Goal: Communication & Community: Answer question/provide support

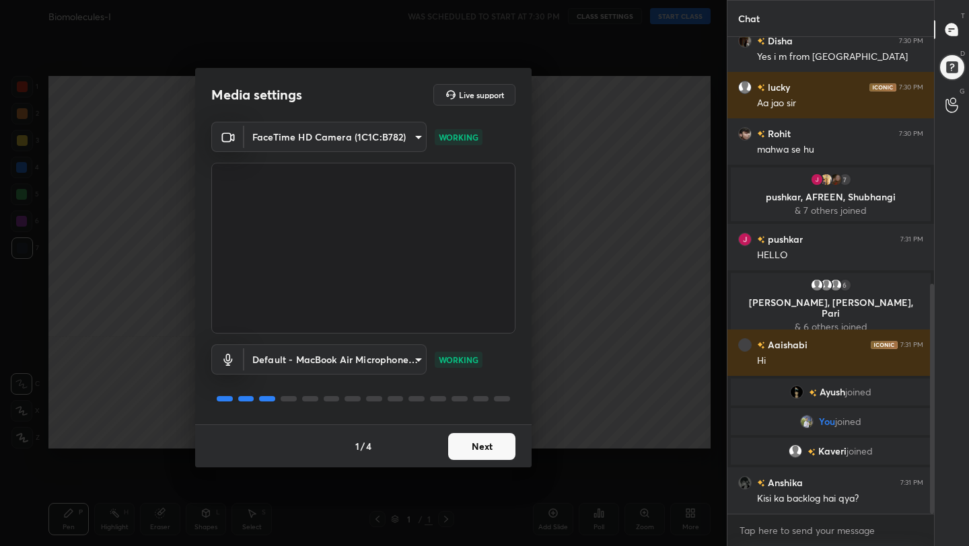
scroll to position [512, 0]
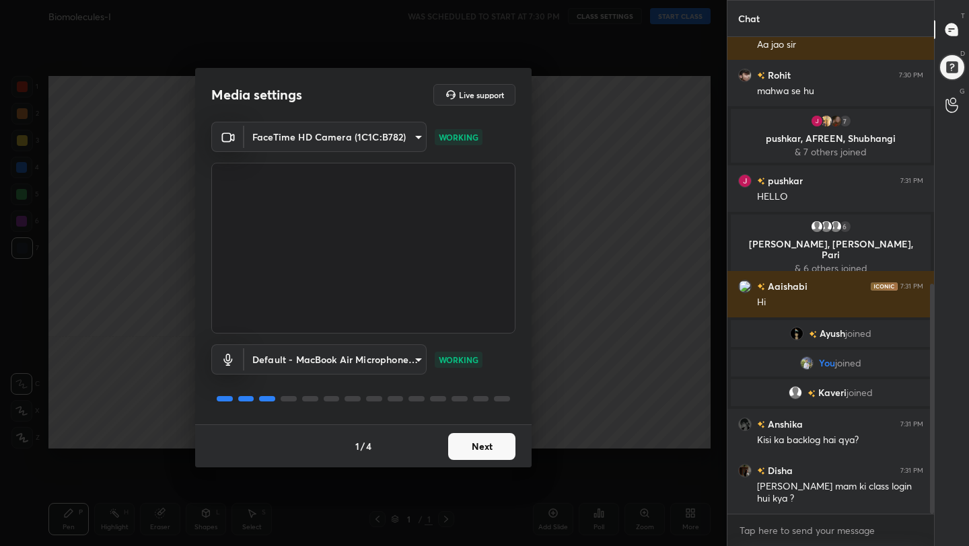
click at [500, 459] on button "Next" at bounding box center [481, 446] width 67 height 27
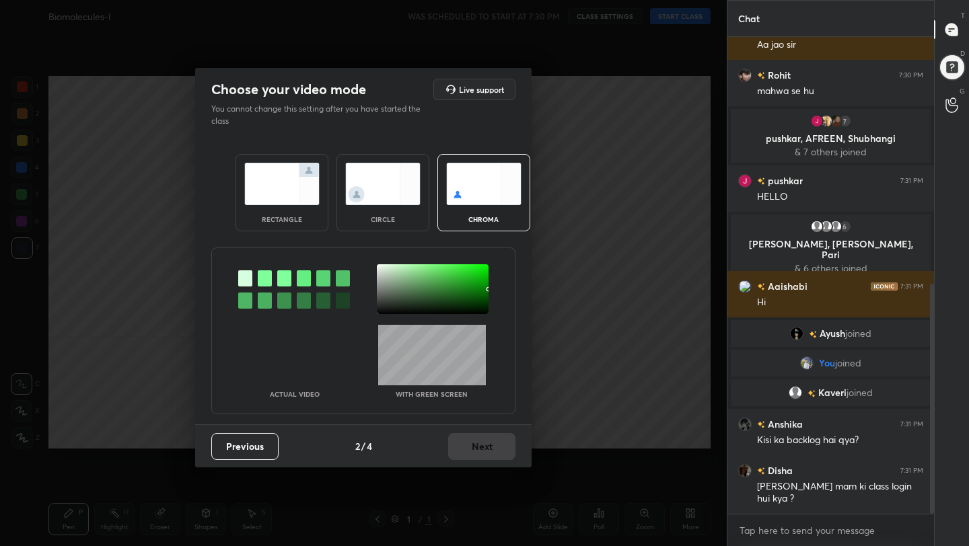
click at [297, 178] on img at bounding box center [281, 184] width 75 height 42
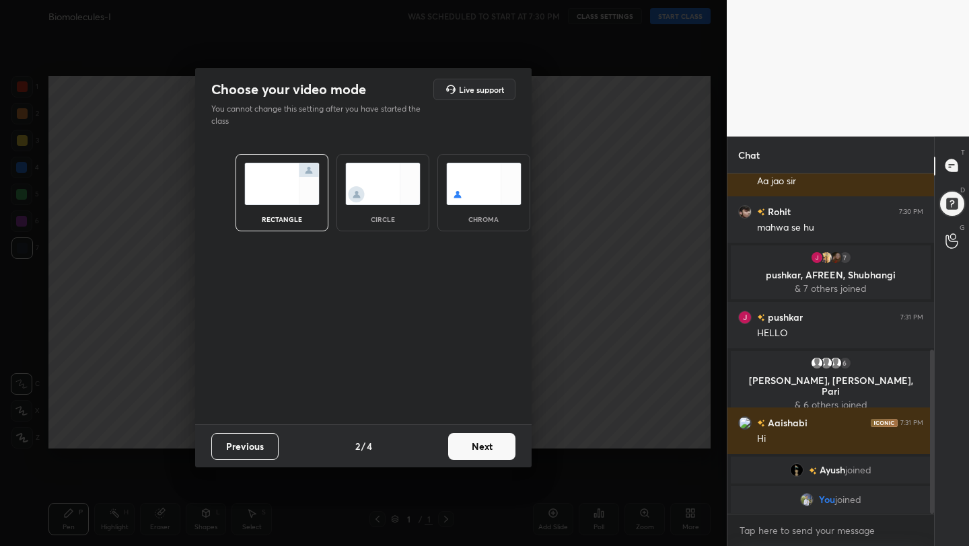
scroll to position [5, 5]
click at [488, 440] on button "Next" at bounding box center [481, 446] width 67 height 27
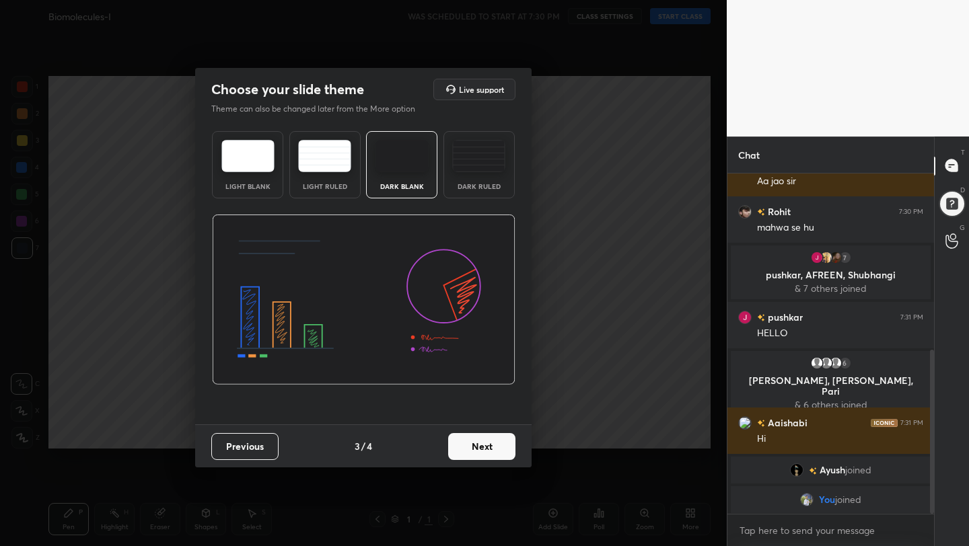
click at [505, 452] on button "Next" at bounding box center [481, 446] width 67 height 27
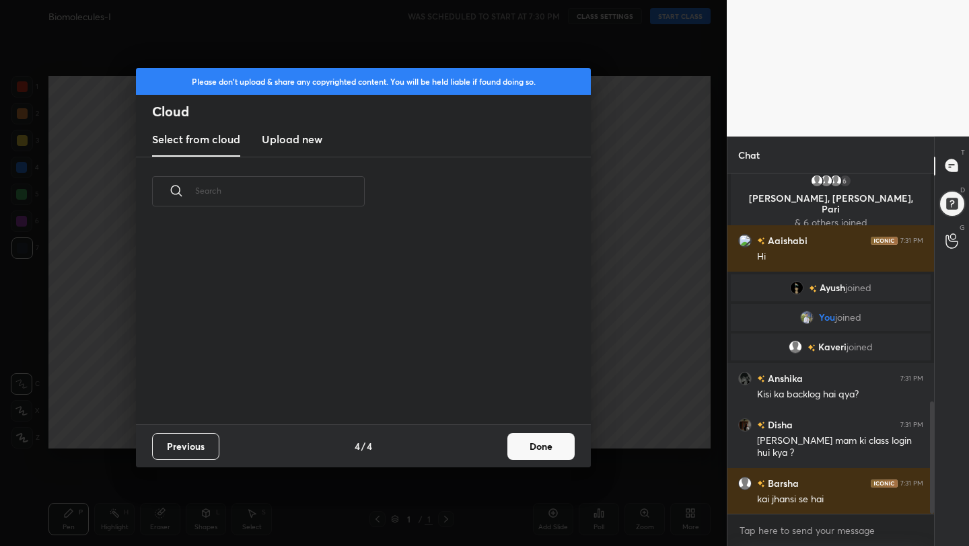
click at [531, 450] on button "Done" at bounding box center [540, 446] width 67 height 27
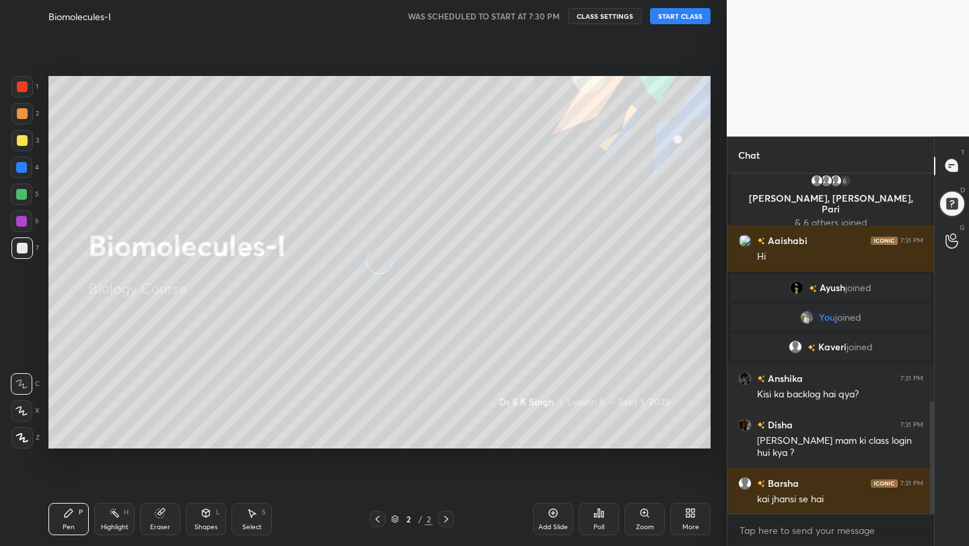
scroll to position [741, 0]
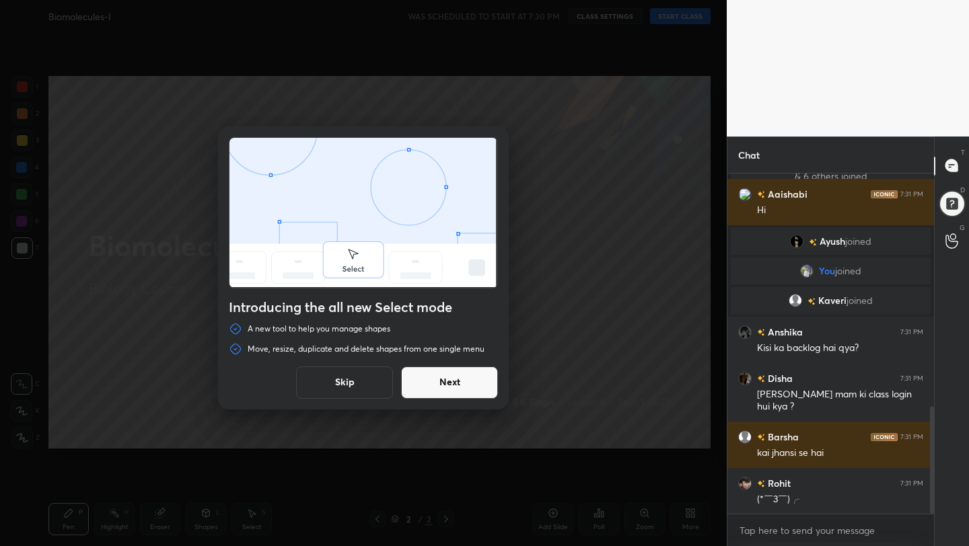
click at [477, 378] on button "Next" at bounding box center [449, 383] width 97 height 32
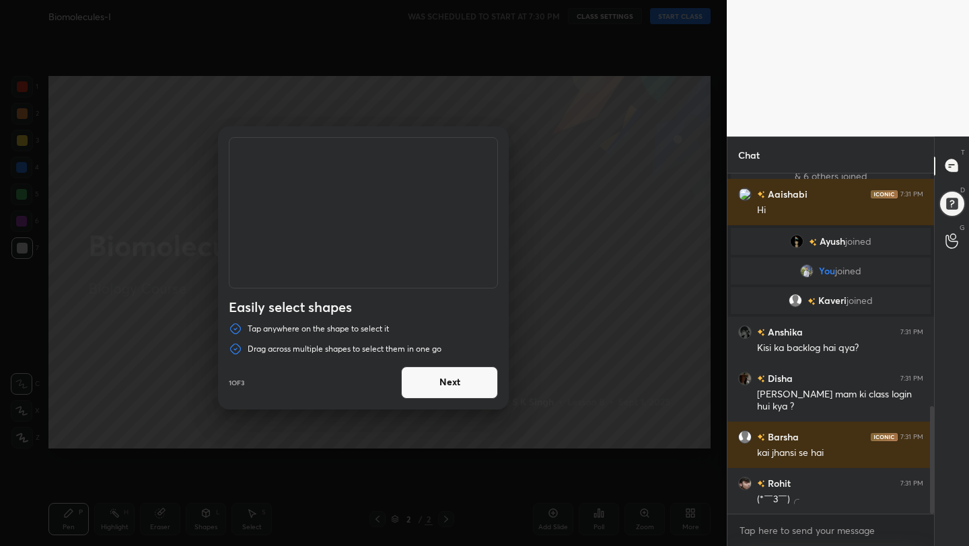
click at [477, 378] on button "Next" at bounding box center [449, 383] width 97 height 32
click at [477, 378] on button "Done" at bounding box center [449, 383] width 97 height 32
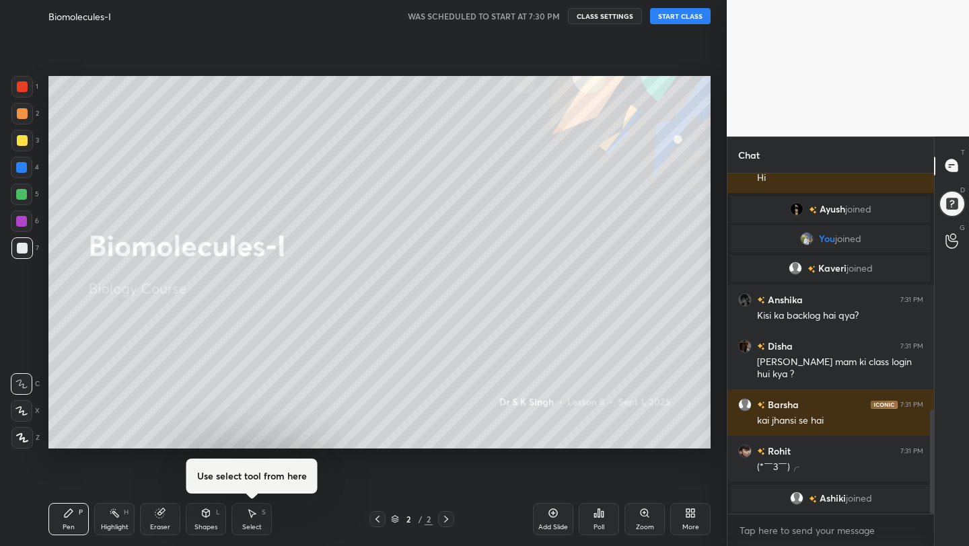
scroll to position [768, 0]
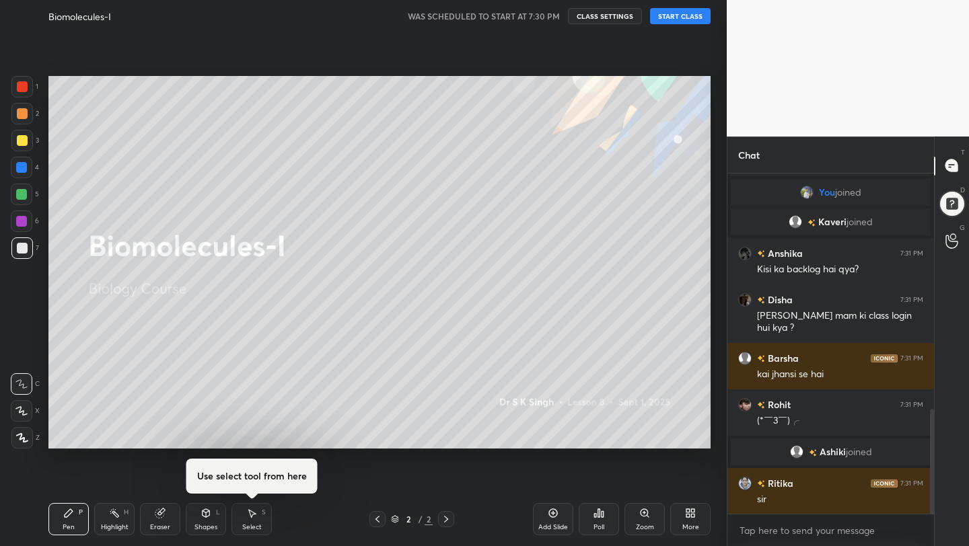
click at [663, 13] on button "START CLASS" at bounding box center [680, 16] width 61 height 16
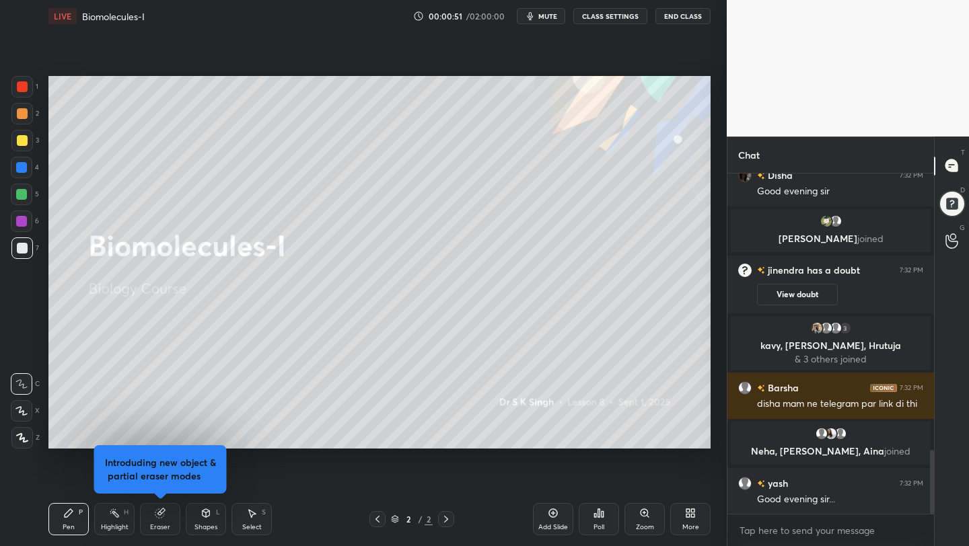
scroll to position [1519, 0]
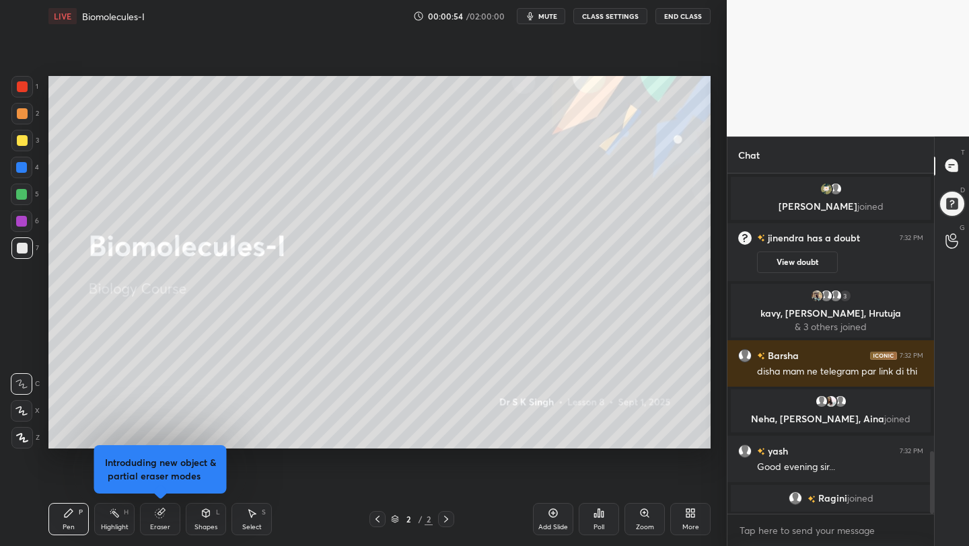
drag, startPoint x: 933, startPoint y: 480, endPoint x: 932, endPoint y: 524, distance: 43.7
click at [932, 523] on div "jinendra 7:32 PM [PERSON_NAME] confusion h ki mujhe [DATE] vale batch se padhna…" at bounding box center [830, 360] width 207 height 373
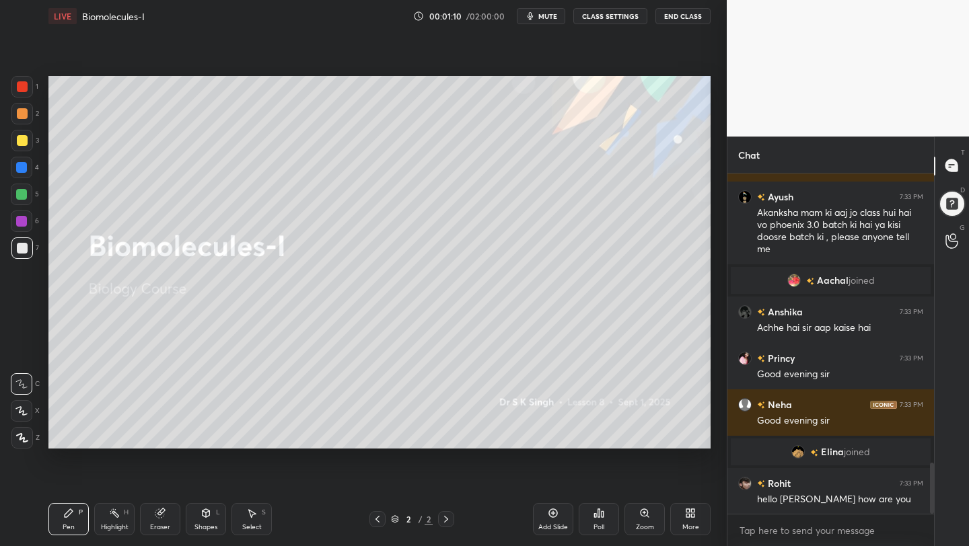
scroll to position [1939, 0]
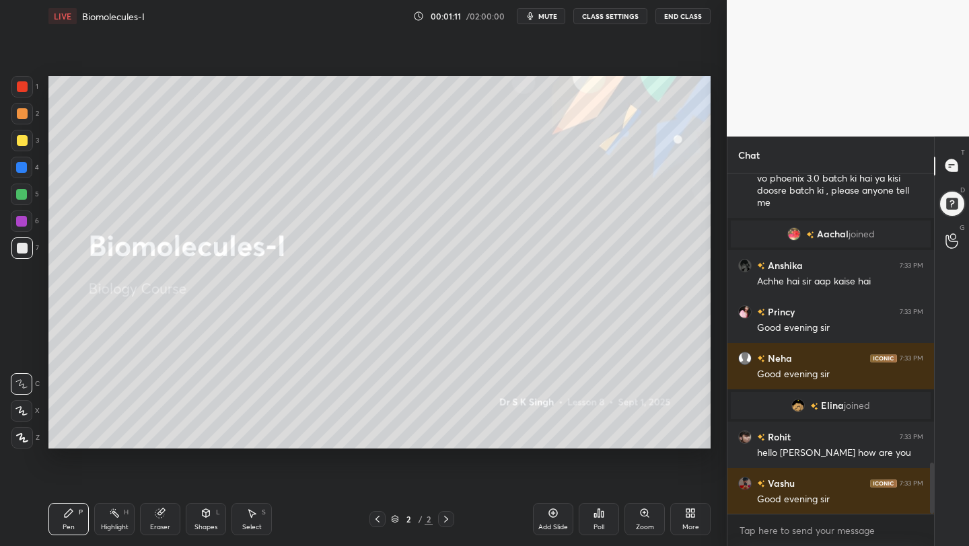
click at [19, 412] on icon at bounding box center [21, 411] width 11 height 8
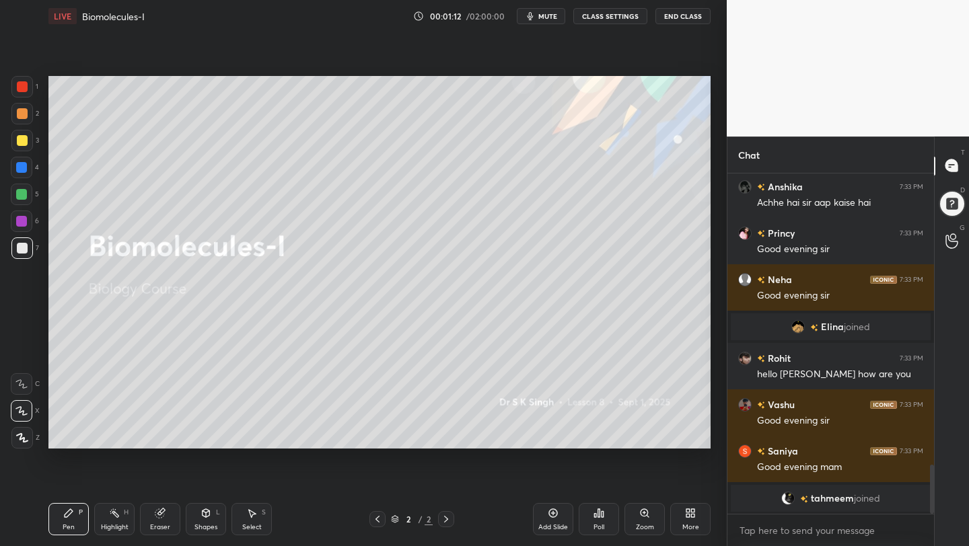
click at [26, 145] on div at bounding box center [22, 141] width 22 height 22
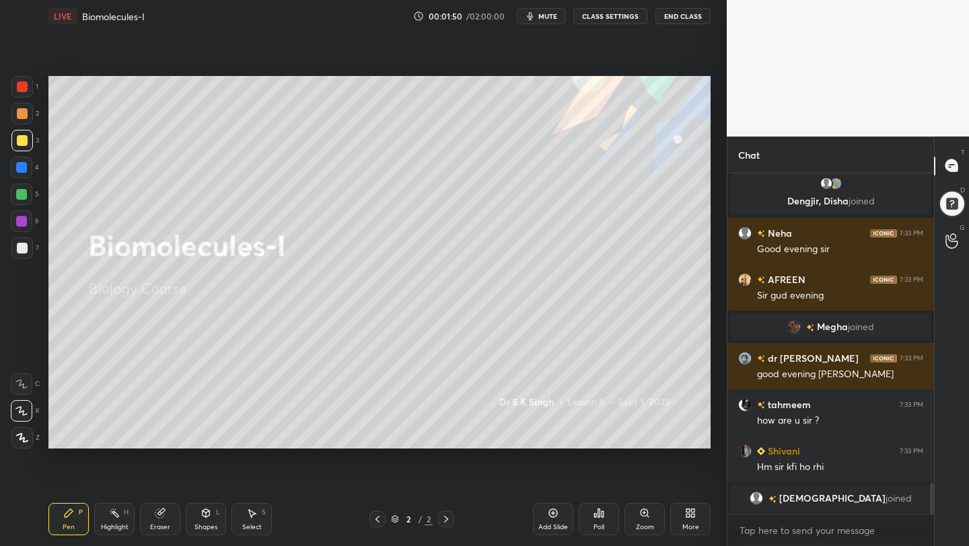
scroll to position [3170, 0]
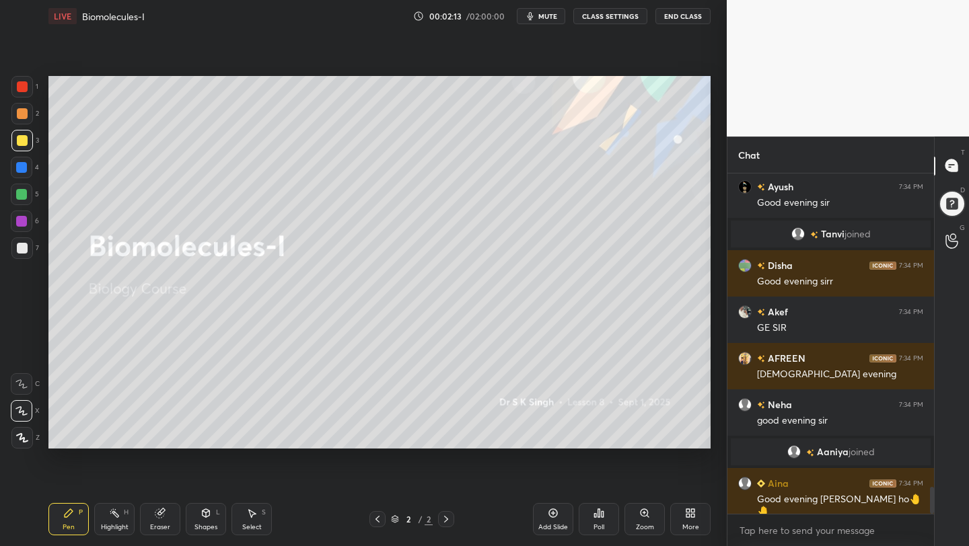
click at [695, 517] on icon at bounding box center [690, 513] width 11 height 11
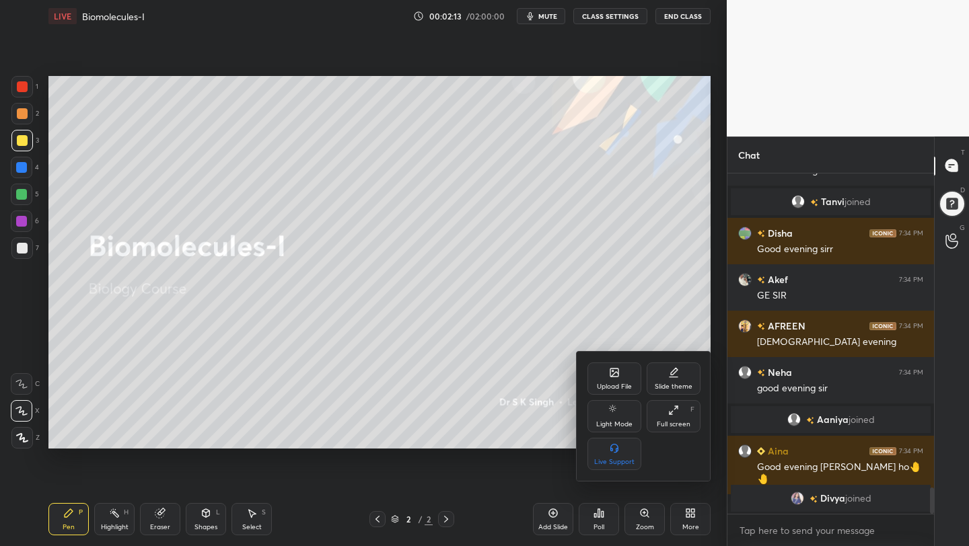
click at [673, 381] on div "Slide theme" at bounding box center [674, 379] width 54 height 32
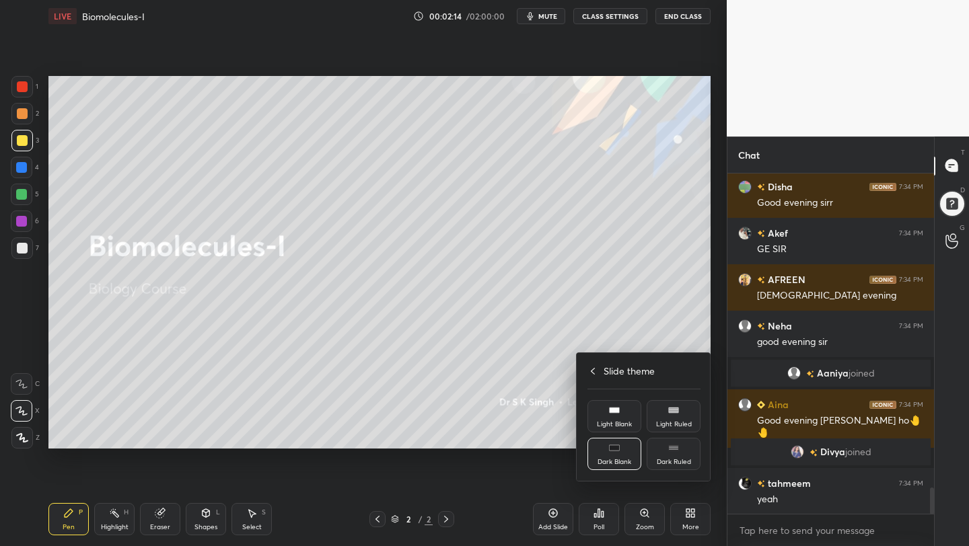
click at [626, 421] on div "Light Blank" at bounding box center [614, 424] width 35 height 7
click at [446, 258] on div at bounding box center [484, 273] width 969 height 546
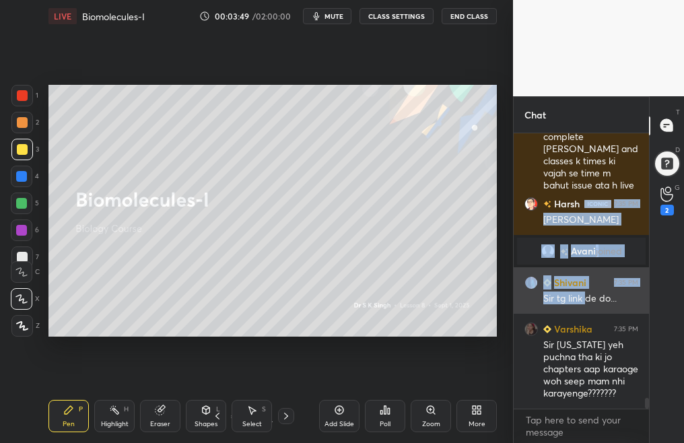
drag, startPoint x: 591, startPoint y: 192, endPoint x: 586, endPoint y: 292, distance: 100.3
drag, startPoint x: 607, startPoint y: 189, endPoint x: 612, endPoint y: 311, distance: 121.8
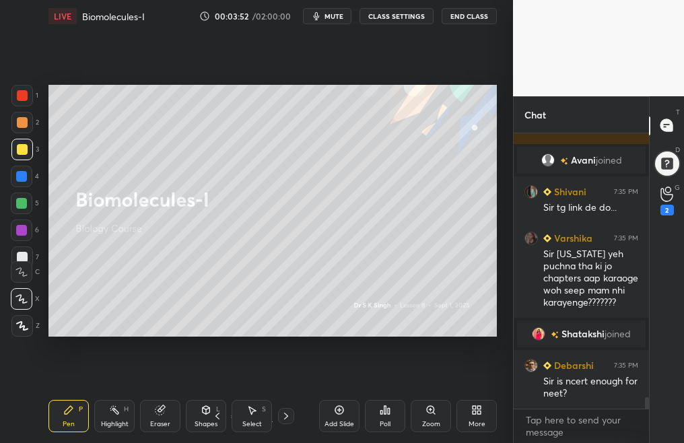
drag, startPoint x: 649, startPoint y: 132, endPoint x: 649, endPoint y: 124, distance: 8.1
click at [649, 124] on div "T Messages (T) D Doubts (D) G Raise Hand (G) 2" at bounding box center [666, 269] width 35 height 346
drag, startPoint x: 649, startPoint y: 124, endPoint x: 649, endPoint y: 148, distance: 24.2
click at [648, 147] on div "Chat jinendra 7:35 PM Sir mujhe confusion h ki mujhe [DATE] vale batch se padhn…" at bounding box center [598, 269] width 171 height 346
drag, startPoint x: 644, startPoint y: 139, endPoint x: 648, endPoint y: 165, distance: 26.5
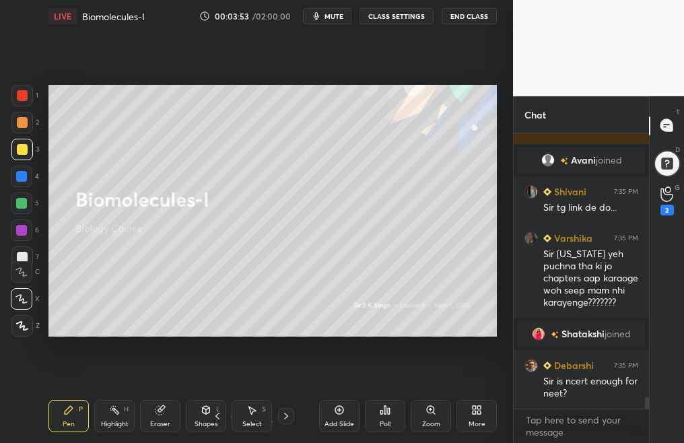
click at [648, 165] on div "Chat jinendra 7:35 PM Sir mujhe confusion h ki mujhe [DATE] vale batch se padhn…" at bounding box center [581, 269] width 136 height 346
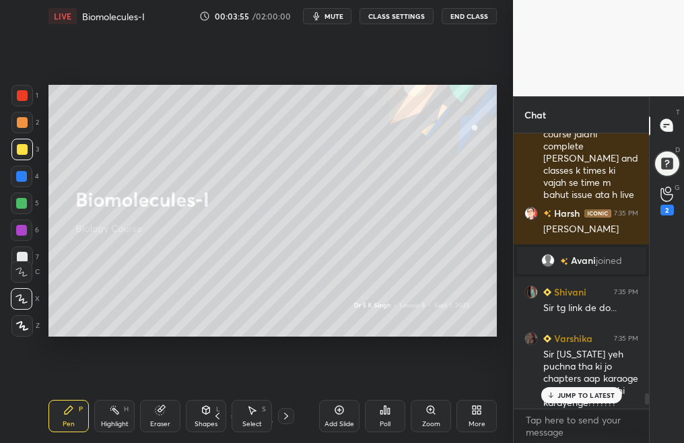
click at [649, 395] on div "Chat jinendra 7:35 PM Sir mujhe confusion h ki mujhe [DATE] vale batch se padhn…" at bounding box center [598, 269] width 171 height 346
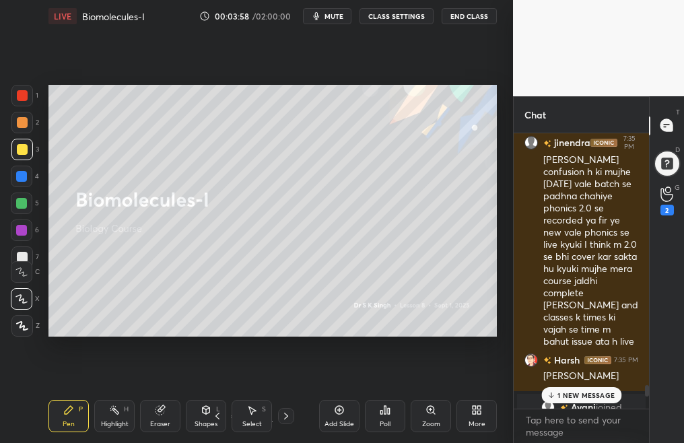
scroll to position [6262, 0]
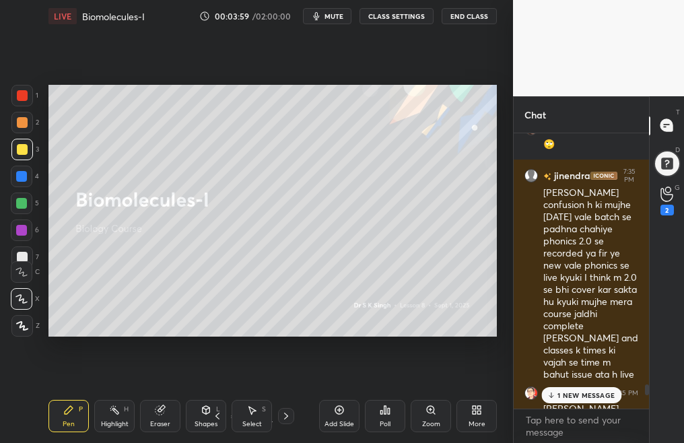
click at [644, 390] on div at bounding box center [646, 389] width 4 height 11
click at [584, 388] on div "11 NEW MESSAGES" at bounding box center [581, 395] width 87 height 16
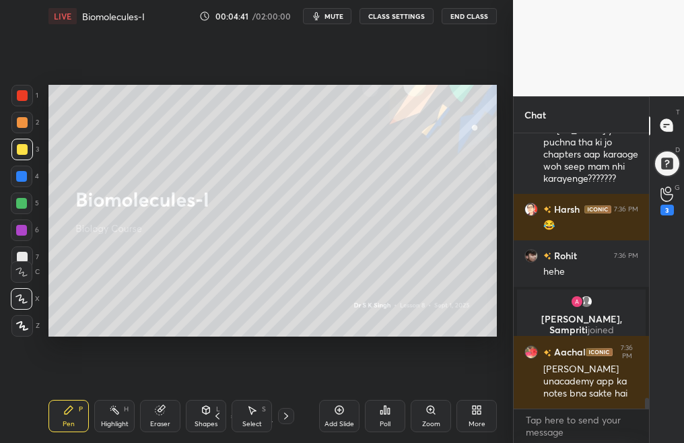
scroll to position [6968, 0]
click at [345, 416] on div "Add Slide" at bounding box center [339, 416] width 40 height 32
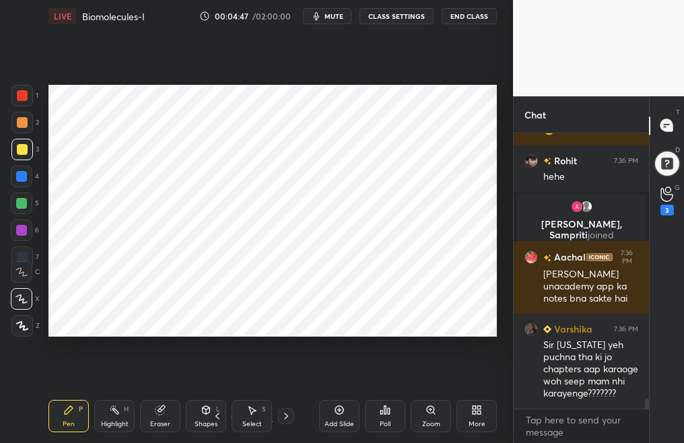
scroll to position [6814, 0]
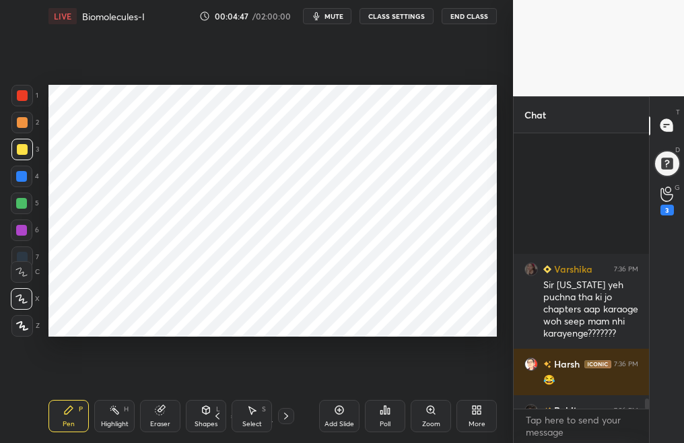
click at [480, 418] on div "More" at bounding box center [476, 416] width 40 height 32
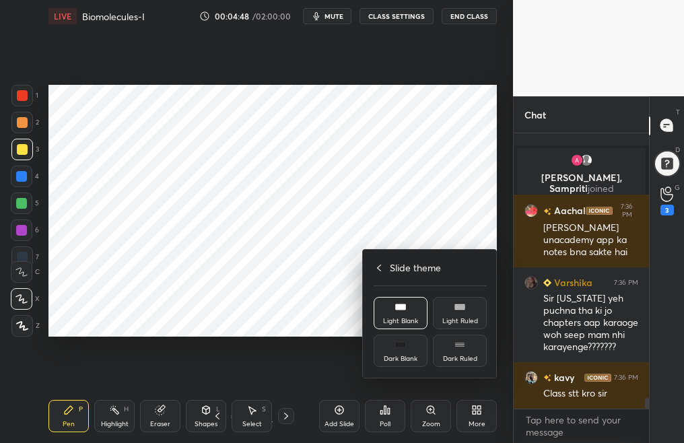
click at [287, 313] on div at bounding box center [342, 221] width 684 height 443
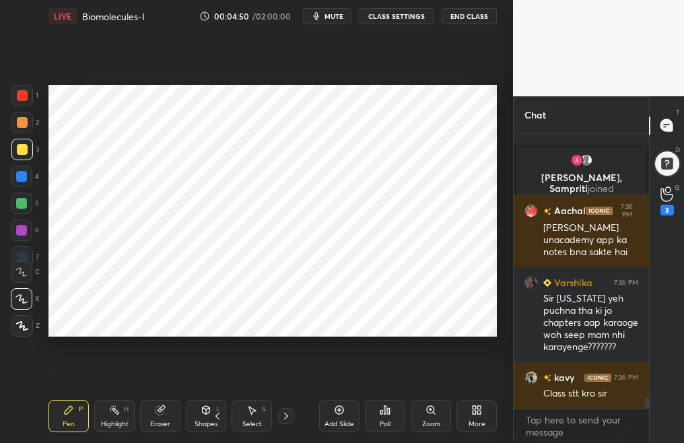
click at [24, 250] on div at bounding box center [22, 257] width 22 height 22
click at [26, 320] on div at bounding box center [22, 326] width 22 height 22
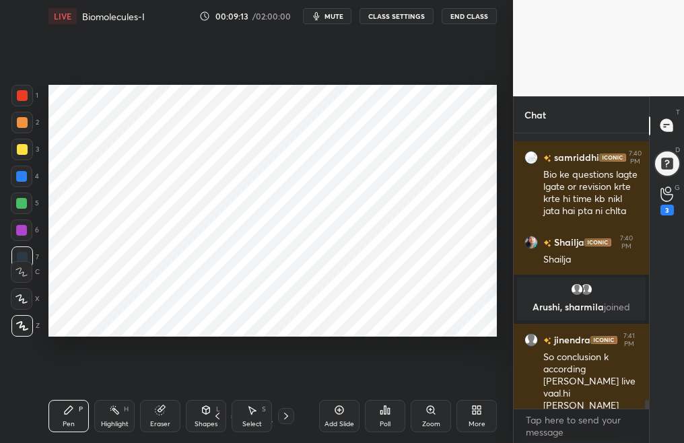
scroll to position [8714, 0]
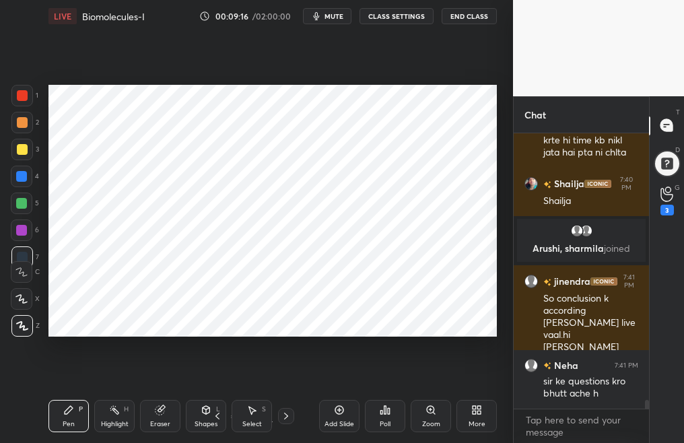
click at [488, 416] on div "More" at bounding box center [476, 416] width 40 height 32
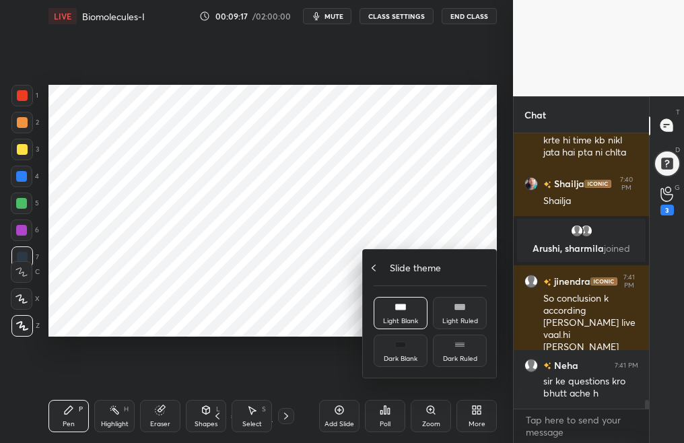
click at [383, 266] on div "Slide theme" at bounding box center [429, 267] width 113 height 14
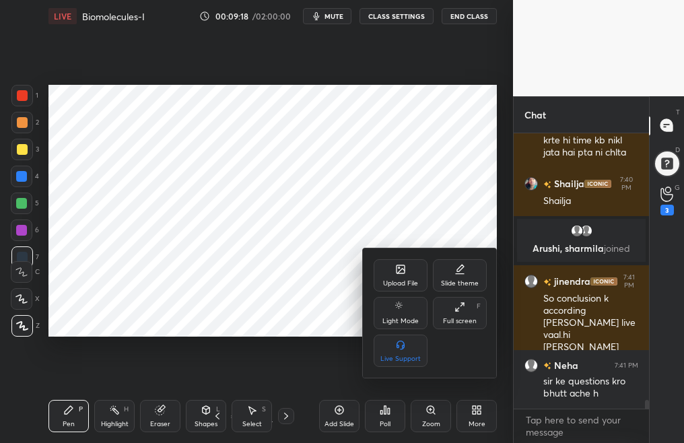
click at [396, 275] on div "Upload File" at bounding box center [400, 275] width 54 height 32
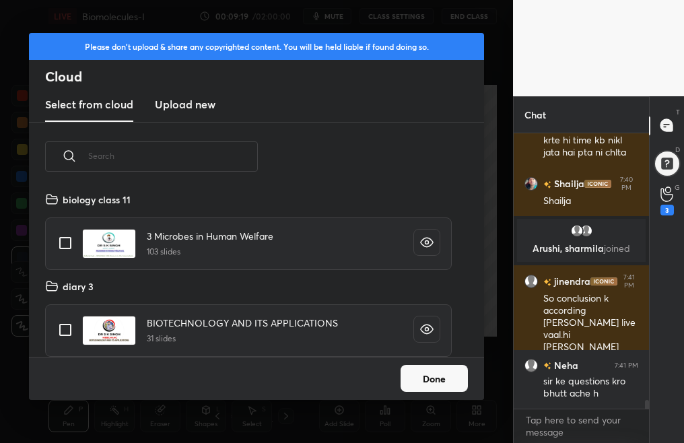
scroll to position [165, 432]
click at [168, 102] on h3 "Upload new" at bounding box center [185, 104] width 61 height 16
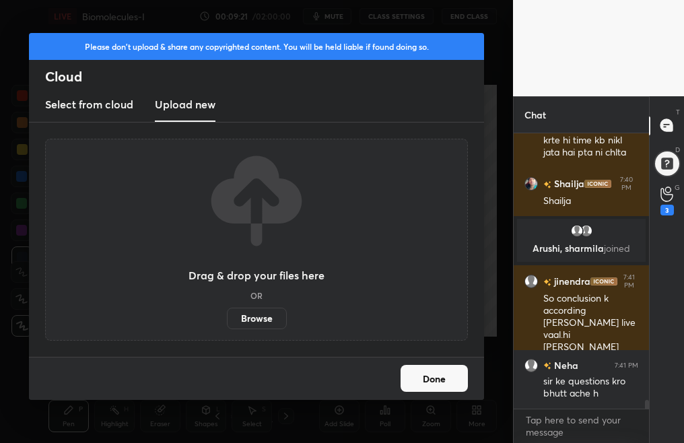
click at [258, 316] on label "Browse" at bounding box center [257, 318] width 60 height 22
click at [227, 316] on input "Browse" at bounding box center [227, 318] width 0 height 22
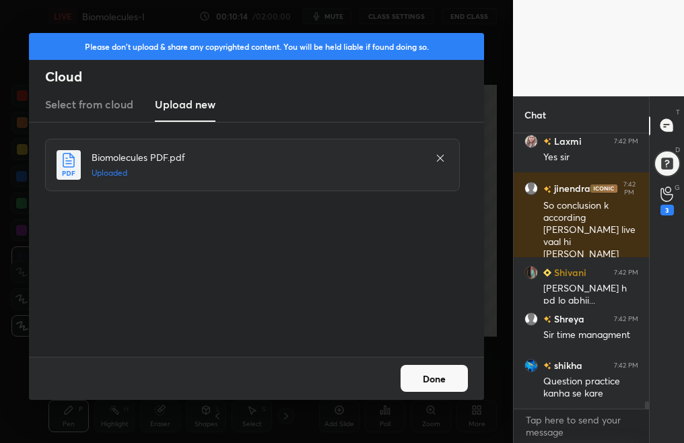
scroll to position [9595, 0]
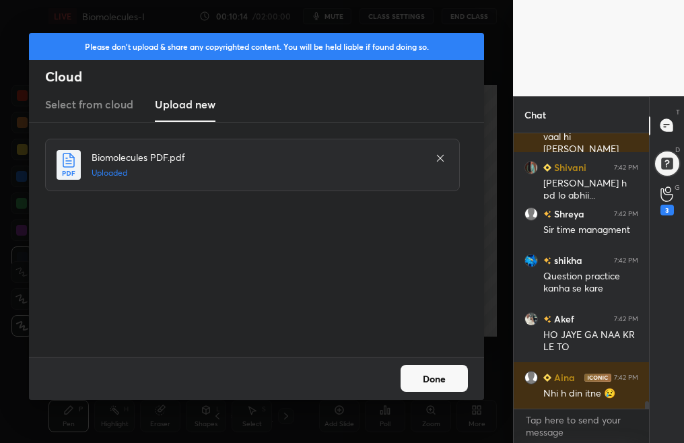
click at [439, 377] on button "Done" at bounding box center [433, 378] width 67 height 27
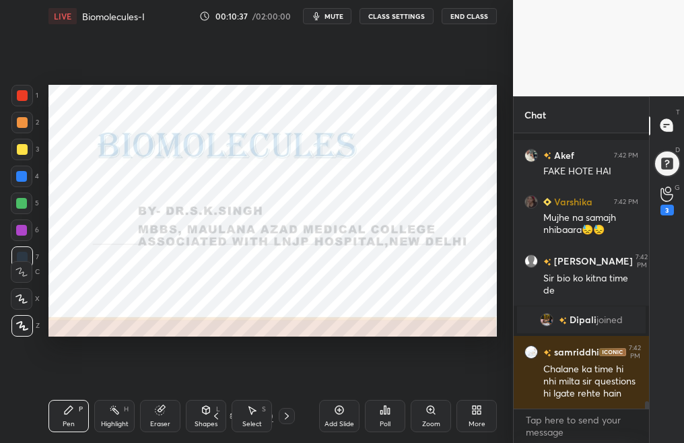
scroll to position [9753, 0]
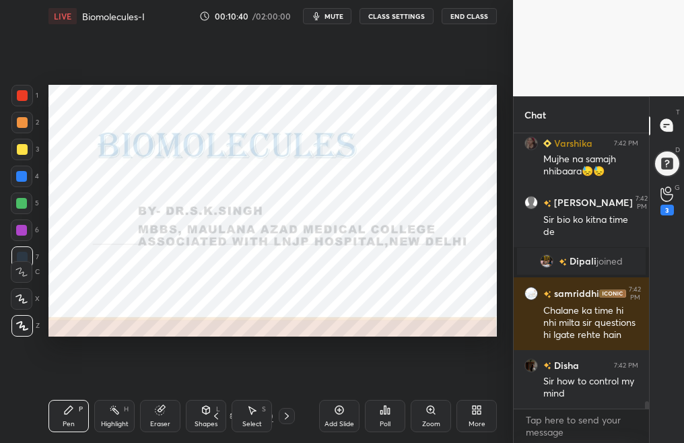
click at [215, 419] on icon at bounding box center [216, 415] width 11 height 11
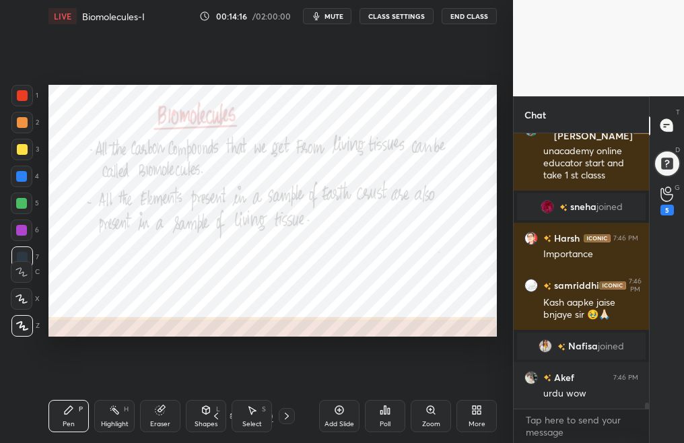
scroll to position [12443, 0]
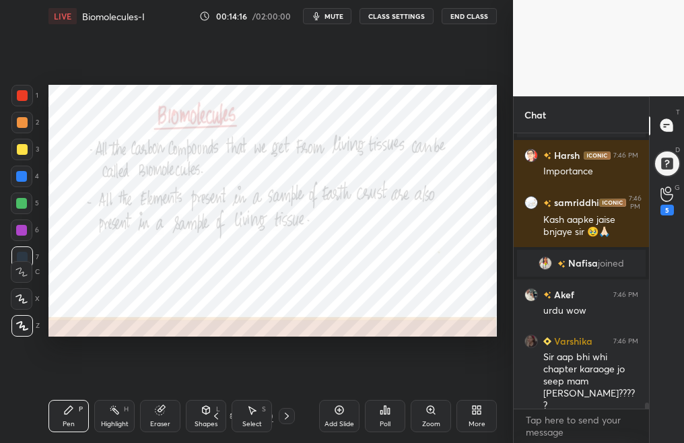
click at [461, 427] on div "More" at bounding box center [476, 416] width 40 height 32
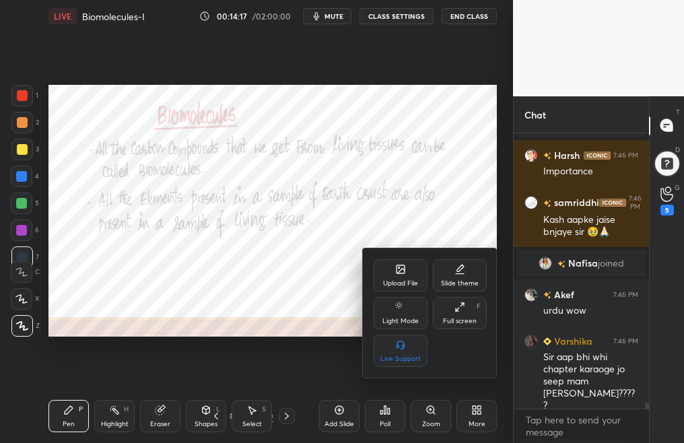
click at [464, 273] on icon at bounding box center [459, 269] width 11 height 11
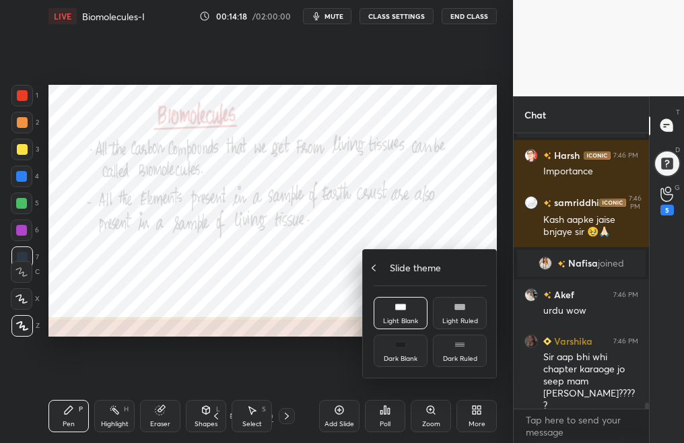
click at [400, 357] on div "Dark Blank" at bounding box center [400, 358] width 34 height 7
click at [276, 306] on div at bounding box center [342, 221] width 684 height 443
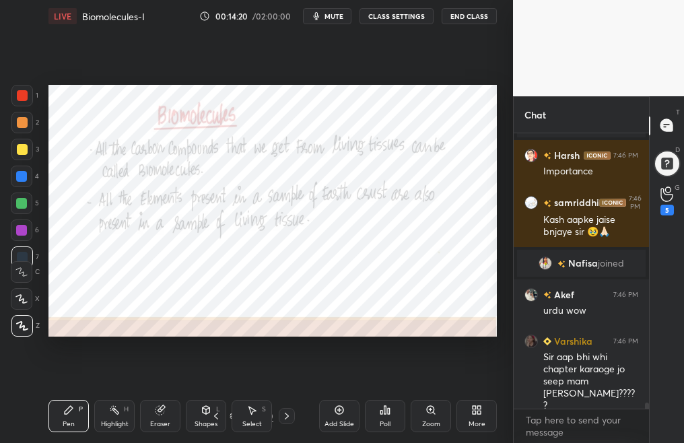
click at [331, 412] on div "Add Slide" at bounding box center [339, 416] width 40 height 32
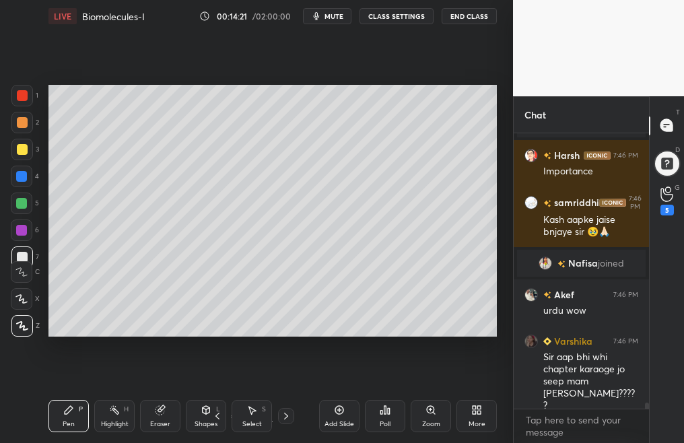
click at [24, 148] on div at bounding box center [22, 149] width 11 height 11
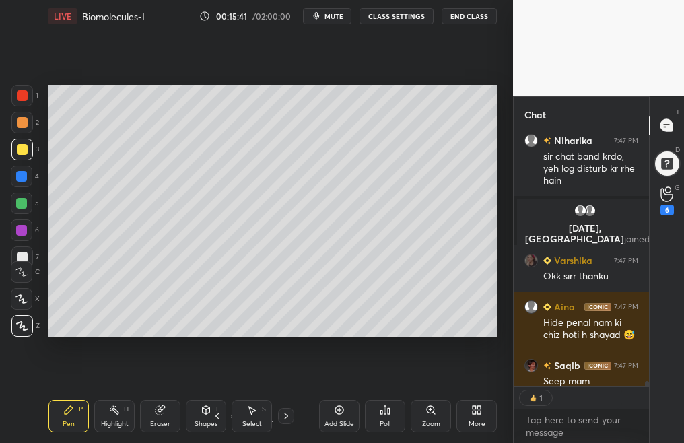
scroll to position [5, 5]
click at [159, 416] on div "Eraser" at bounding box center [160, 416] width 40 height 32
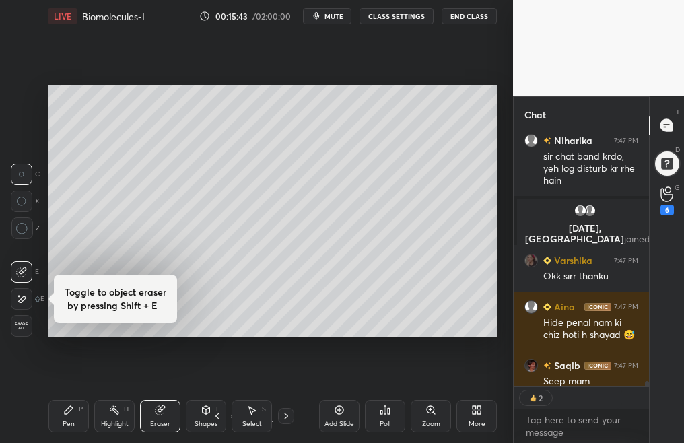
click at [26, 229] on icon at bounding box center [22, 229] width 12 height 12
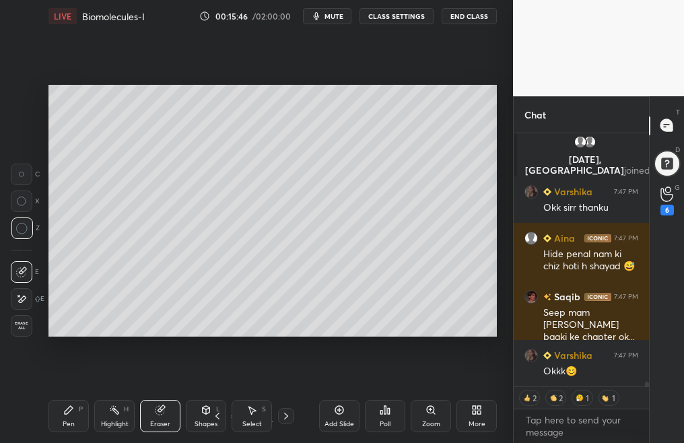
scroll to position [13043, 0]
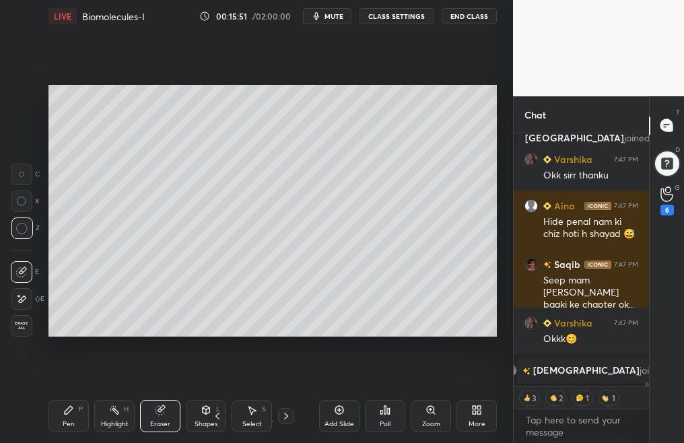
click at [68, 418] on div "Pen P" at bounding box center [68, 416] width 40 height 32
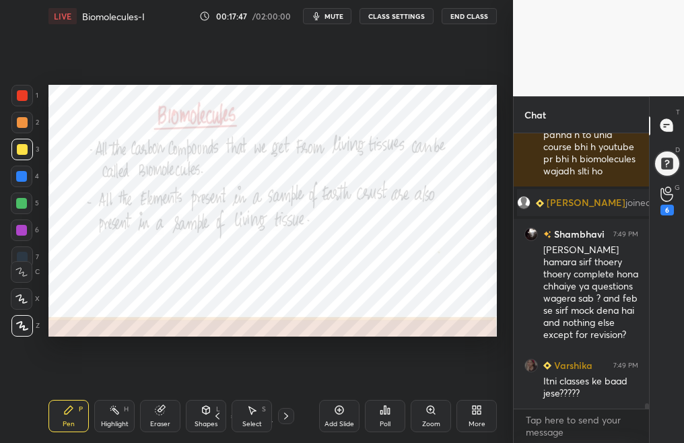
scroll to position [14056, 0]
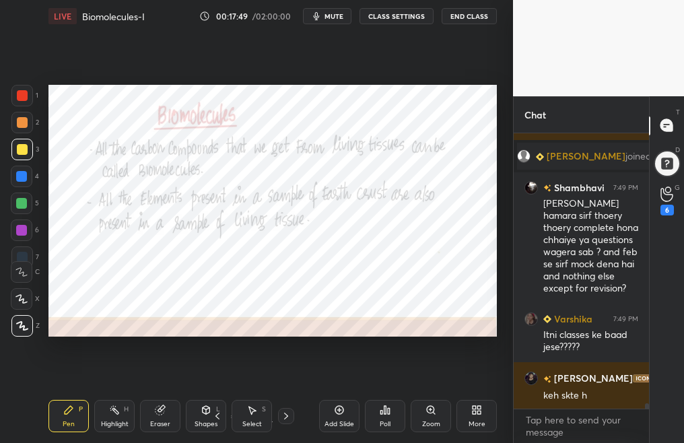
click at [30, 100] on div at bounding box center [22, 96] width 22 height 22
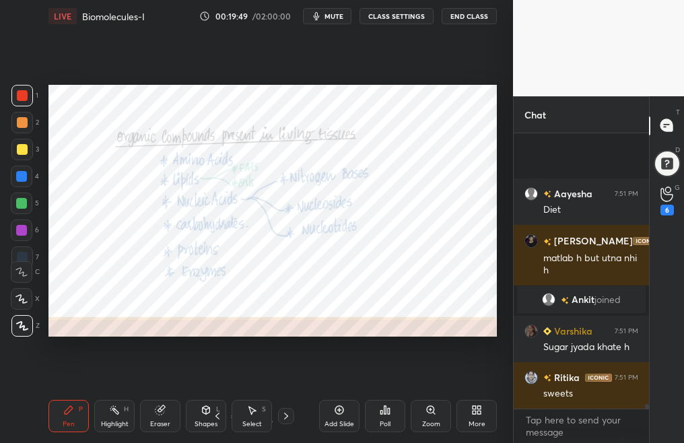
scroll to position [14944, 0]
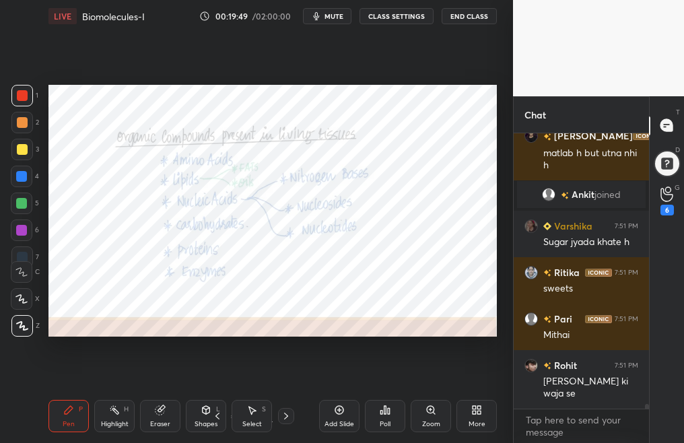
click at [19, 300] on icon at bounding box center [21, 298] width 12 height 9
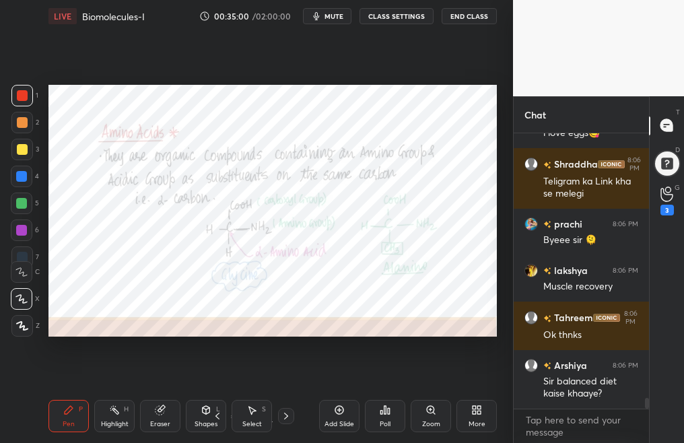
scroll to position [6686, 0]
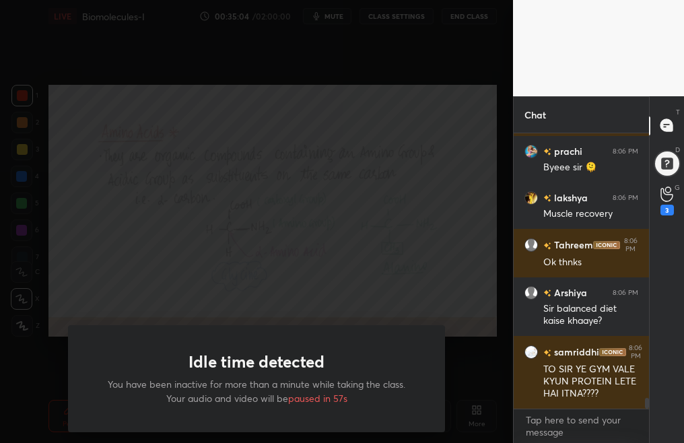
click at [369, 219] on div "Idle time detected You have been inactive for more than a minute while taking t…" at bounding box center [256, 221] width 513 height 443
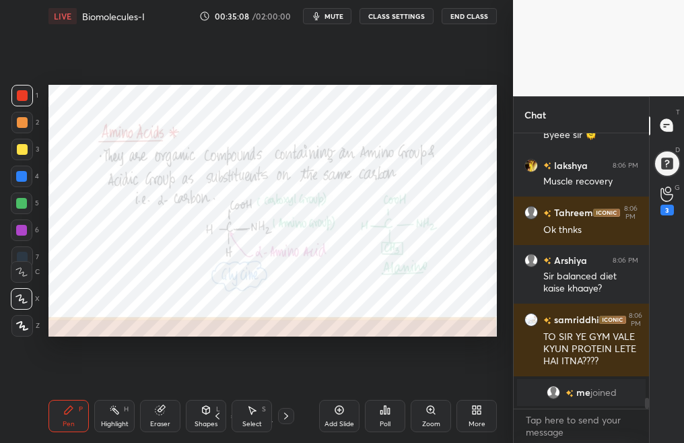
scroll to position [6736, 0]
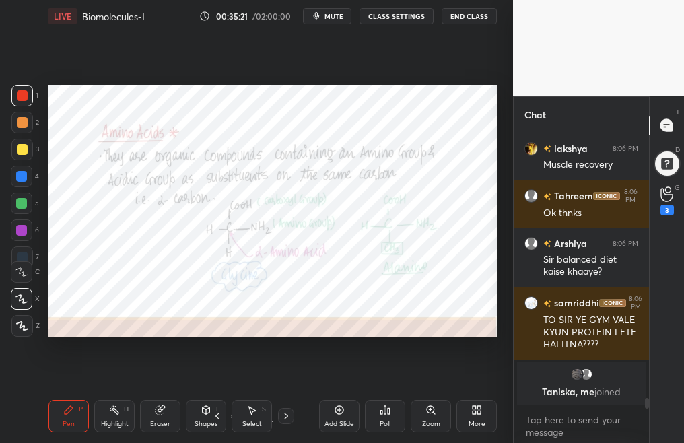
click at [152, 417] on div "Eraser" at bounding box center [160, 416] width 40 height 32
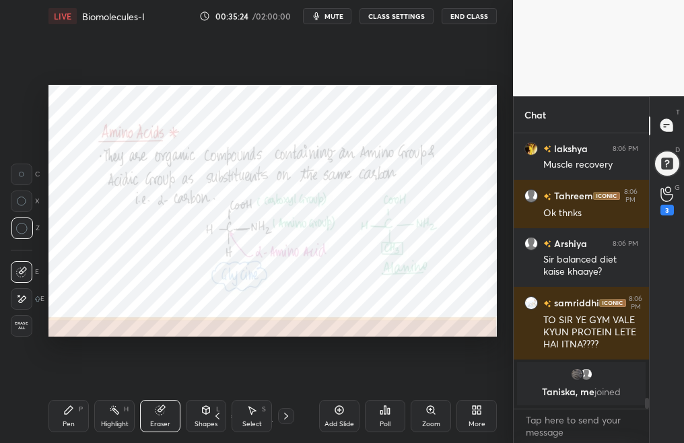
click at [61, 422] on div "Pen P" at bounding box center [68, 416] width 40 height 32
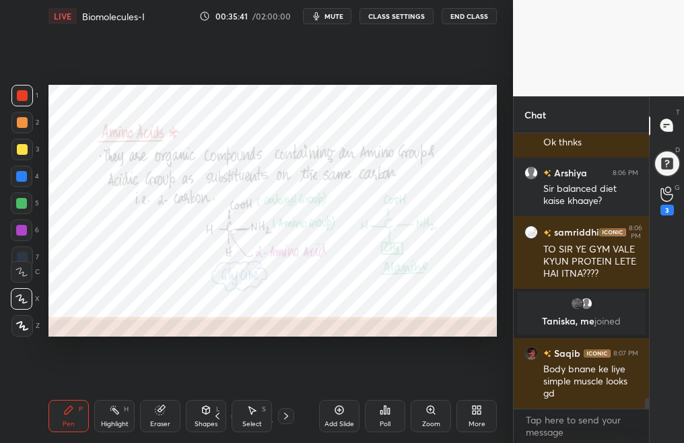
scroll to position [6679, 0]
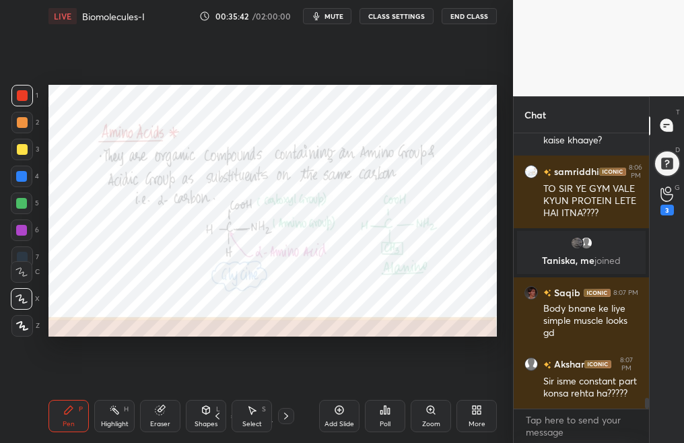
click at [48, 282] on div "Setting up your live class Poll for secs No correct answer Start poll" at bounding box center [272, 210] width 459 height 357
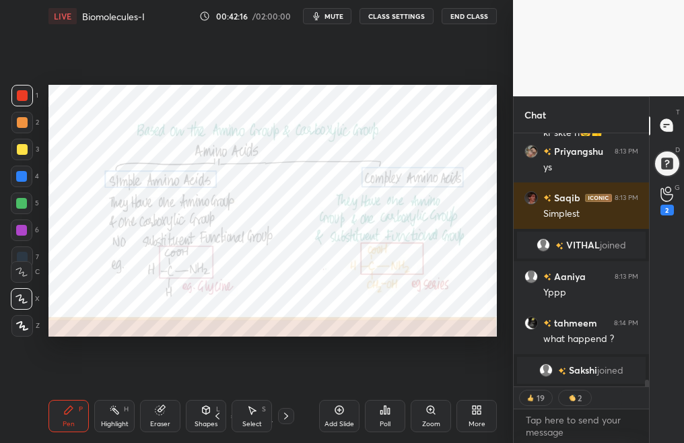
scroll to position [9213, 0]
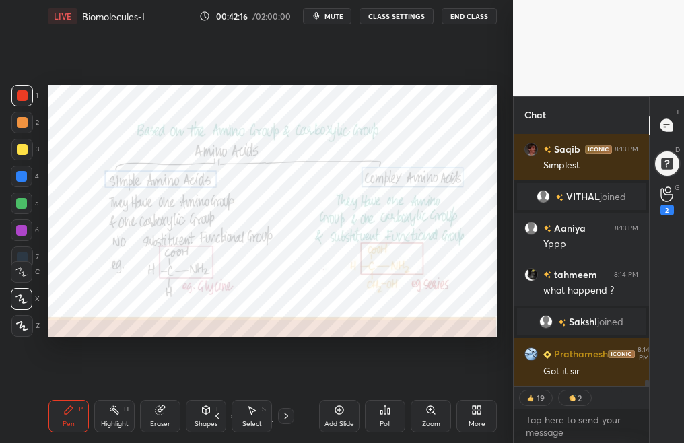
click at [337, 16] on span "mute" at bounding box center [333, 15] width 19 height 9
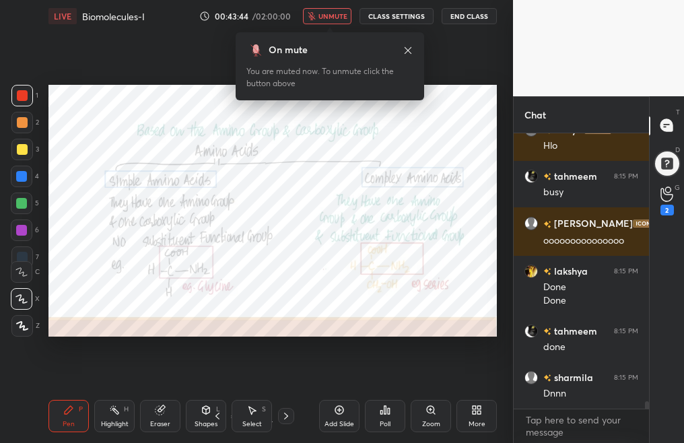
scroll to position [9750, 0]
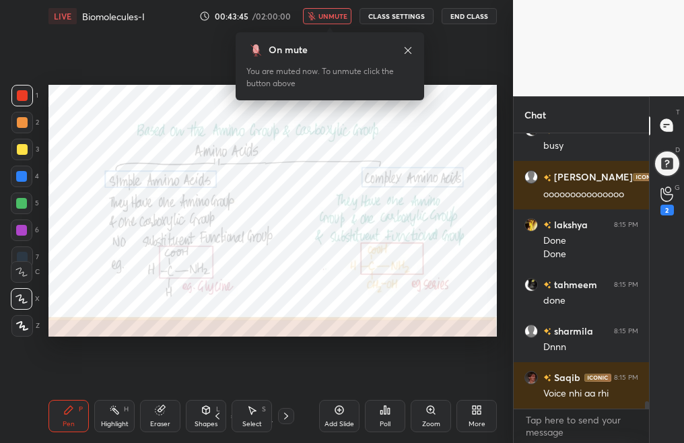
click at [330, 13] on span "unmute" at bounding box center [332, 15] width 29 height 9
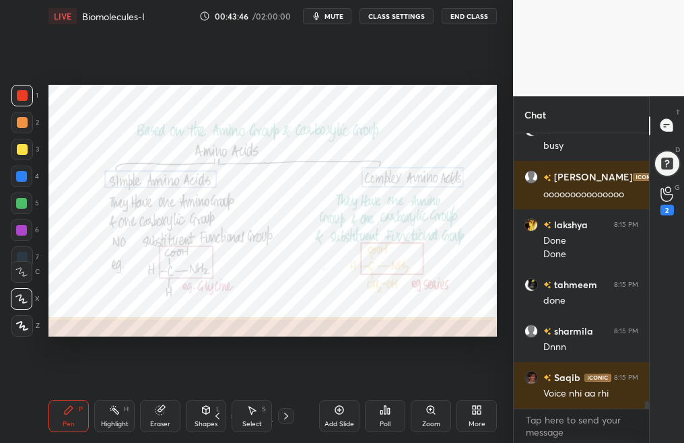
click at [329, 11] on button "mute" at bounding box center [327, 16] width 48 height 16
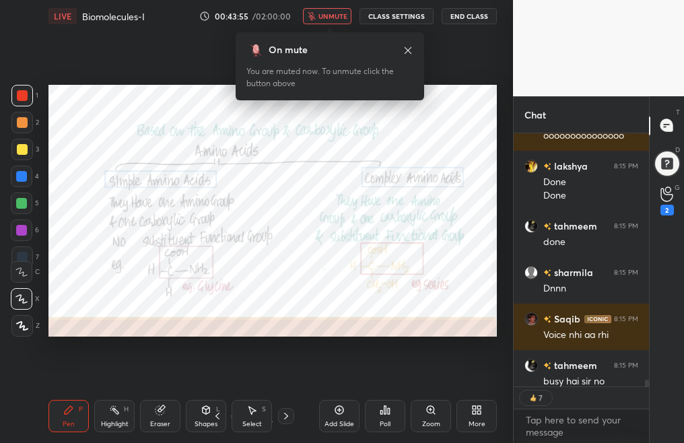
scroll to position [9879, 0]
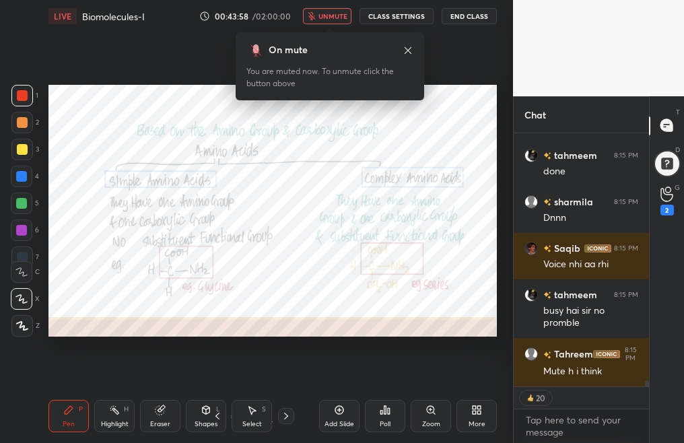
click at [336, 13] on span "unmute" at bounding box center [332, 15] width 29 height 9
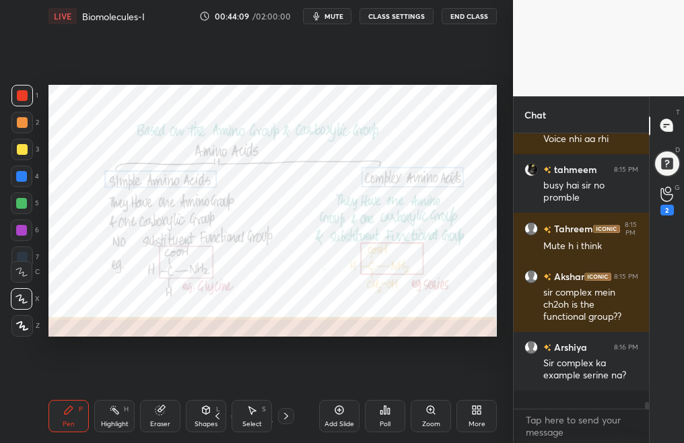
scroll to position [9986, 0]
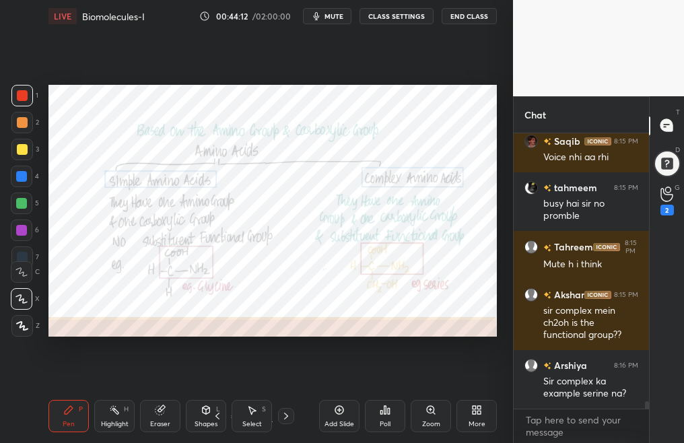
click at [287, 416] on icon at bounding box center [286, 415] width 11 height 11
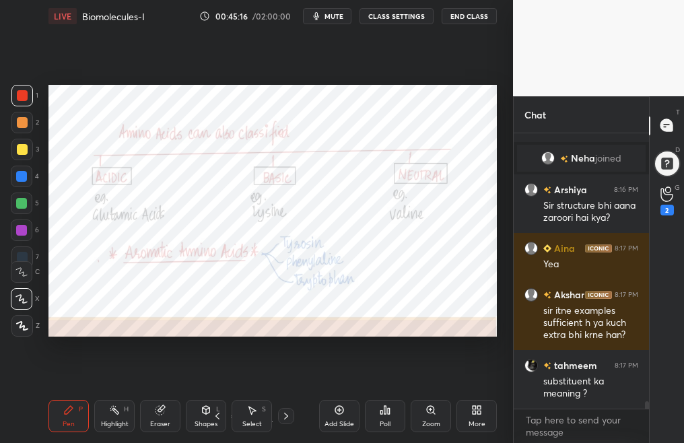
scroll to position [10082, 0]
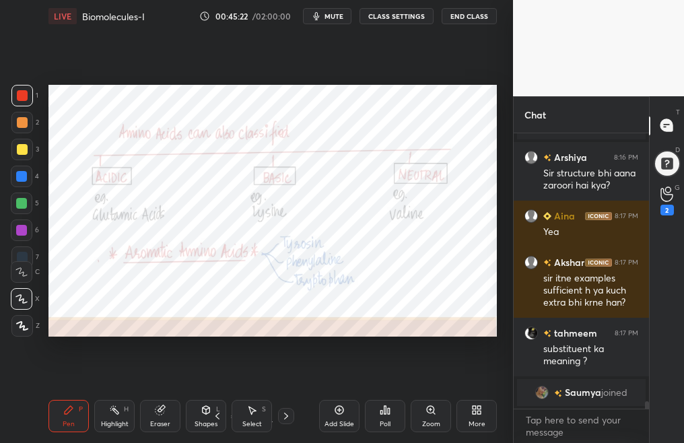
click at [284, 414] on icon at bounding box center [286, 415] width 11 height 11
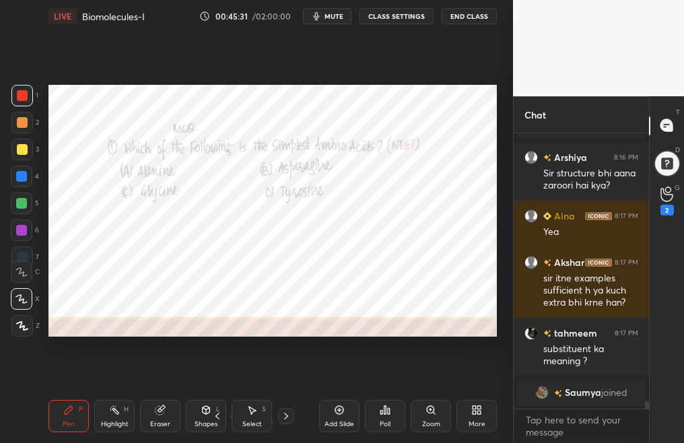
click at [383, 414] on icon at bounding box center [384, 409] width 11 height 11
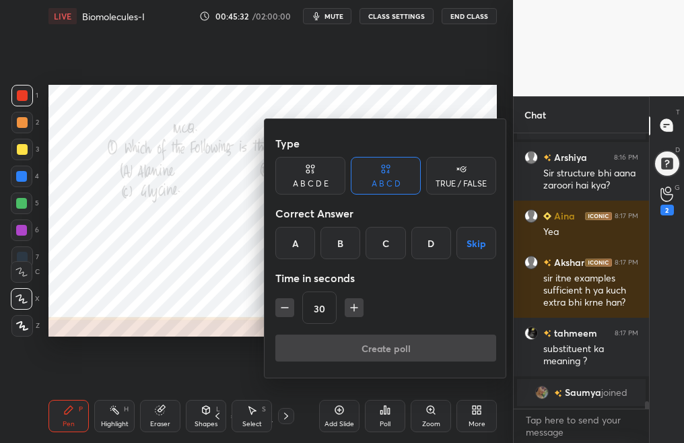
click at [388, 238] on div "C" at bounding box center [385, 243] width 40 height 32
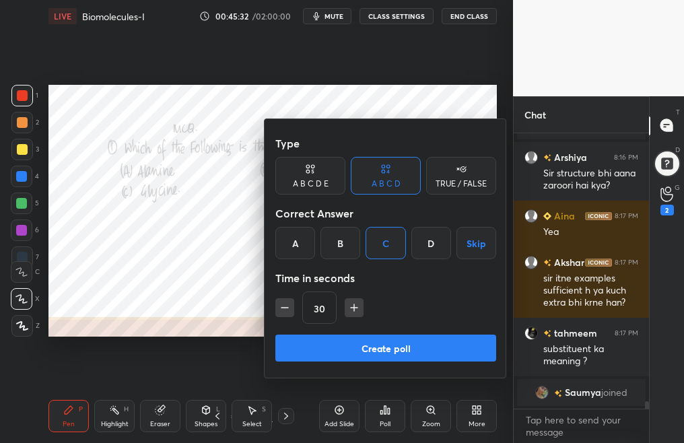
click at [401, 342] on button "Create poll" at bounding box center [385, 347] width 221 height 27
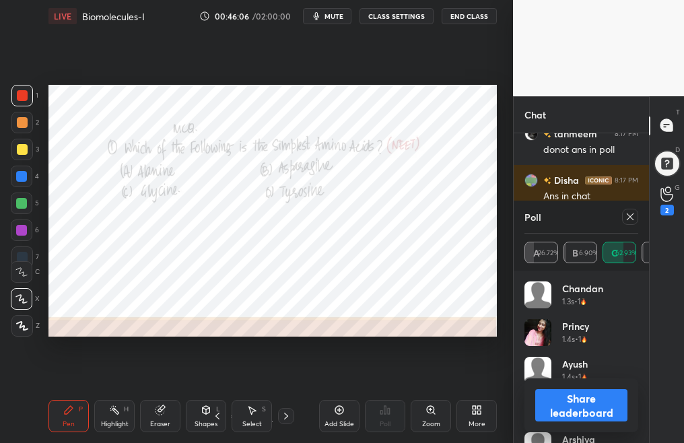
scroll to position [10623, 0]
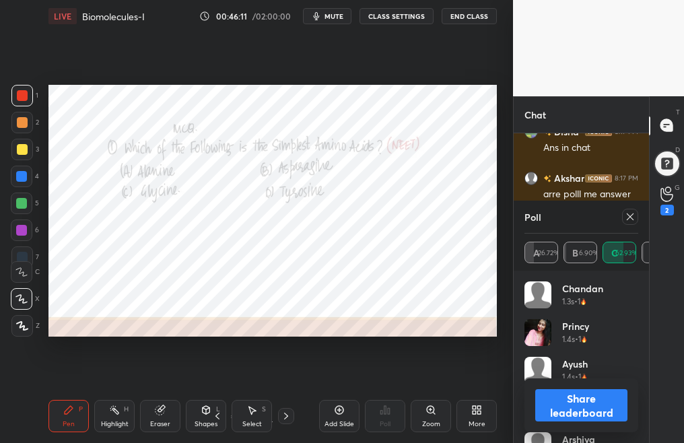
click at [630, 216] on icon at bounding box center [629, 216] width 11 height 11
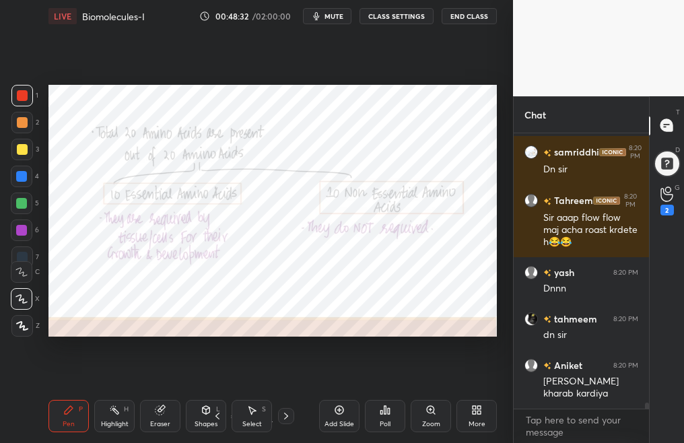
scroll to position [11752, 0]
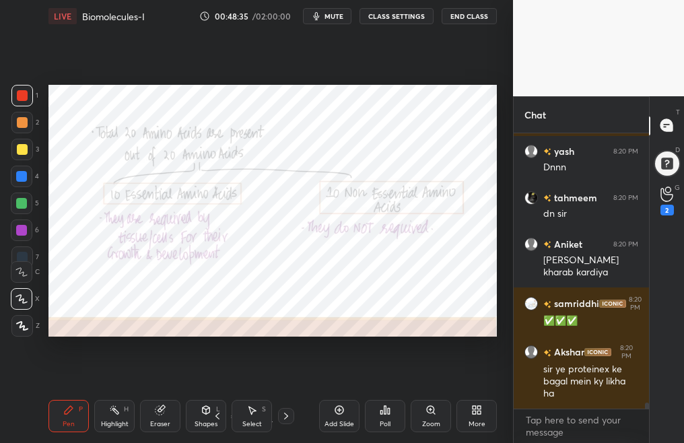
click at [282, 418] on icon at bounding box center [286, 415] width 11 height 11
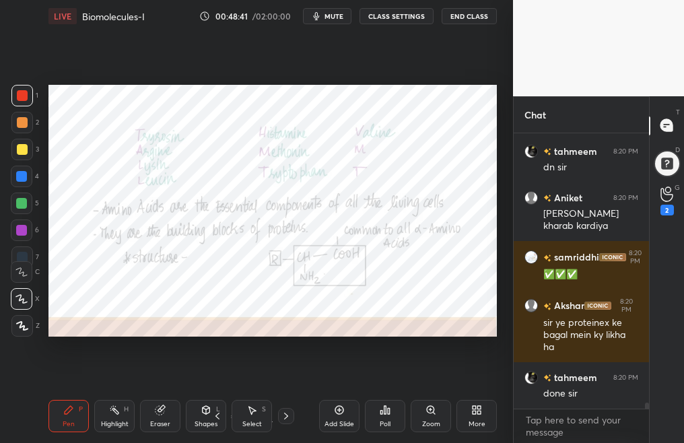
click at [213, 416] on icon at bounding box center [217, 415] width 11 height 11
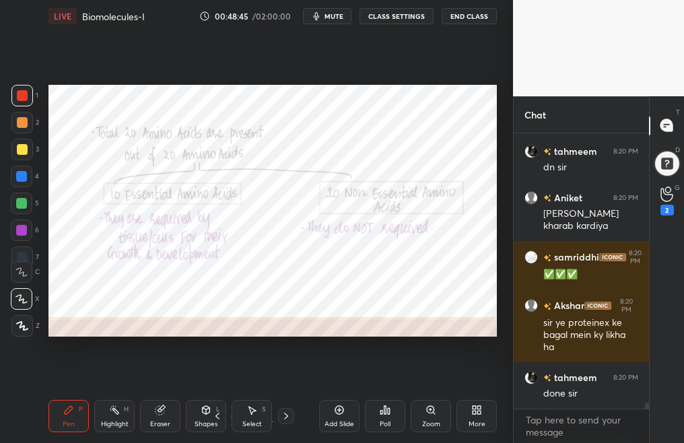
click at [281, 420] on icon at bounding box center [286, 415] width 11 height 11
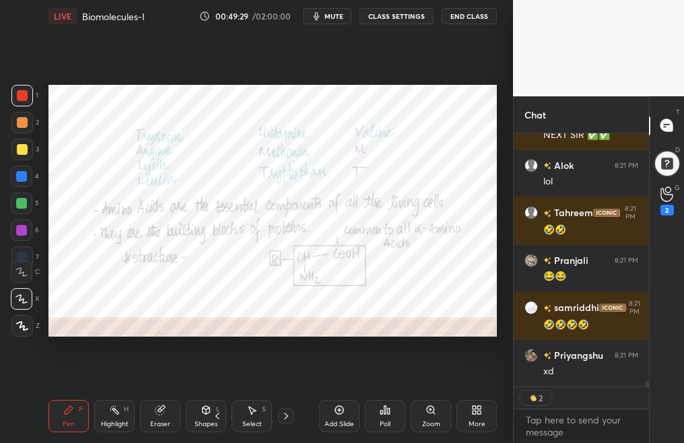
scroll to position [12256, 0]
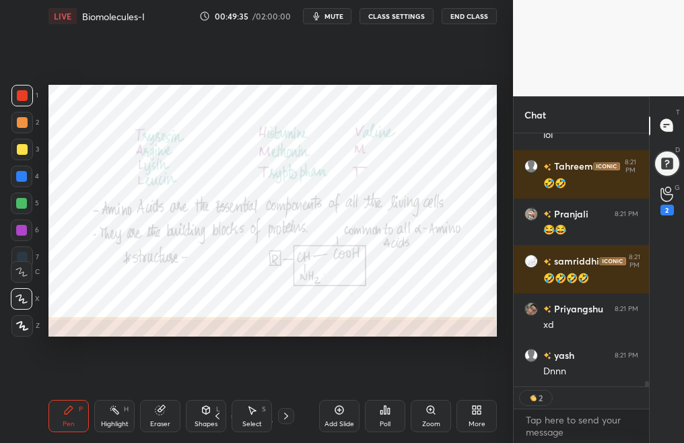
click at [283, 419] on icon at bounding box center [286, 415] width 11 height 11
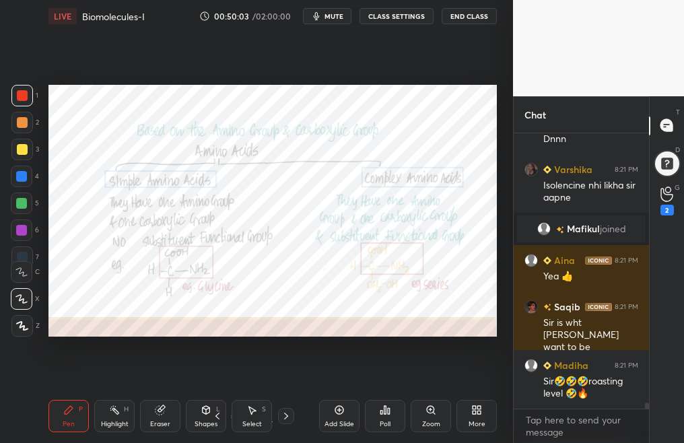
scroll to position [12386, 0]
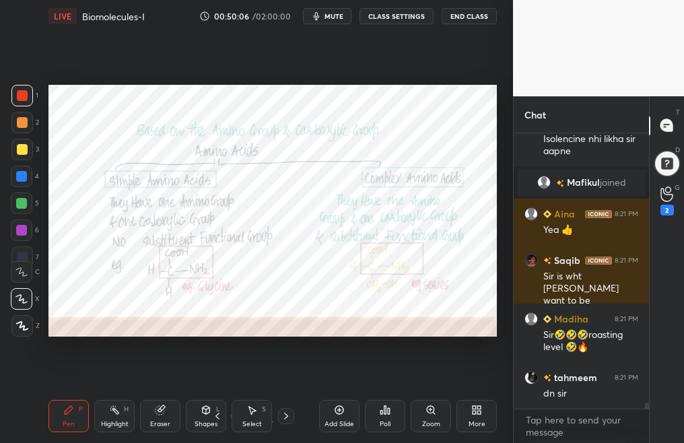
click at [282, 416] on icon at bounding box center [286, 415] width 11 height 11
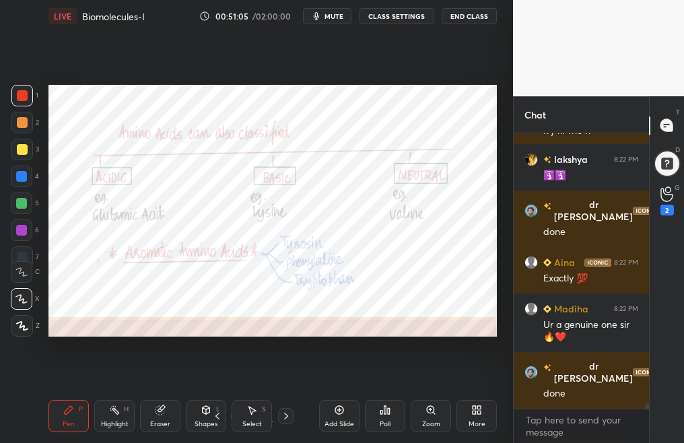
scroll to position [13365, 0]
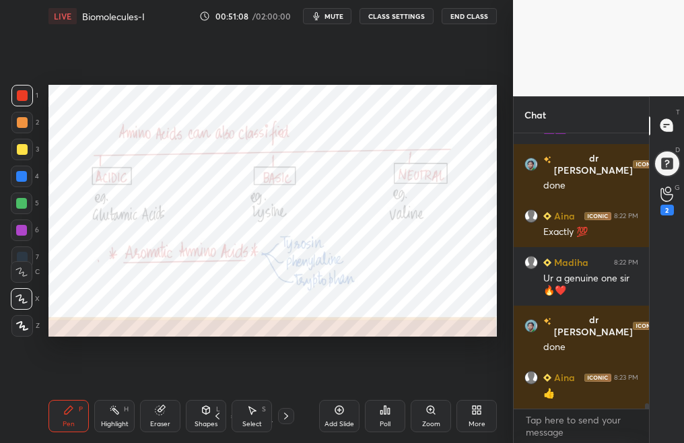
click at [279, 418] on div at bounding box center [286, 416] width 16 height 16
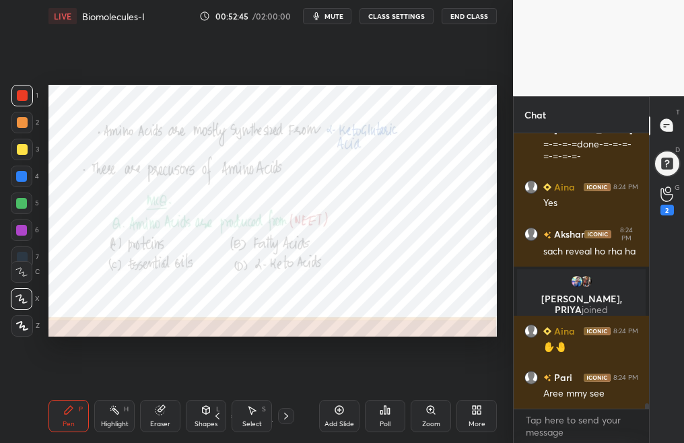
scroll to position [13850, 0]
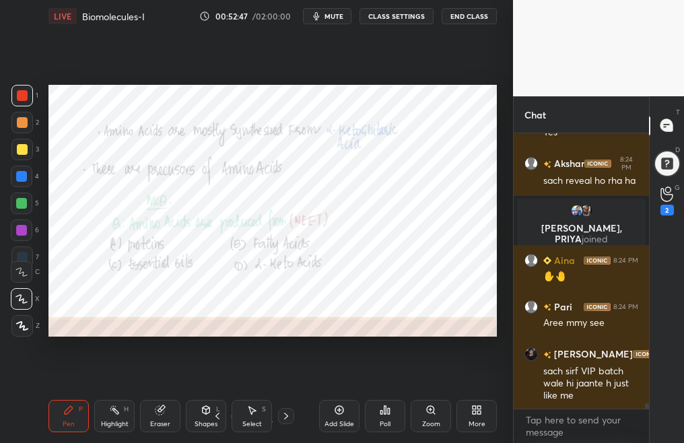
click at [375, 418] on div "Poll" at bounding box center [385, 416] width 40 height 32
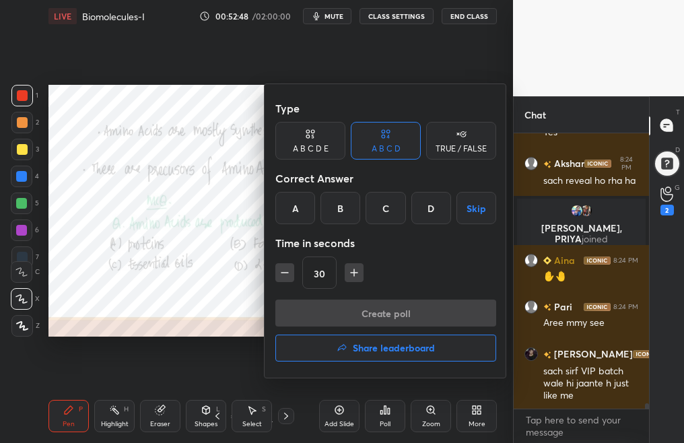
click at [432, 217] on div "D" at bounding box center [431, 208] width 40 height 32
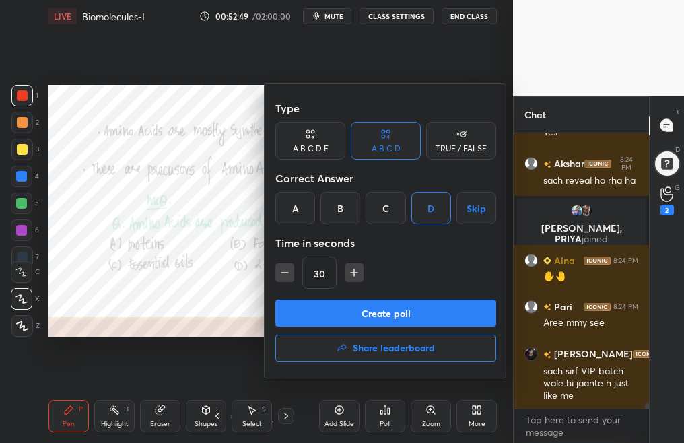
click at [418, 324] on button "Create poll" at bounding box center [385, 312] width 221 height 27
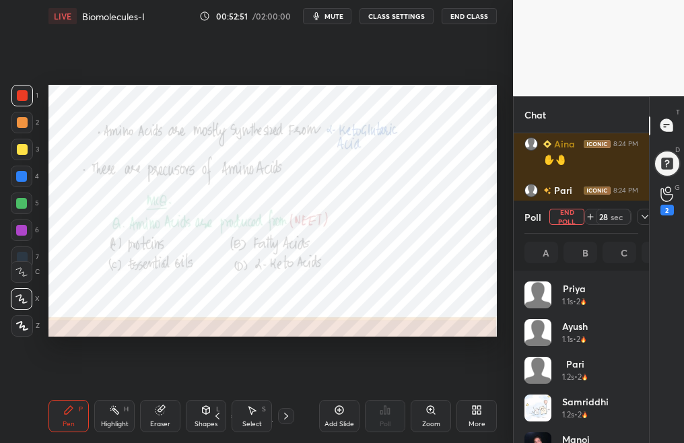
scroll to position [5, 5]
click at [644, 214] on icon at bounding box center [644, 216] width 11 height 11
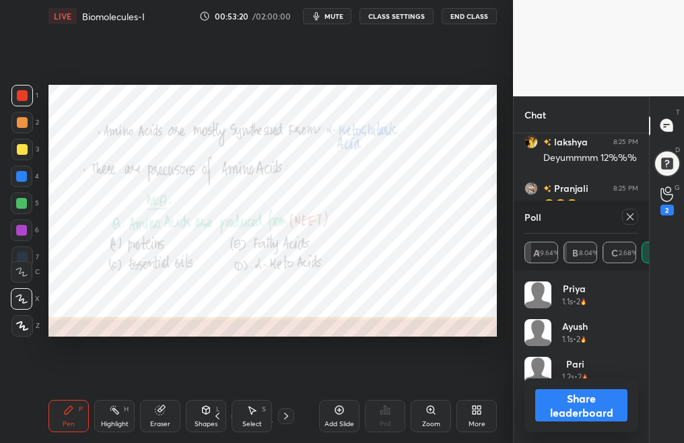
scroll to position [157, 110]
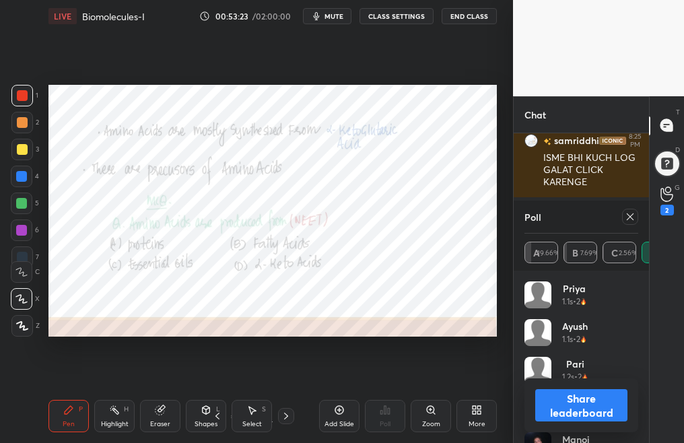
click at [624, 214] on div at bounding box center [630, 217] width 16 height 16
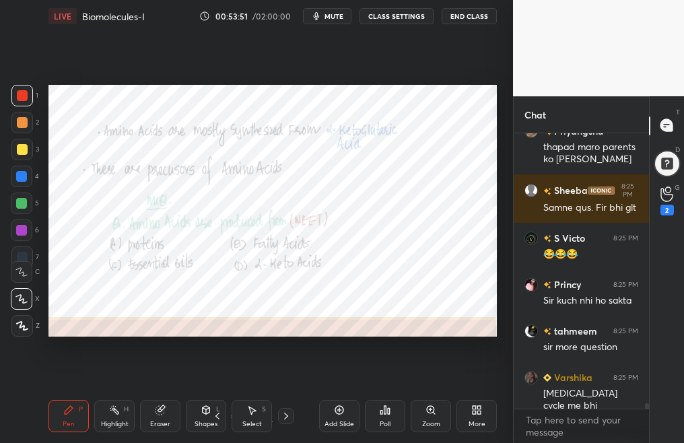
click at [281, 417] on icon at bounding box center [286, 415] width 11 height 11
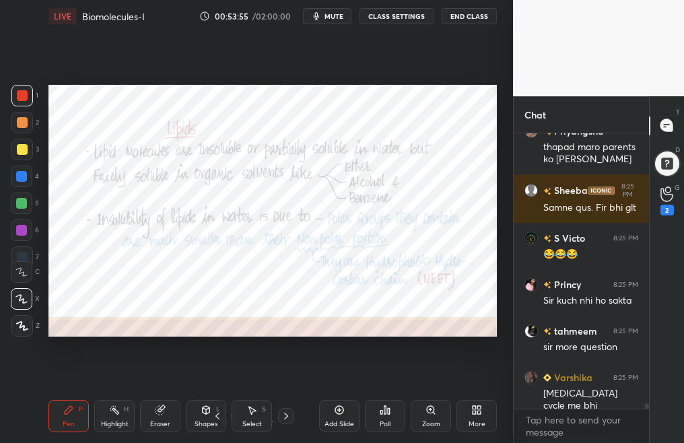
click at [217, 420] on div "Pen P Highlight H Eraser Shapes L Select S 15 / 91 Add Slide Poll Zoom More" at bounding box center [272, 416] width 448 height 54
click at [215, 417] on icon at bounding box center [217, 415] width 11 height 11
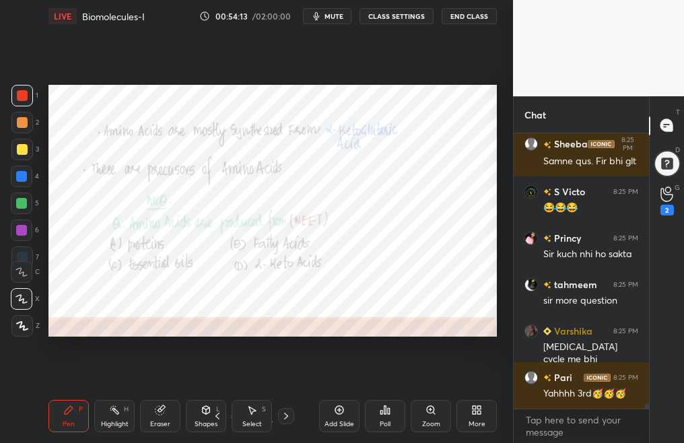
click at [286, 416] on icon at bounding box center [286, 415] width 4 height 7
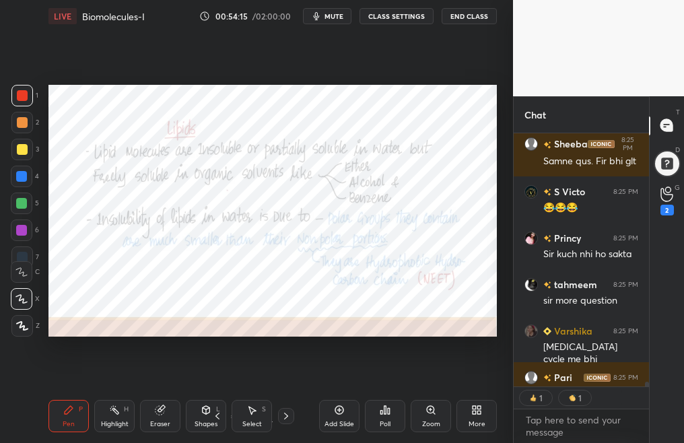
click at [217, 416] on icon at bounding box center [217, 415] width 11 height 11
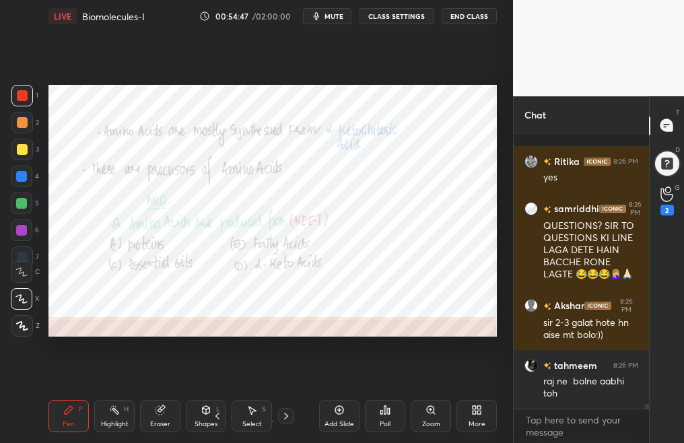
scroll to position [15386, 0]
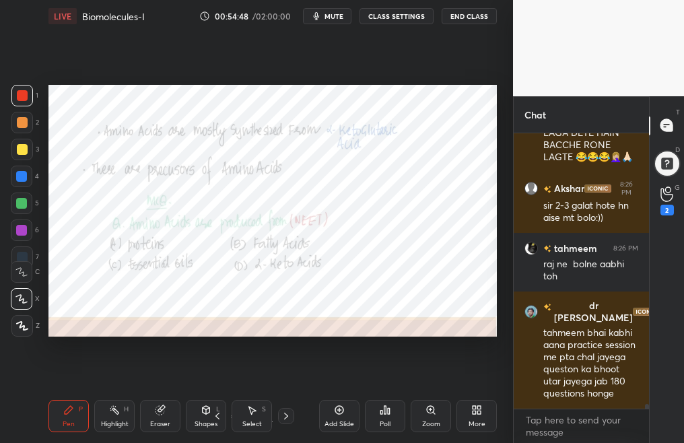
click at [285, 421] on div at bounding box center [286, 416] width 16 height 16
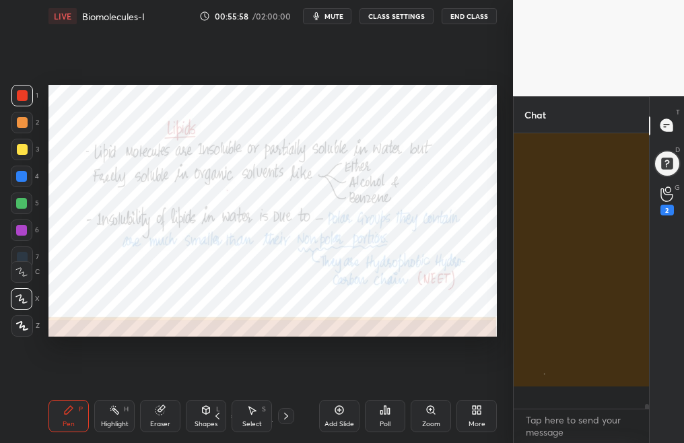
scroll to position [15480, 0]
drag, startPoint x: 644, startPoint y: 406, endPoint x: 646, endPoint y: 398, distance: 8.3
click at [646, 398] on div at bounding box center [644, 270] width 8 height 275
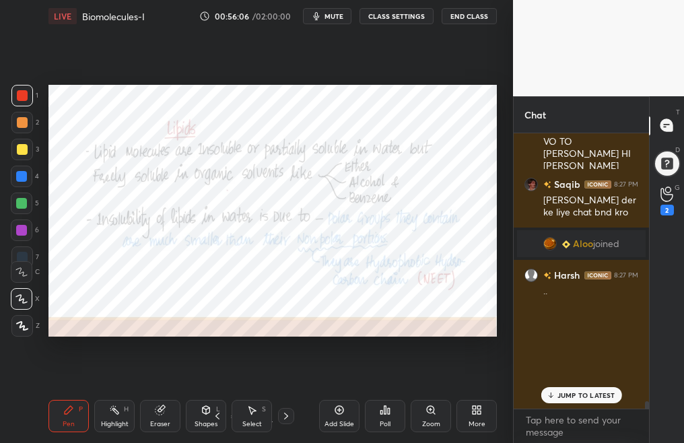
scroll to position [15487, 0]
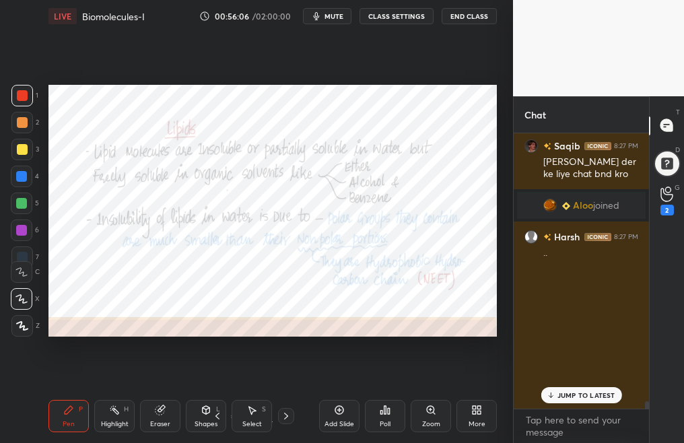
click at [645, 406] on div at bounding box center [646, 406] width 4 height 11
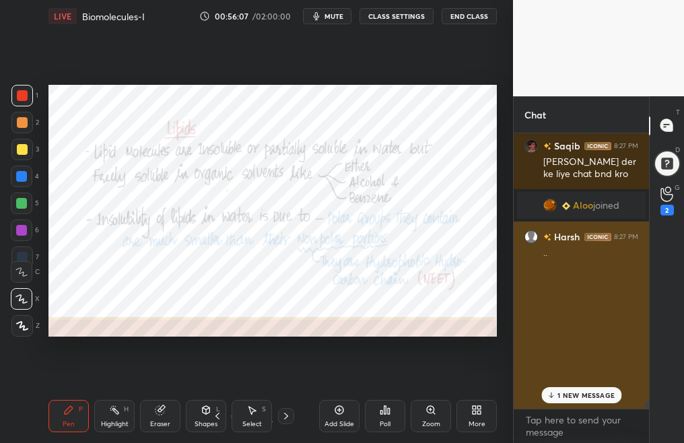
click at [617, 258] on div ".. ." at bounding box center [590, 380] width 95 height 268
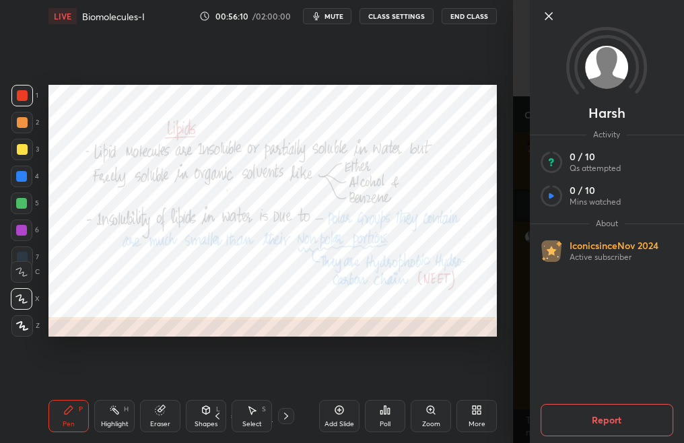
click at [610, 423] on button "Report" at bounding box center [606, 420] width 133 height 32
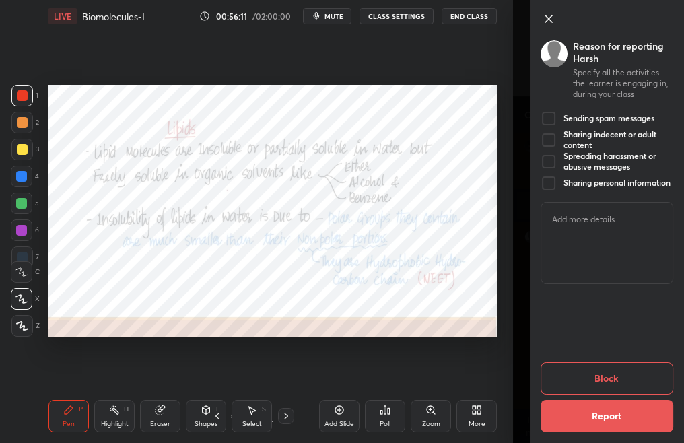
click at [546, 116] on div at bounding box center [548, 118] width 16 height 16
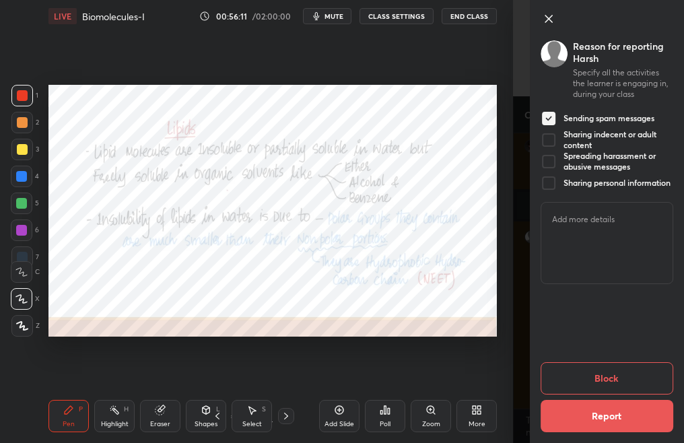
click at [548, 139] on div at bounding box center [548, 140] width 16 height 16
click at [550, 160] on div at bounding box center [548, 161] width 16 height 16
click at [549, 179] on div at bounding box center [548, 183] width 16 height 16
click at [611, 377] on button "Block" at bounding box center [606, 378] width 133 height 32
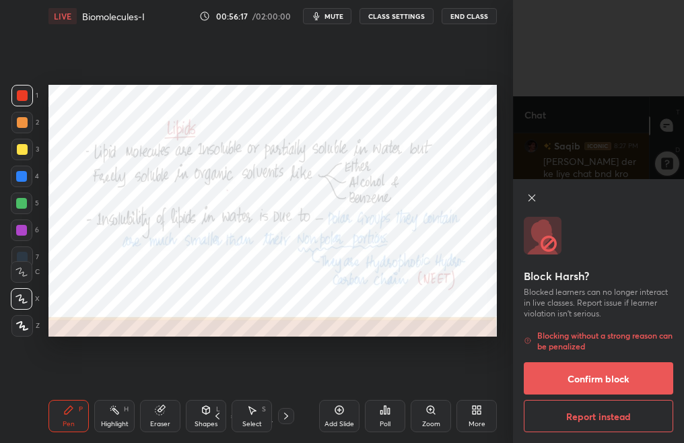
click at [630, 379] on button "Confirm block" at bounding box center [597, 378] width 149 height 32
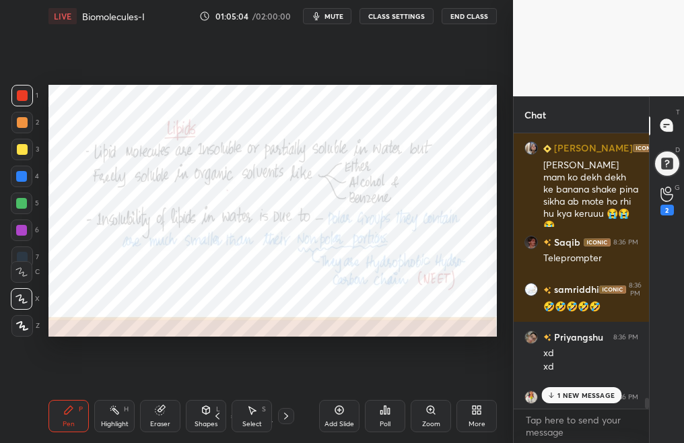
scroll to position [19995, 0]
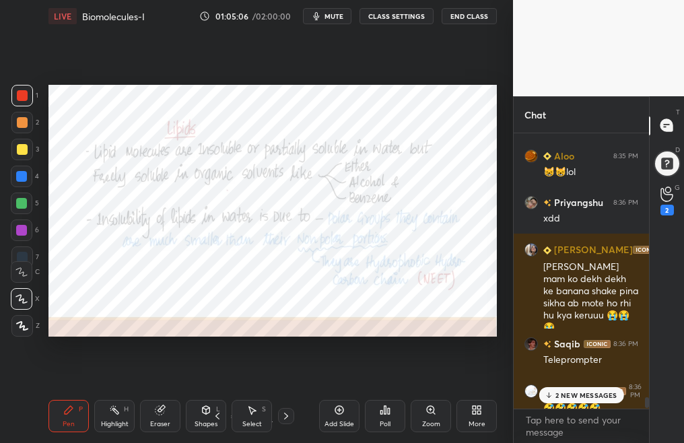
drag, startPoint x: 645, startPoint y: 406, endPoint x: 646, endPoint y: 400, distance: 6.8
click at [646, 400] on div at bounding box center [646, 402] width 4 height 11
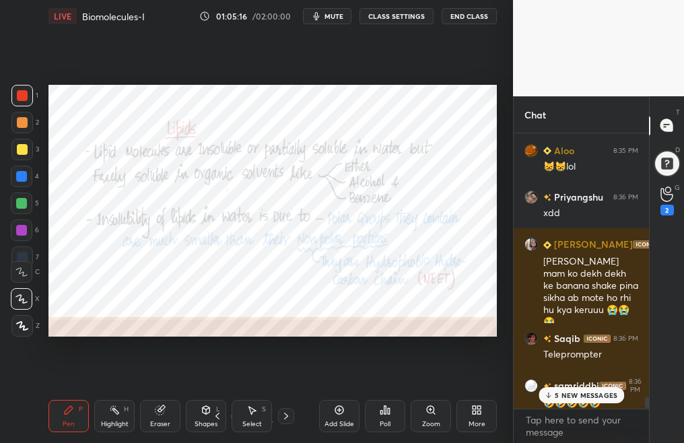
click at [589, 395] on p "5 NEW MESSAGES" at bounding box center [585, 395] width 63 height 8
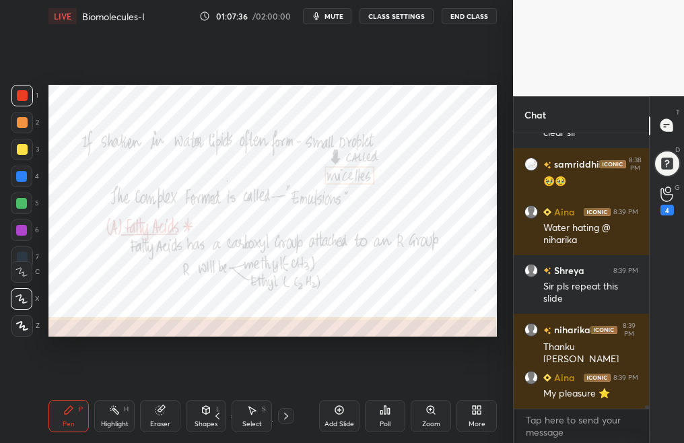
scroll to position [22529, 0]
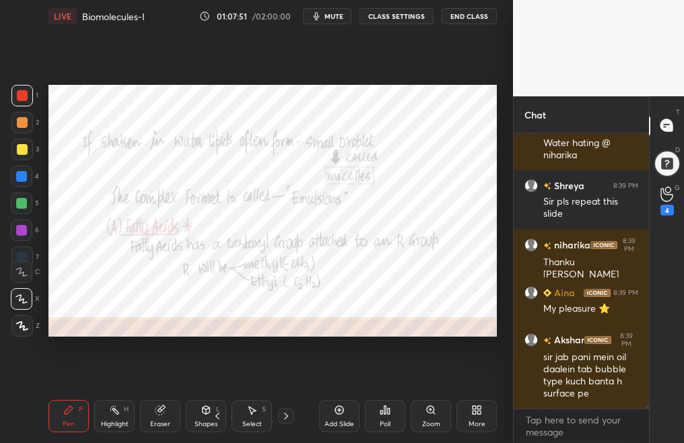
click at [217, 419] on icon at bounding box center [217, 415] width 11 height 11
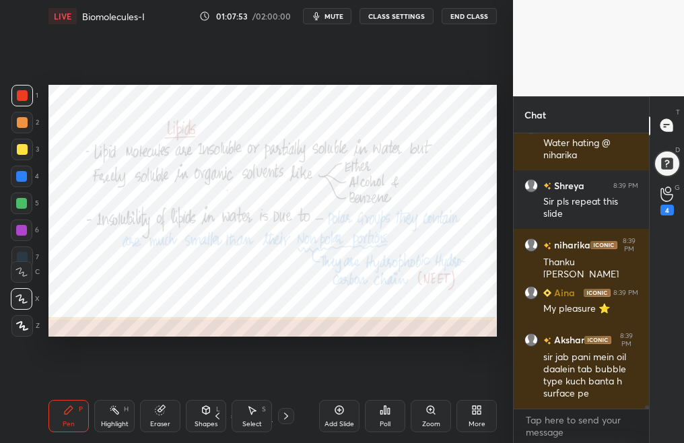
click at [278, 421] on div at bounding box center [286, 416] width 16 height 16
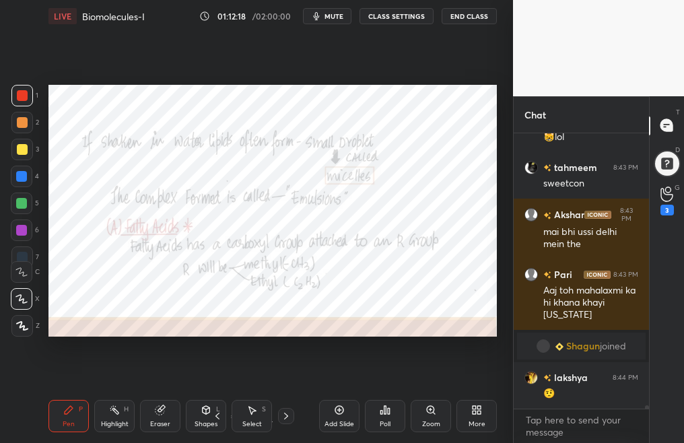
scroll to position [24381, 0]
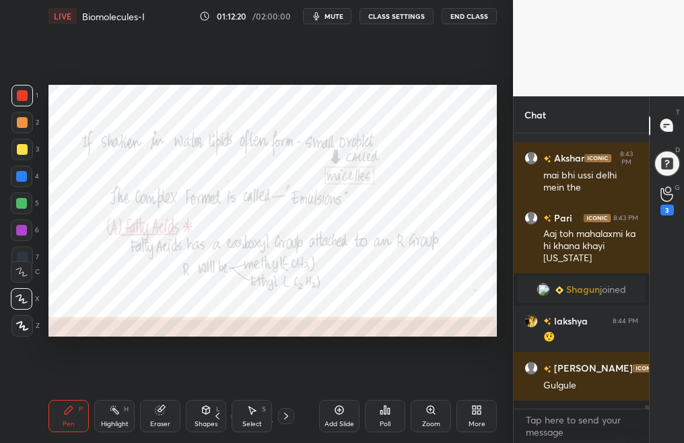
click at [284, 416] on icon at bounding box center [286, 415] width 11 height 11
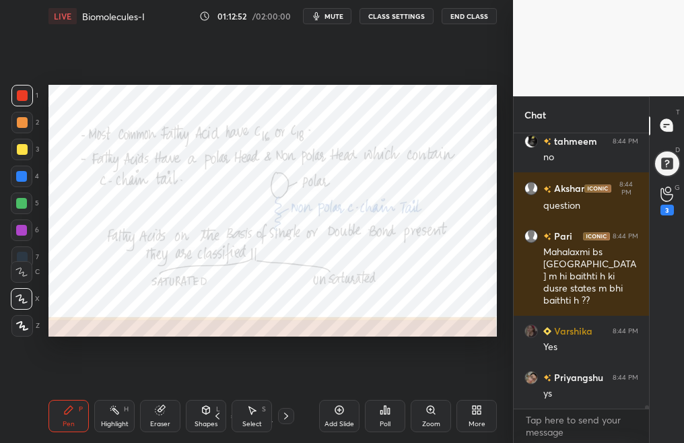
scroll to position [24710, 0]
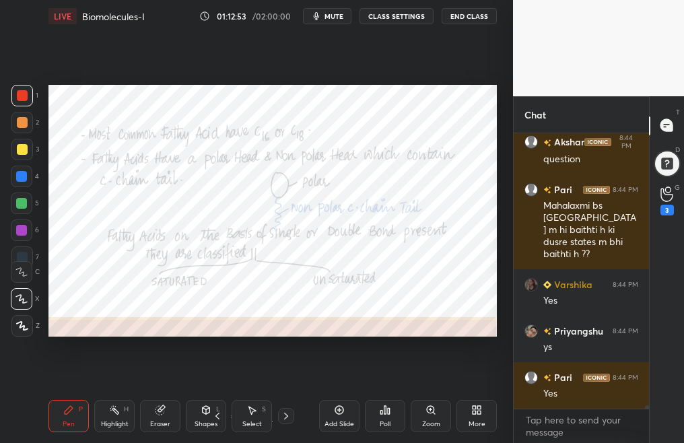
click at [400, 79] on div "Setting up your live class Poll for secs No correct answer Start poll" at bounding box center [272, 210] width 459 height 357
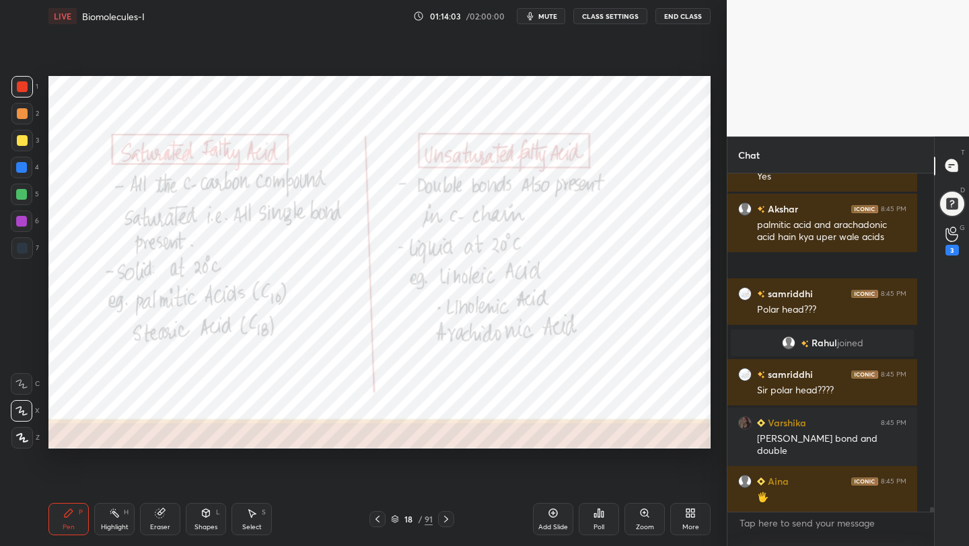
scroll to position [336, 202]
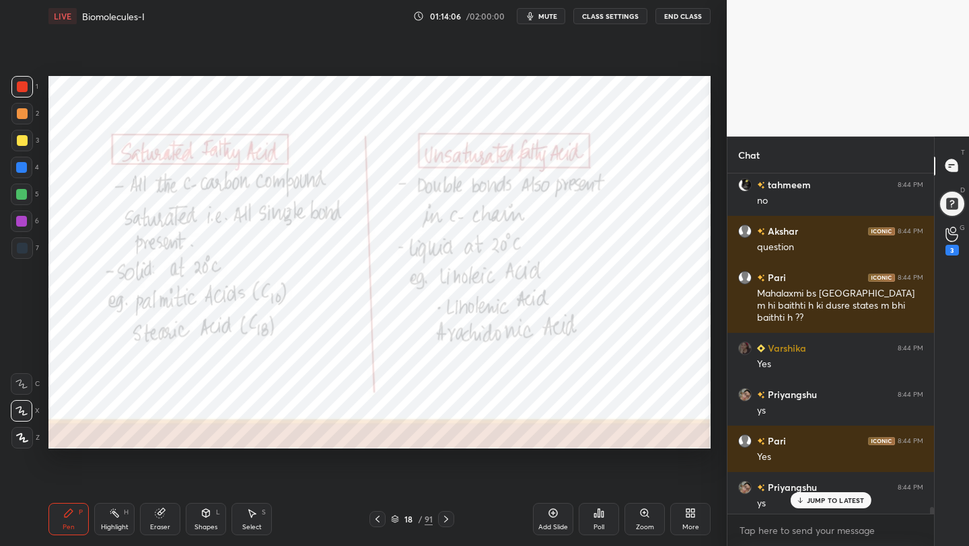
click at [819, 505] on div "JUMP TO LATEST" at bounding box center [830, 500] width 81 height 16
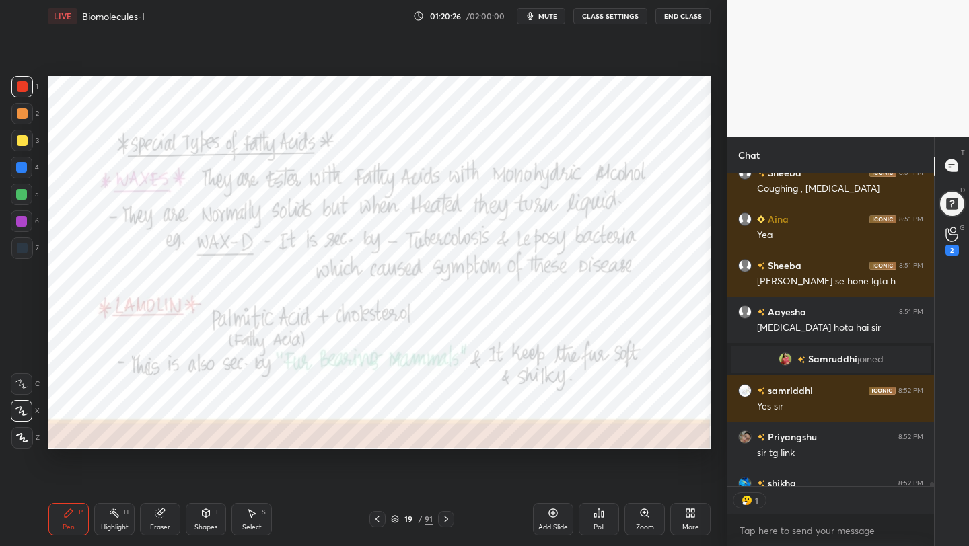
scroll to position [5, 5]
click at [947, 238] on icon at bounding box center [951, 234] width 12 height 13
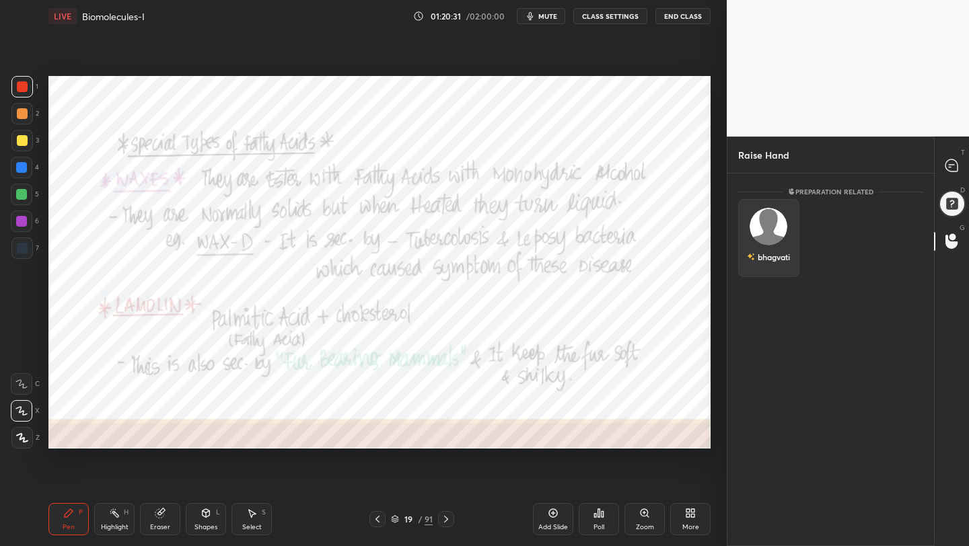
click at [766, 231] on img "grid" at bounding box center [768, 227] width 38 height 38
click at [773, 266] on button "INVITE" at bounding box center [768, 266] width 49 height 17
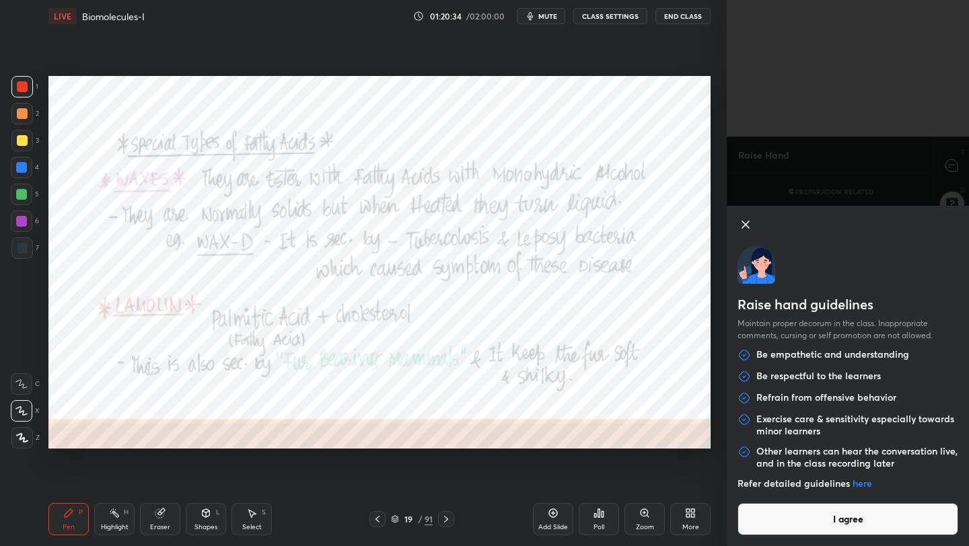
click at [846, 531] on button "I agree" at bounding box center [847, 519] width 221 height 32
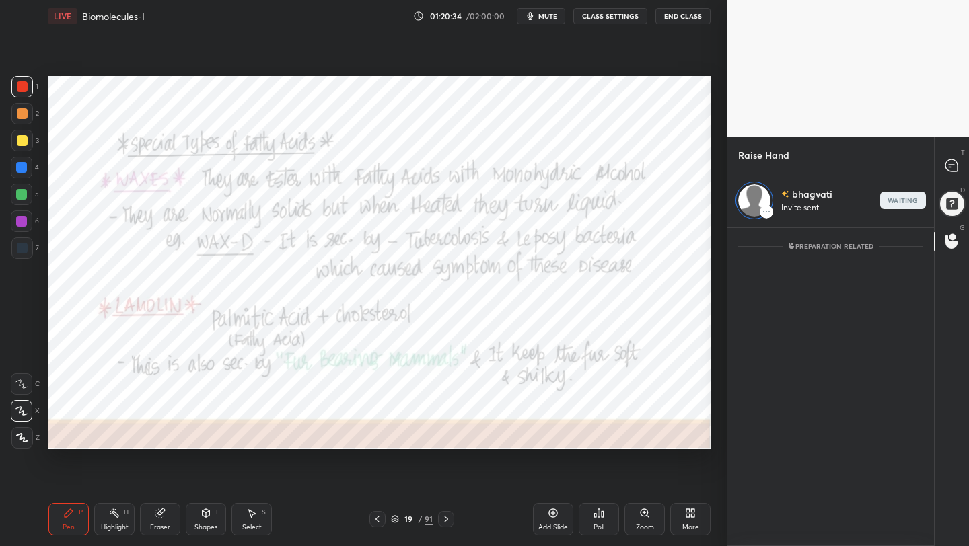
scroll to position [314, 202]
click at [955, 164] on icon at bounding box center [951, 165] width 12 height 12
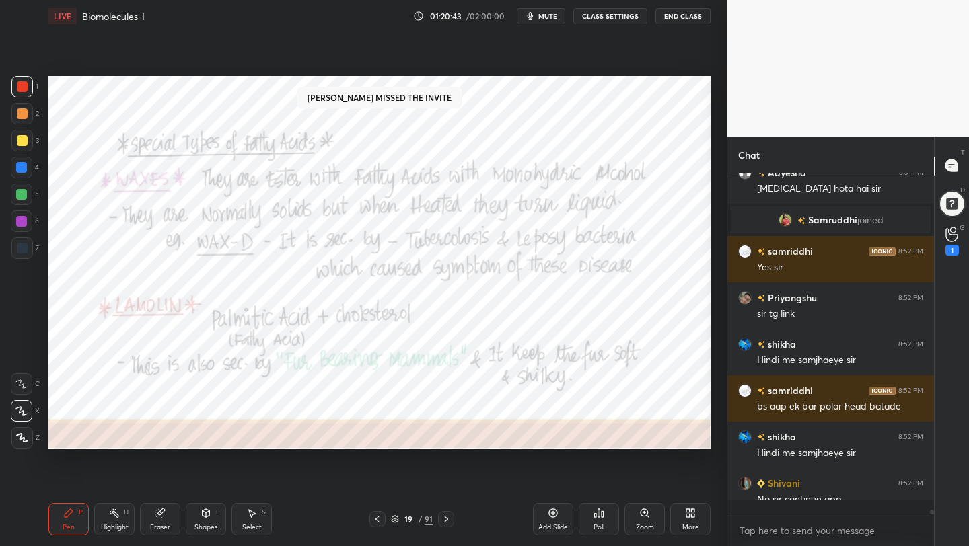
scroll to position [28448, 0]
click at [955, 247] on div "1" at bounding box center [951, 250] width 13 height 11
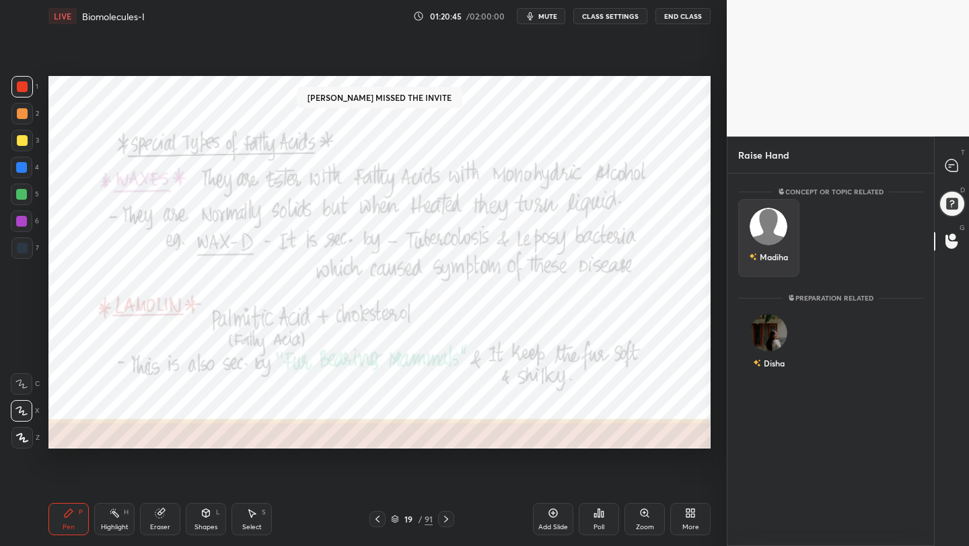
click at [779, 232] on div "Madiha" at bounding box center [768, 238] width 61 height 78
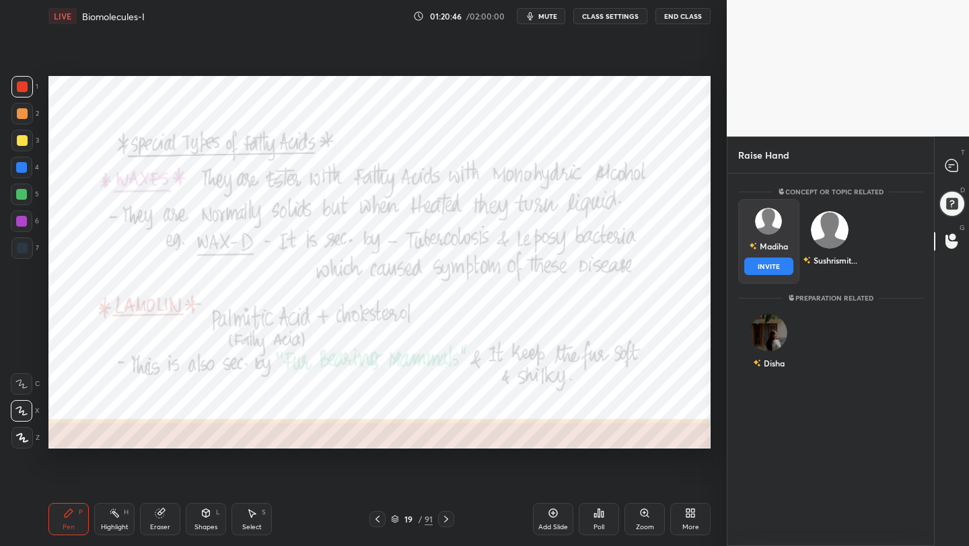
click at [771, 262] on button "INVITE" at bounding box center [768, 266] width 49 height 17
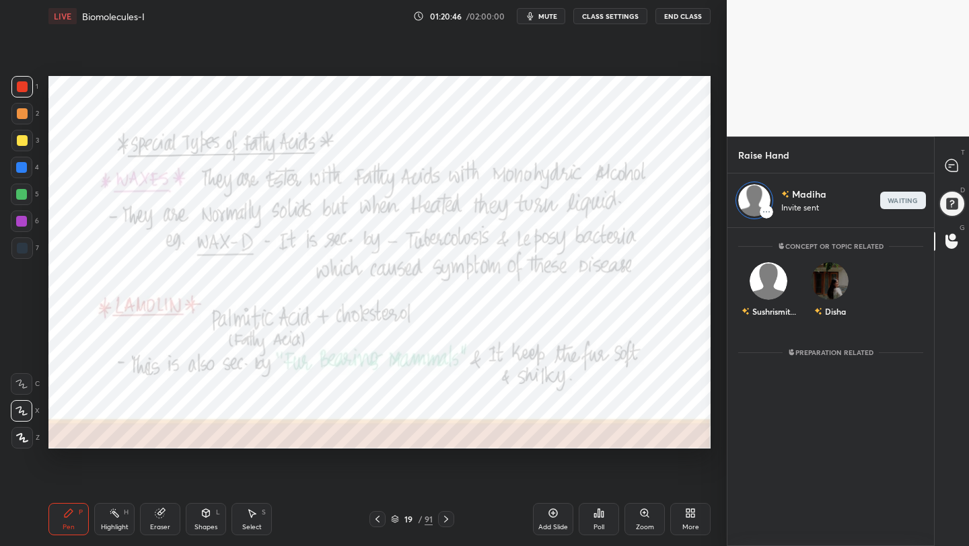
scroll to position [314, 202]
click at [955, 170] on icon at bounding box center [951, 165] width 12 height 12
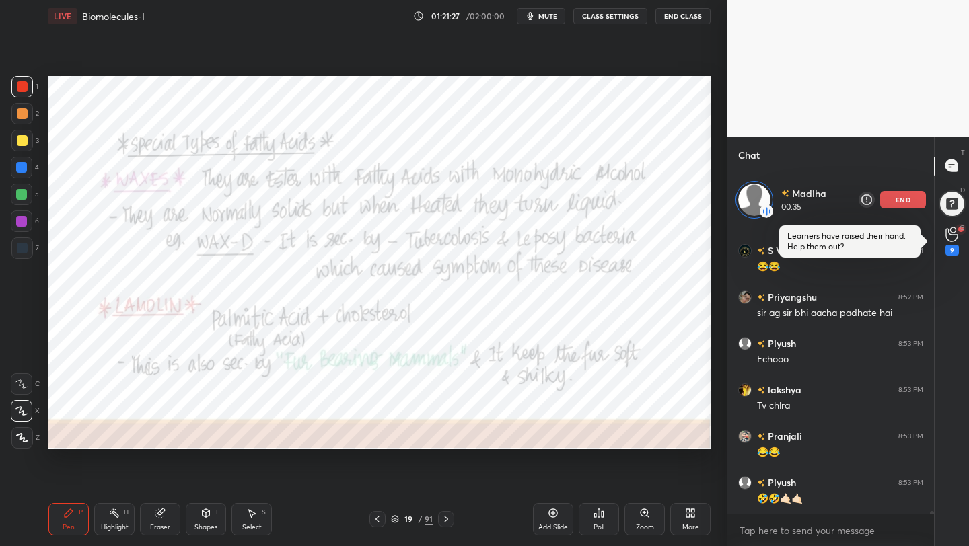
click at [890, 200] on div "end" at bounding box center [903, 199] width 46 height 17
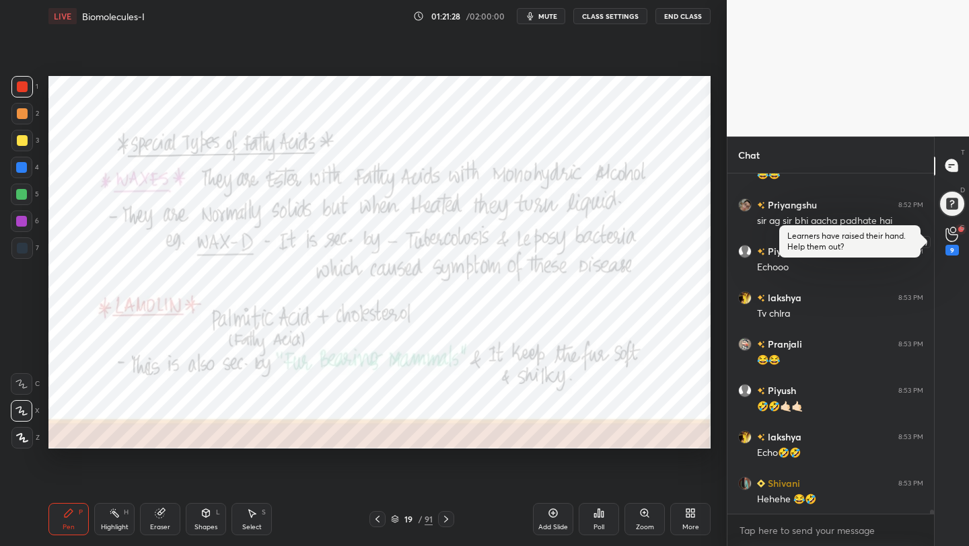
click at [950, 242] on icon at bounding box center [951, 234] width 12 height 13
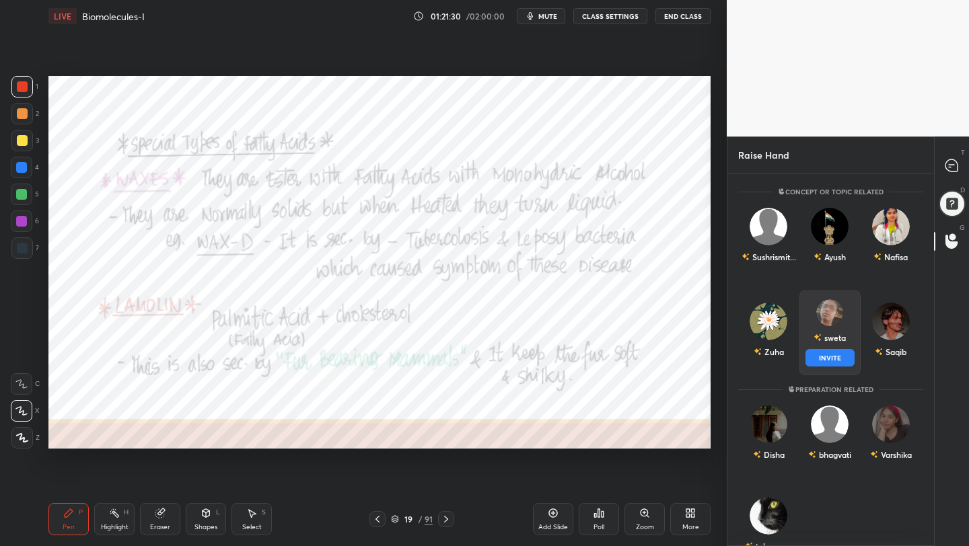
click at [837, 320] on img "grid" at bounding box center [829, 312] width 27 height 27
click at [834, 355] on button "INVITE" at bounding box center [829, 357] width 49 height 17
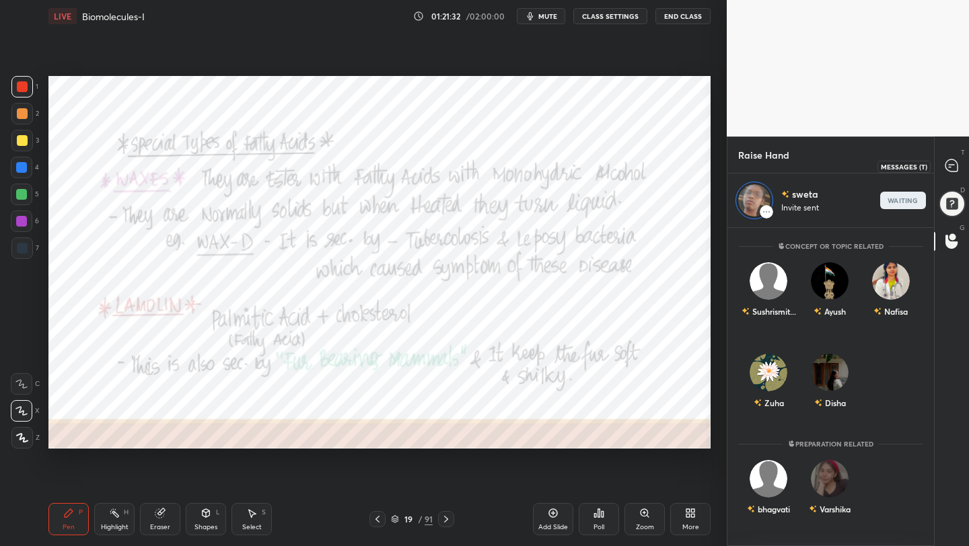
click at [960, 170] on div at bounding box center [951, 166] width 27 height 24
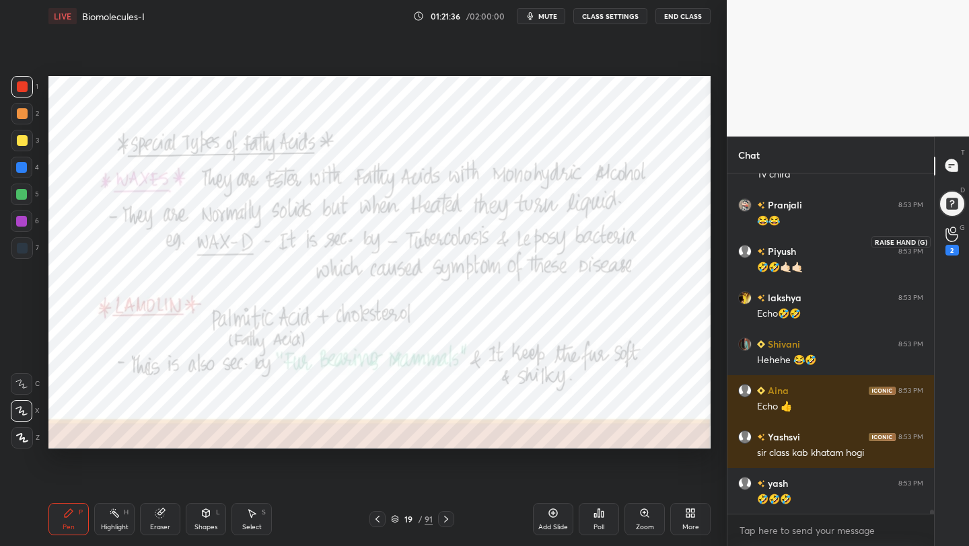
click at [957, 239] on icon at bounding box center [951, 234] width 13 height 15
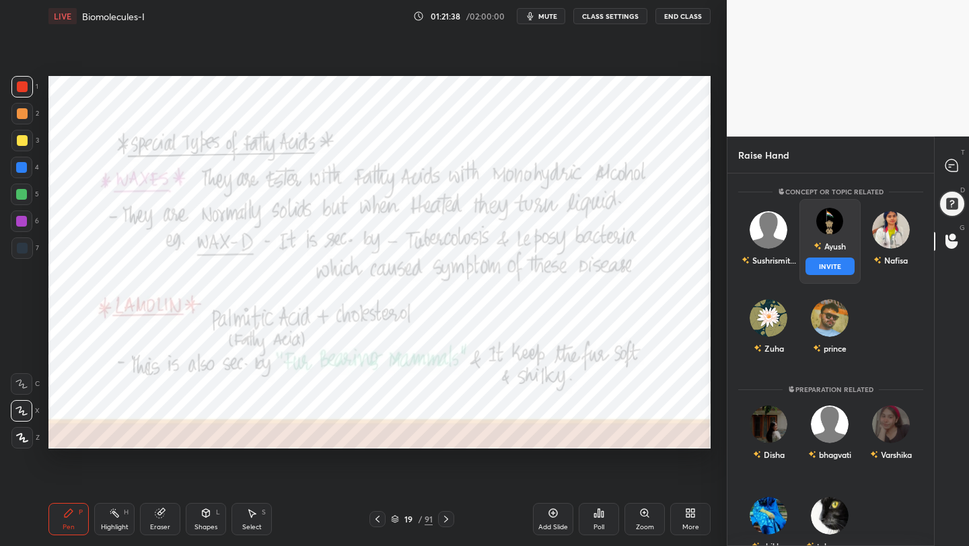
click at [843, 252] on div "Ayush" at bounding box center [835, 246] width 22 height 12
click at [833, 265] on button "INVITE" at bounding box center [829, 266] width 49 height 17
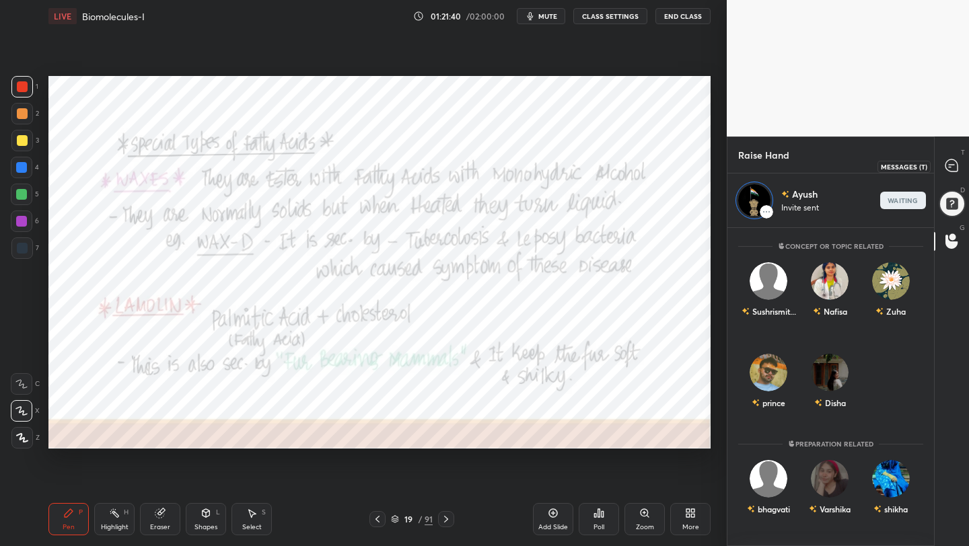
click at [958, 168] on icon at bounding box center [952, 166] width 14 height 14
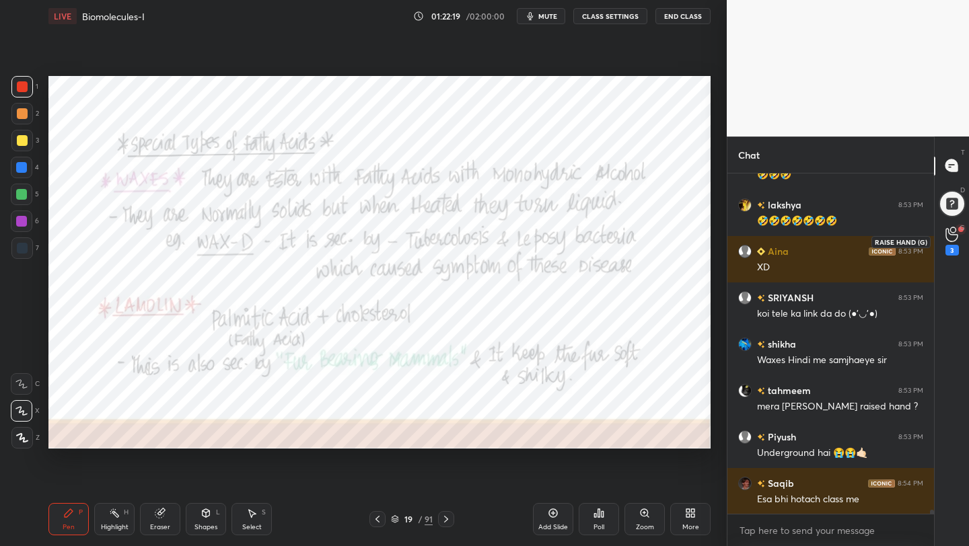
click at [956, 230] on icon at bounding box center [951, 234] width 13 height 15
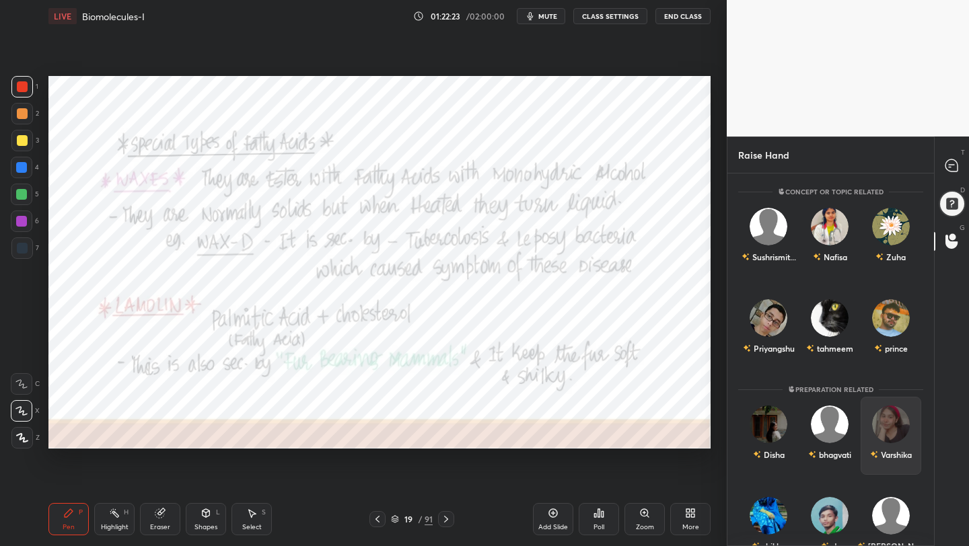
click at [889, 443] on div "Varshika" at bounding box center [891, 454] width 42 height 23
click at [888, 459] on button "INVITE" at bounding box center [890, 463] width 49 height 17
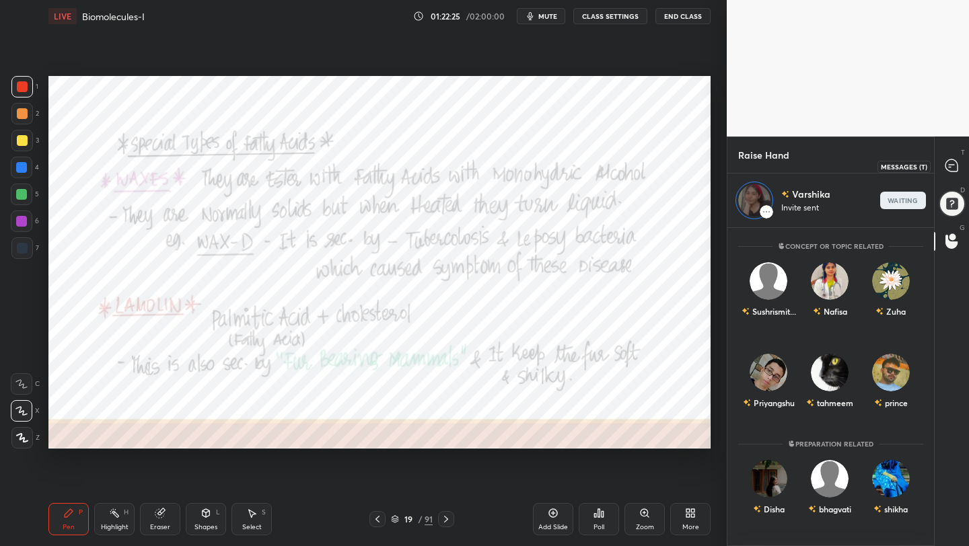
click at [951, 172] on icon at bounding box center [952, 166] width 14 height 14
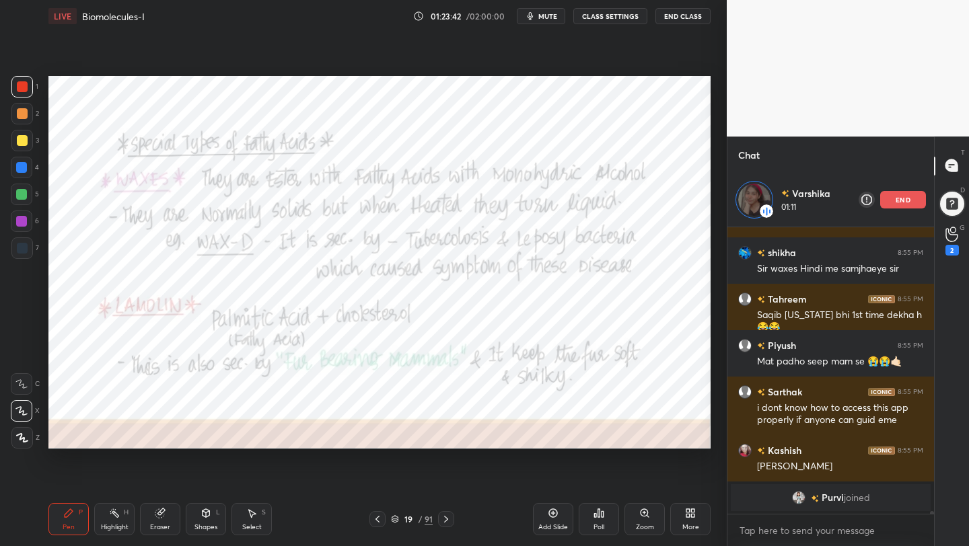
scroll to position [29426, 0]
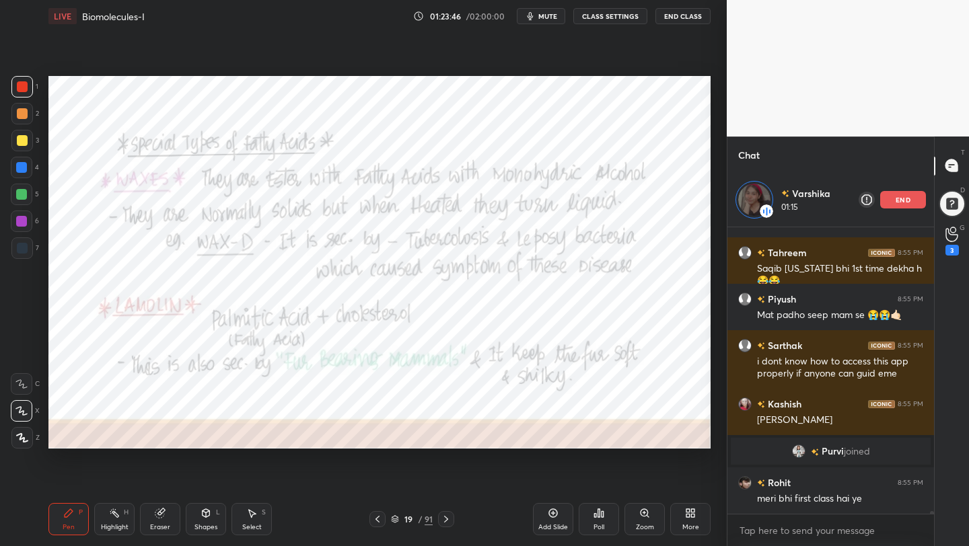
click at [912, 200] on div "end" at bounding box center [903, 199] width 46 height 17
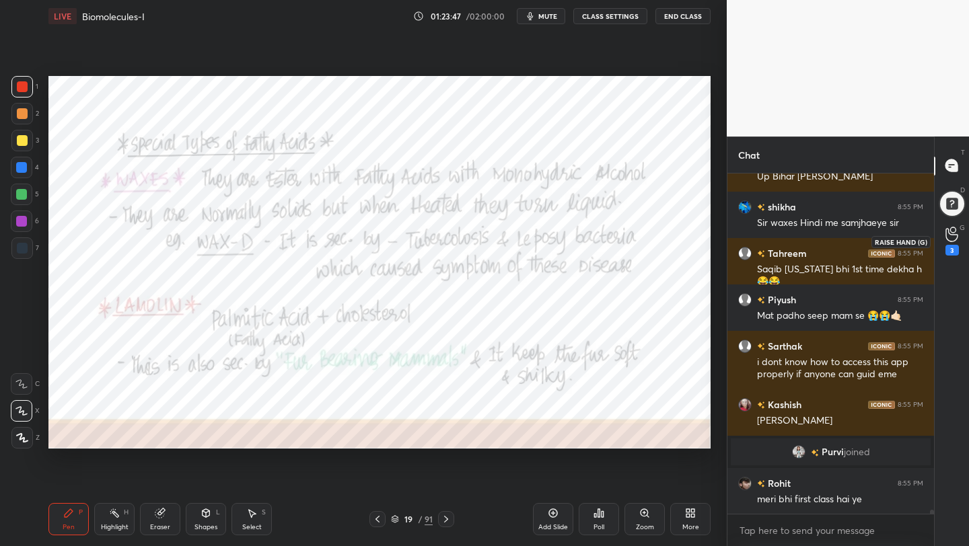
click at [959, 235] on div "3" at bounding box center [951, 241] width 27 height 24
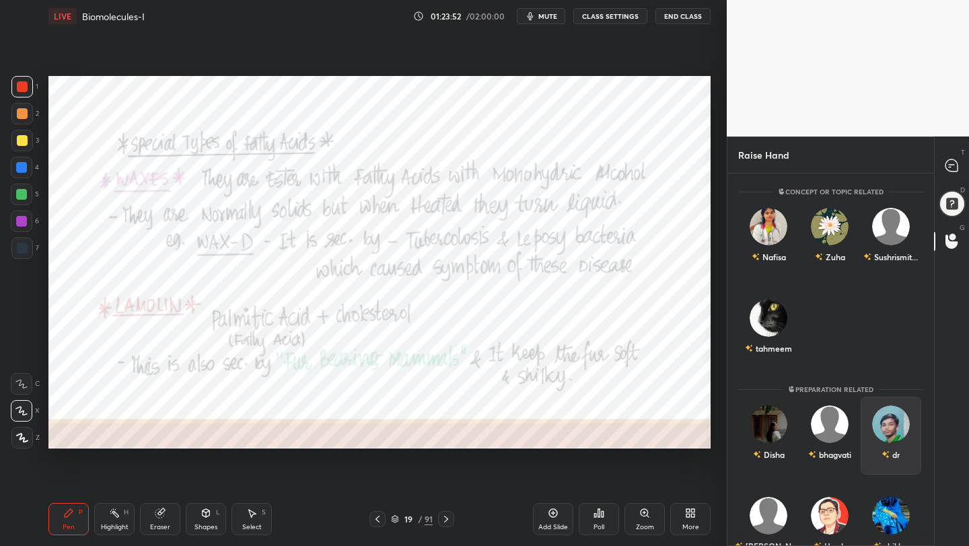
click at [877, 419] on img "grid" at bounding box center [891, 425] width 38 height 38
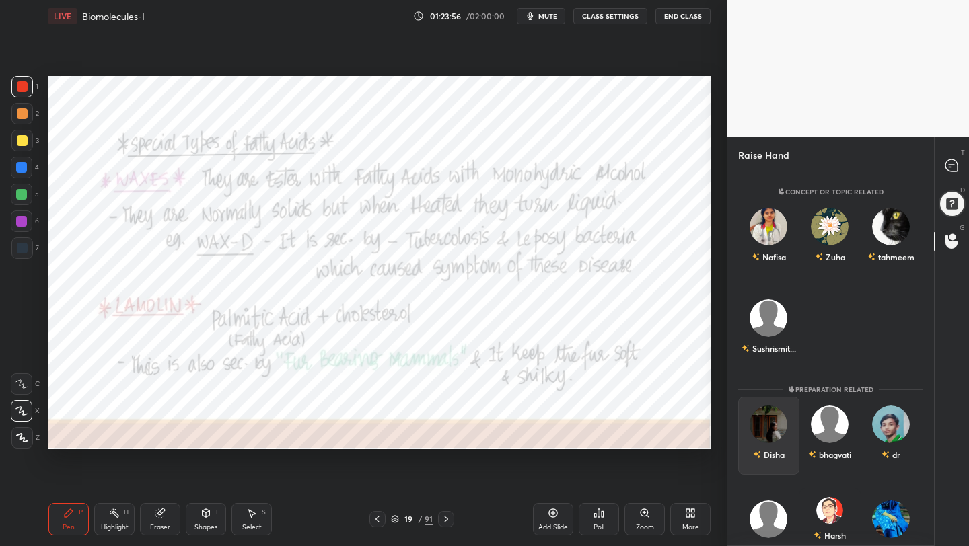
click at [772, 447] on div "Disha" at bounding box center [769, 454] width 32 height 23
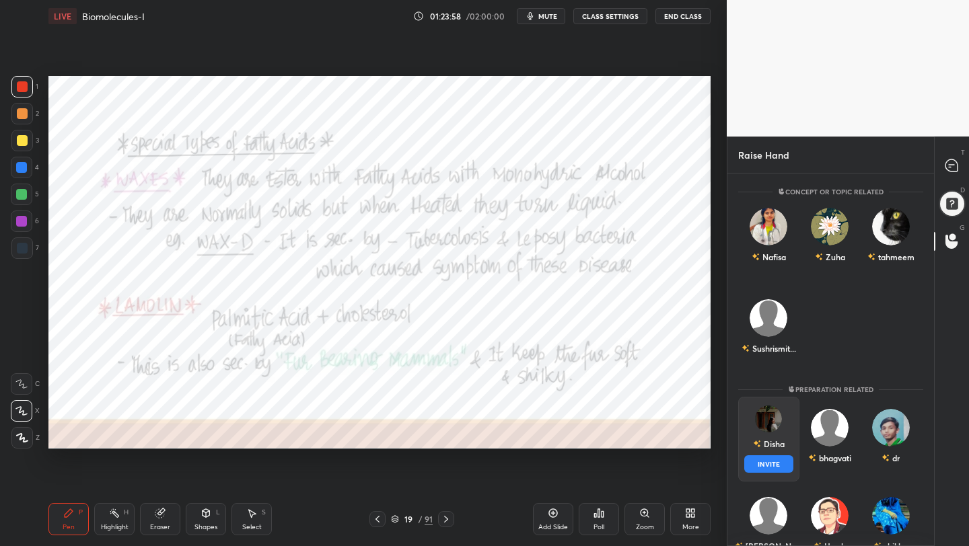
click at [773, 462] on button "INVITE" at bounding box center [768, 463] width 49 height 17
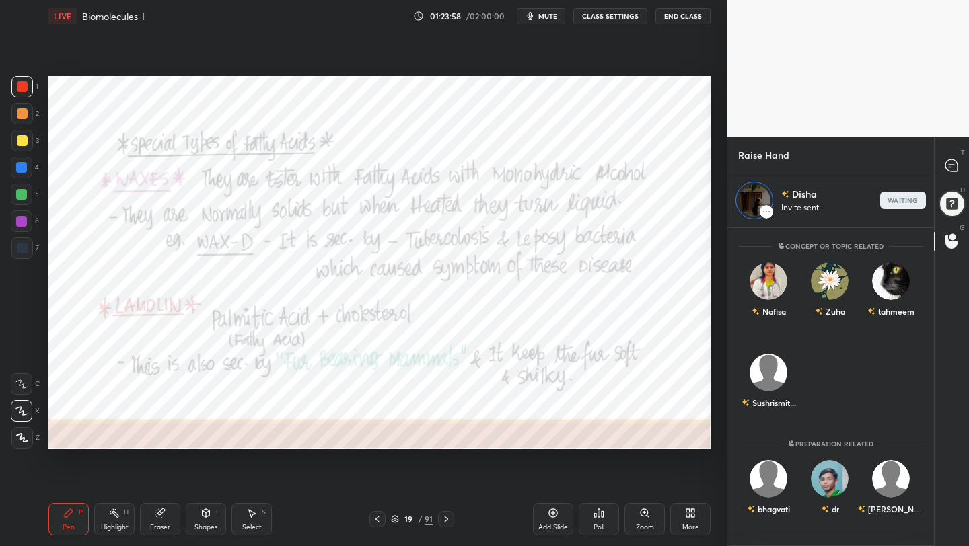
scroll to position [314, 202]
click at [957, 172] on icon at bounding box center [952, 166] width 14 height 14
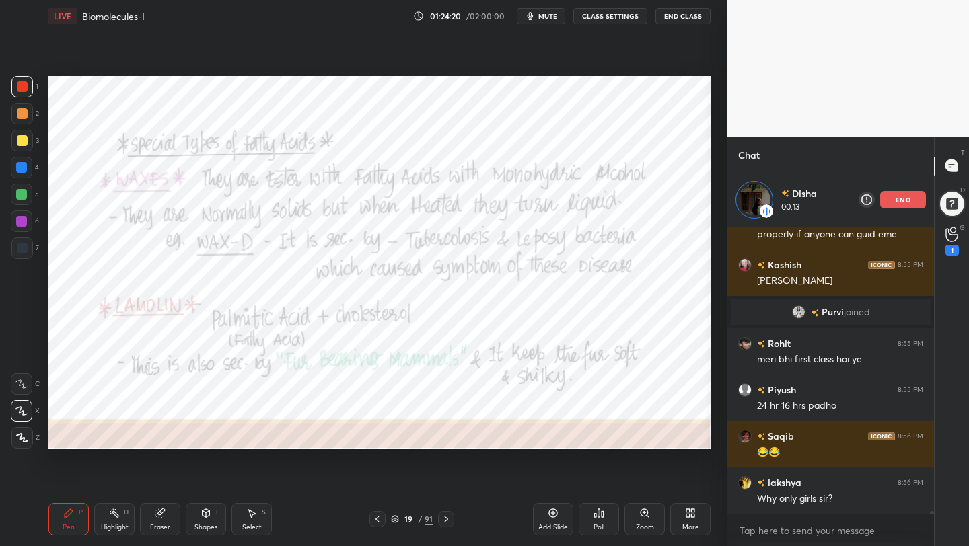
scroll to position [29875, 0]
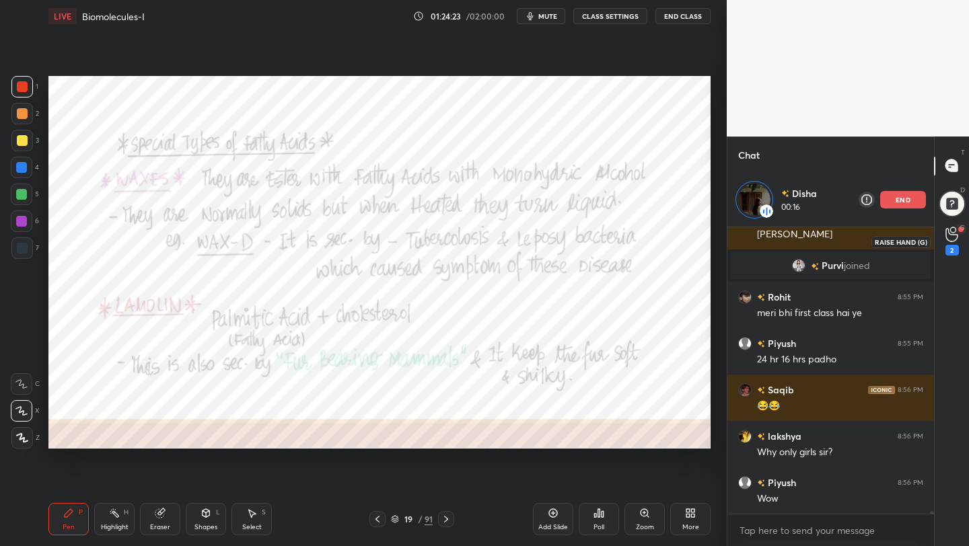
click at [954, 233] on icon at bounding box center [951, 234] width 13 height 15
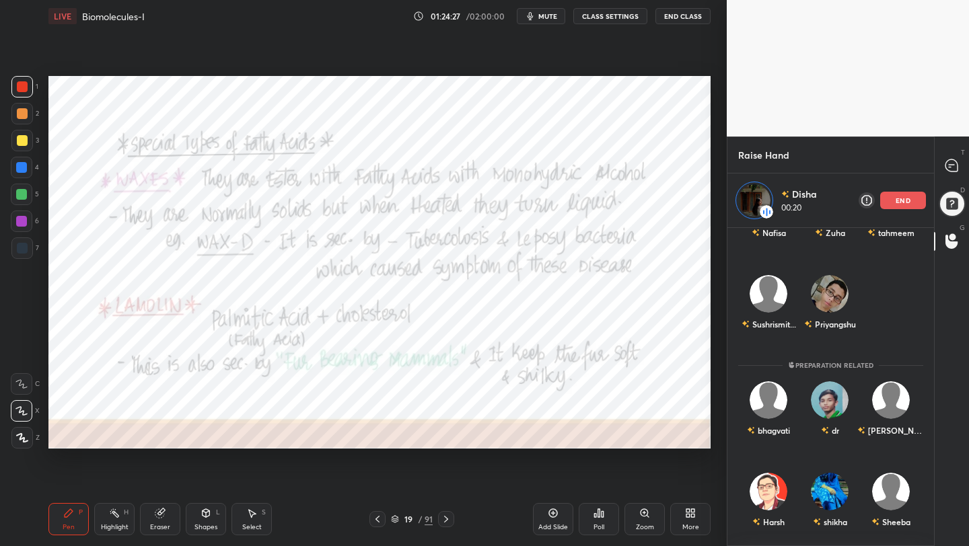
scroll to position [79, 0]
drag, startPoint x: 933, startPoint y: 372, endPoint x: 935, endPoint y: 270, distance: 101.6
click at [935, 270] on div "T Messages (T) D Doubts (D) G Raise Hand (G)" at bounding box center [951, 342] width 35 height 410
click at [953, 174] on div at bounding box center [951, 166] width 27 height 24
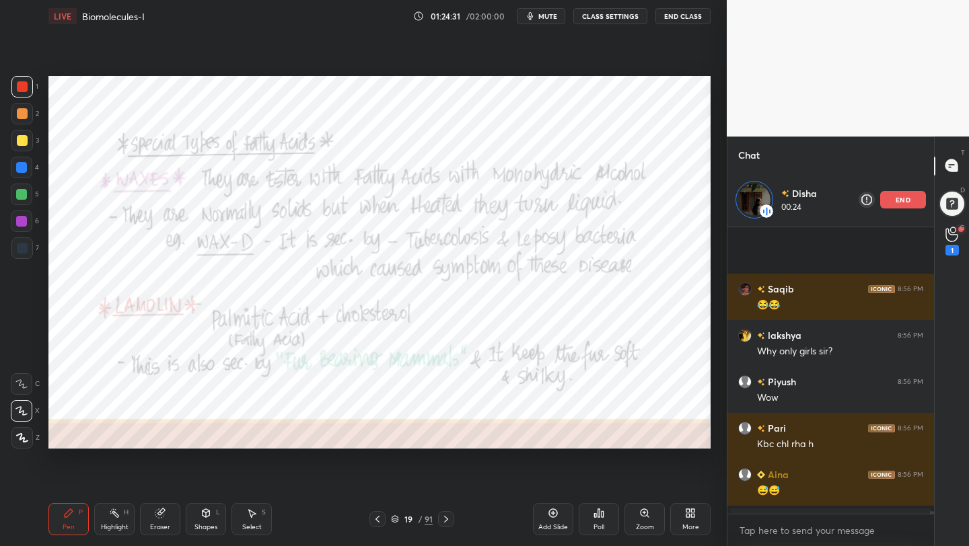
scroll to position [30093, 0]
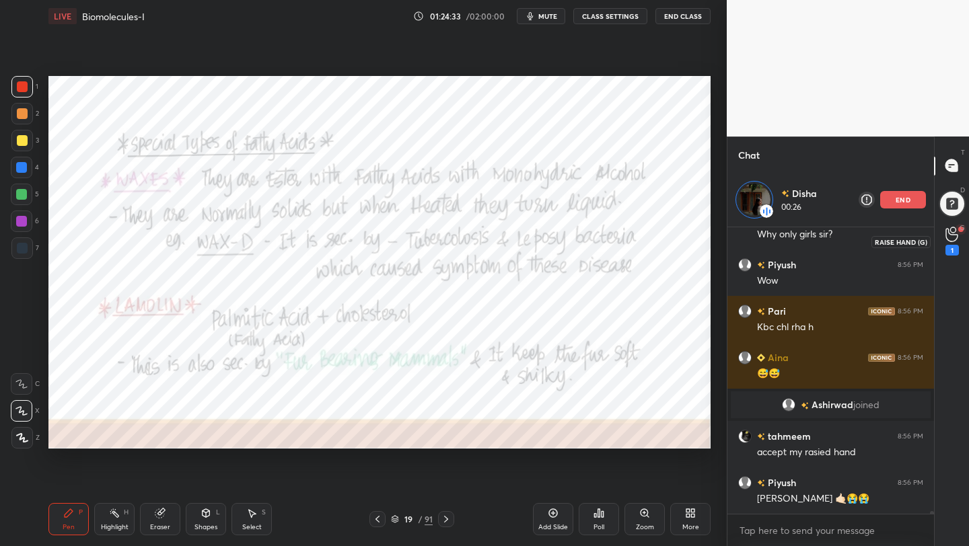
click at [951, 247] on div "1" at bounding box center [951, 250] width 13 height 11
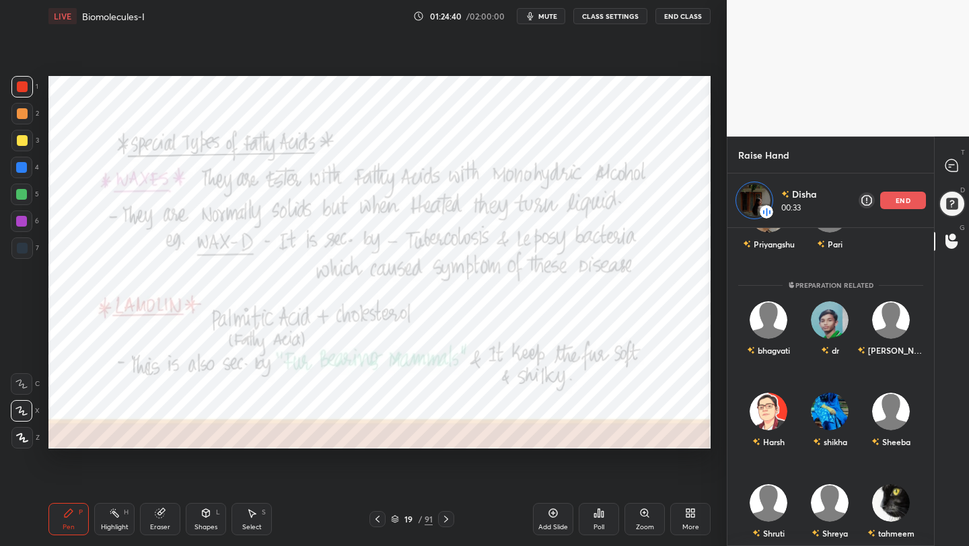
scroll to position [169, 0]
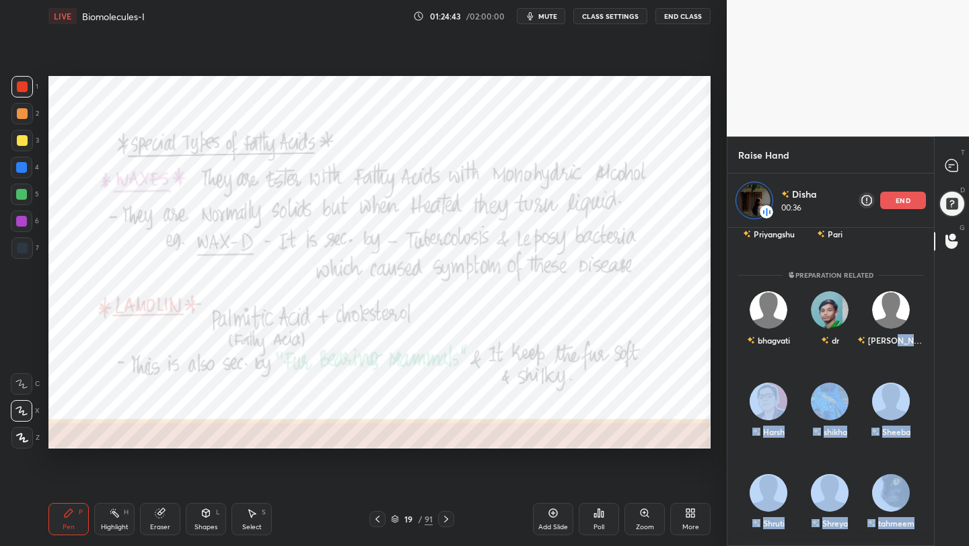
drag, startPoint x: 928, startPoint y: 350, endPoint x: 937, endPoint y: 449, distance: 100.0
click at [937, 449] on div "Raise Hand Disha 00:36 end Enable hand raising Enable raise hand to speak to le…" at bounding box center [848, 342] width 242 height 410
click at [914, 418] on div "Sheeba" at bounding box center [890, 413] width 61 height 78
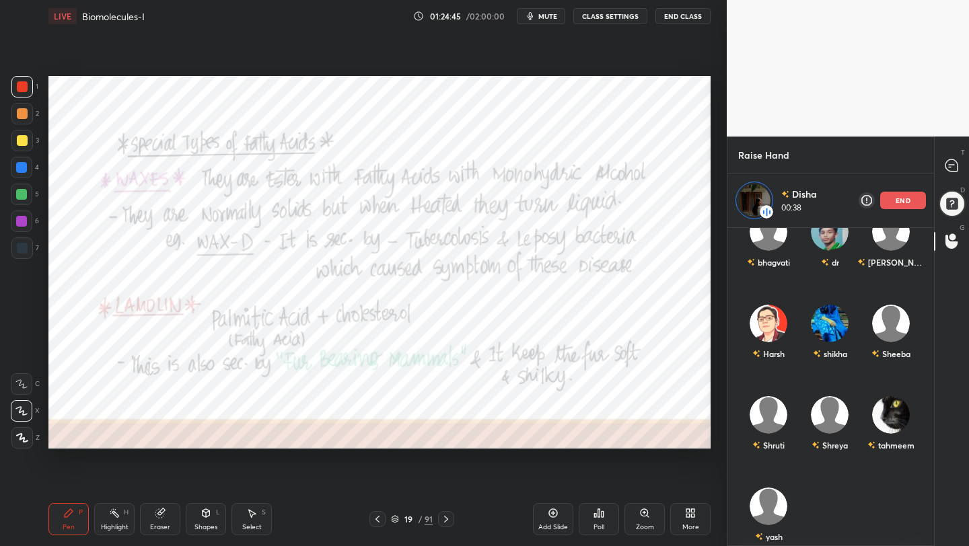
scroll to position [270, 0]
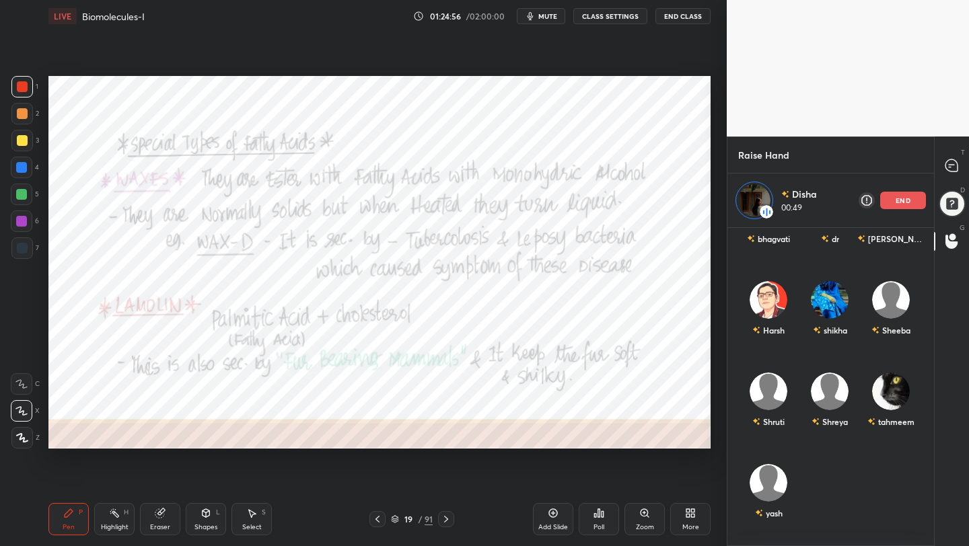
click at [905, 204] on p "end" at bounding box center [902, 200] width 15 height 7
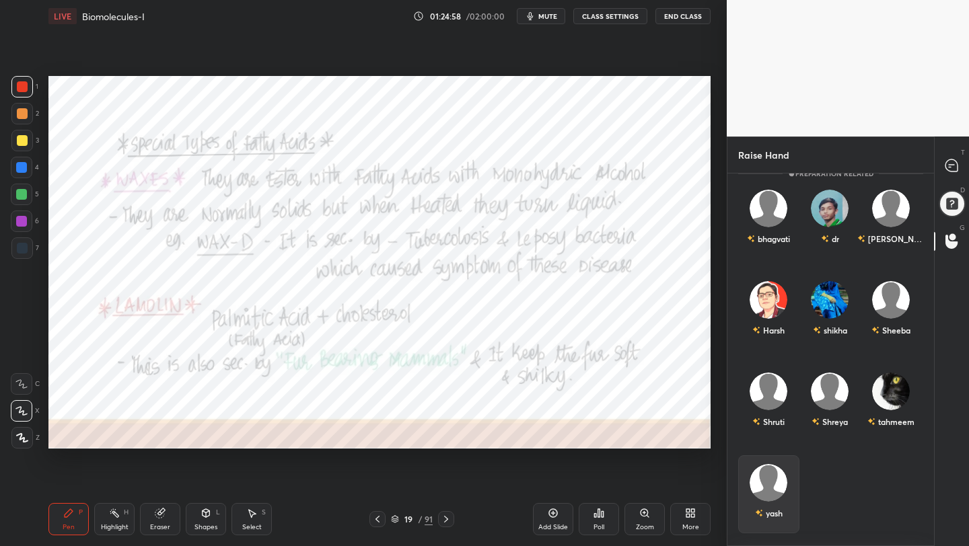
click at [757, 492] on div "yash" at bounding box center [768, 494] width 61 height 78
click at [768, 516] on button "INVITE" at bounding box center [768, 522] width 49 height 17
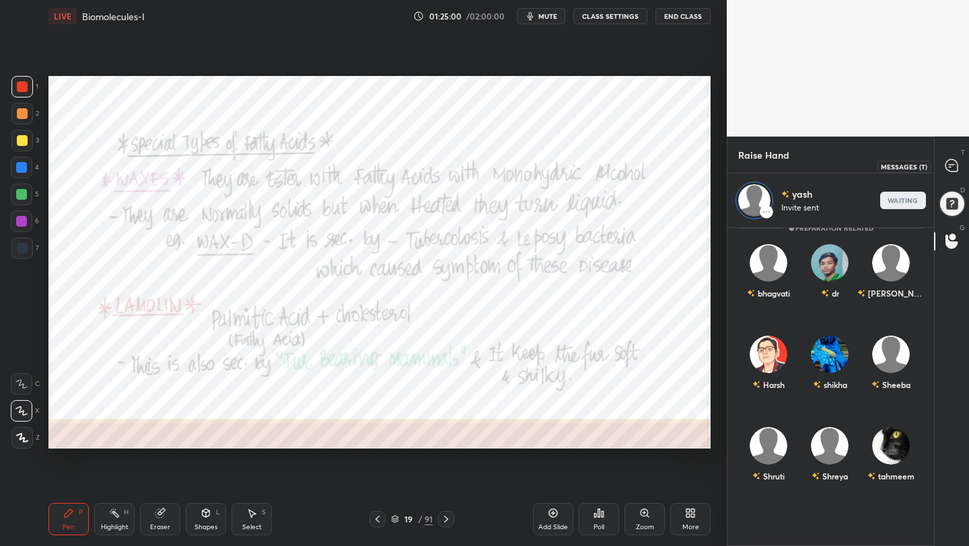
click at [959, 160] on div at bounding box center [951, 166] width 27 height 24
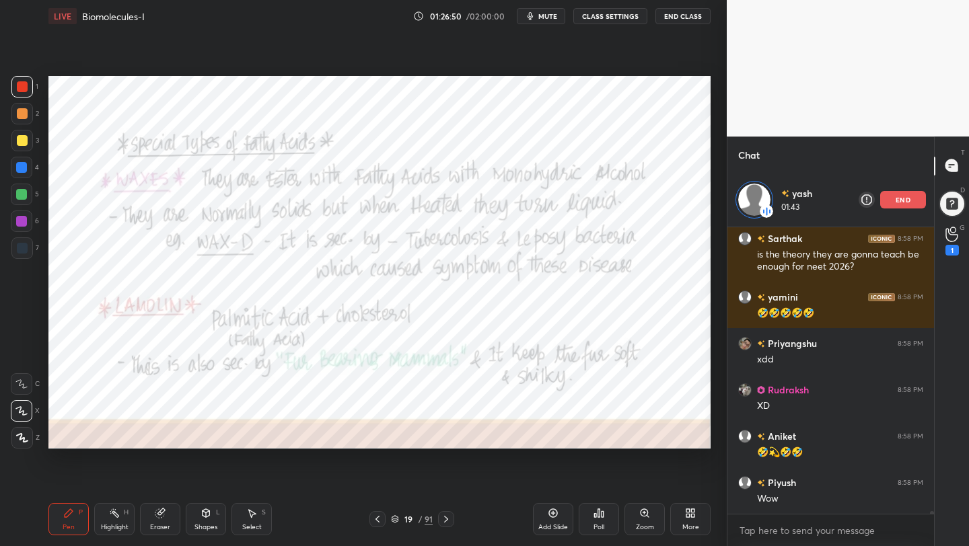
scroll to position [31077, 0]
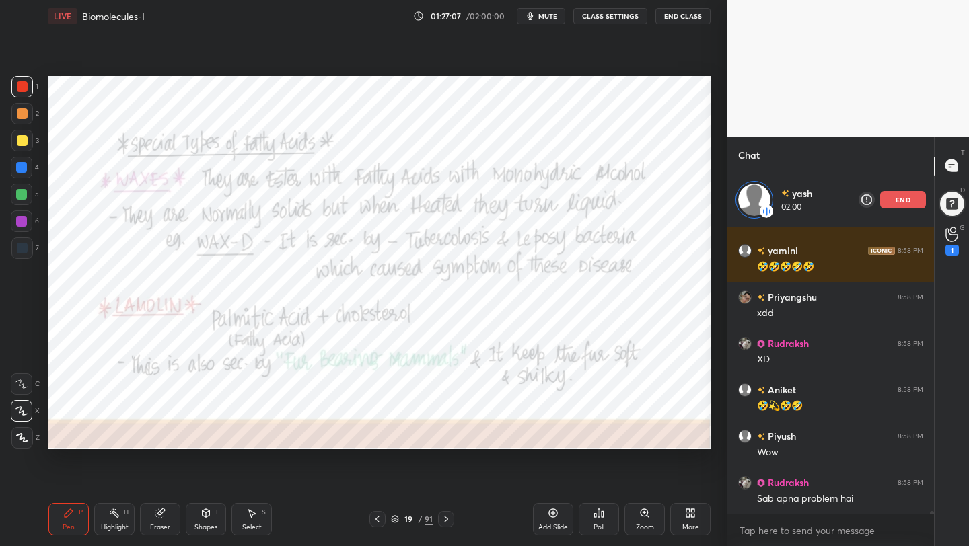
click at [902, 203] on p "end" at bounding box center [902, 199] width 15 height 7
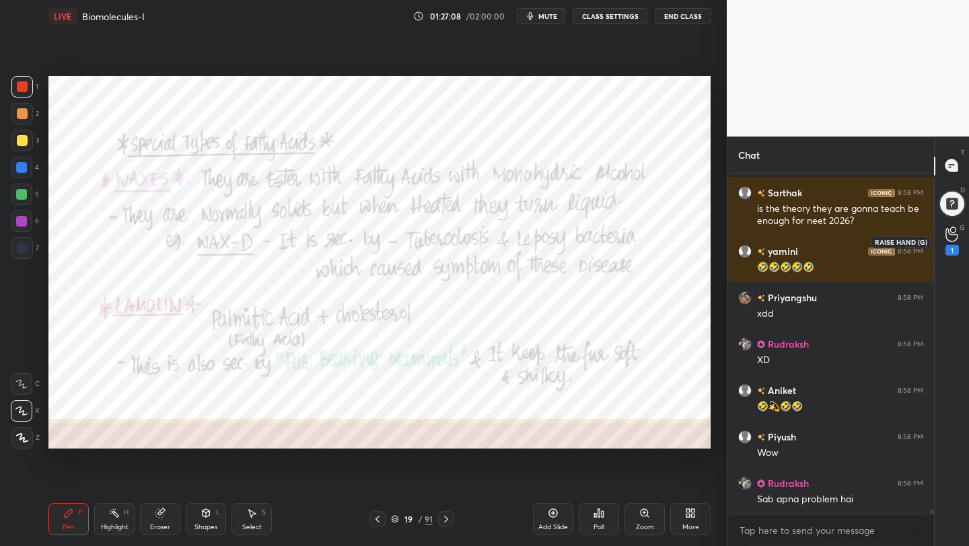
click at [956, 248] on div "1" at bounding box center [951, 250] width 13 height 11
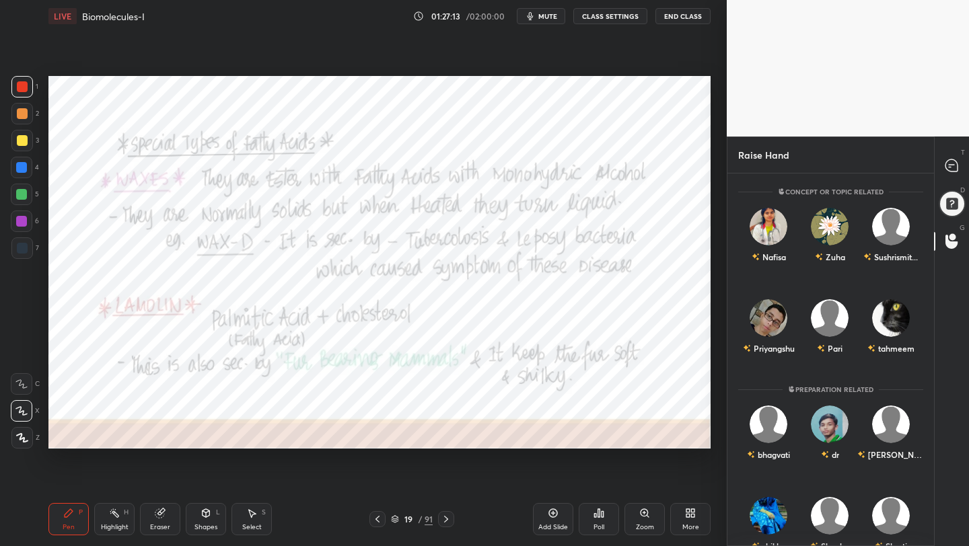
drag, startPoint x: 933, startPoint y: 388, endPoint x: 939, endPoint y: 460, distance: 72.9
click at [939, 460] on div "T Messages (T) D Doubts (D) G Raise Hand (G)" at bounding box center [951, 342] width 35 height 410
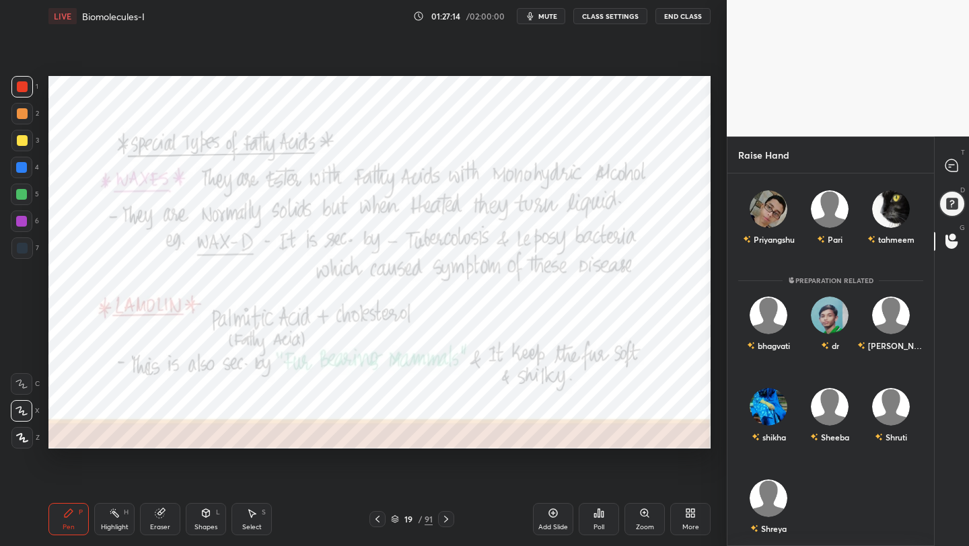
scroll to position [124, 0]
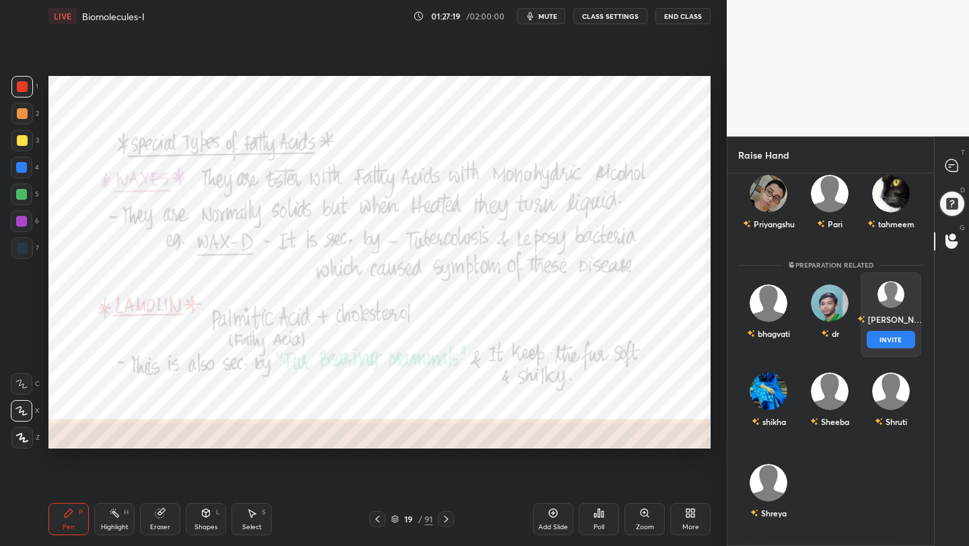
click at [890, 287] on img "grid" at bounding box center [890, 294] width 27 height 27
click at [893, 338] on button "INVITE" at bounding box center [890, 339] width 49 height 17
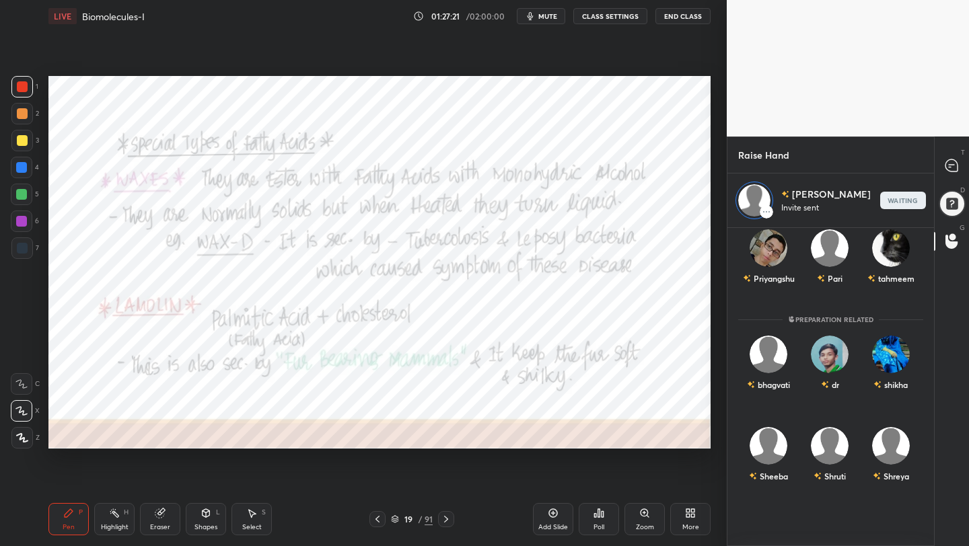
scroll to position [314, 202]
click at [953, 172] on icon at bounding box center [951, 165] width 12 height 12
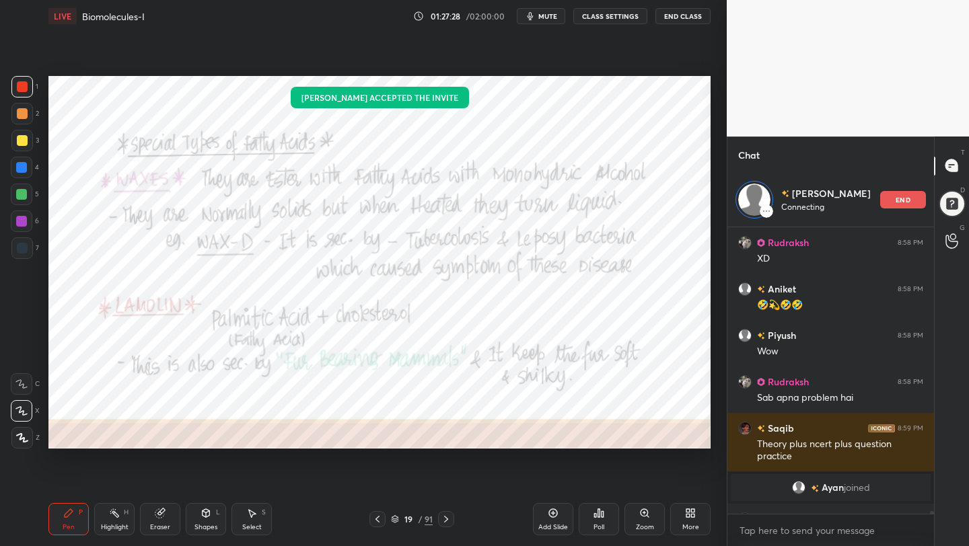
scroll to position [31478, 0]
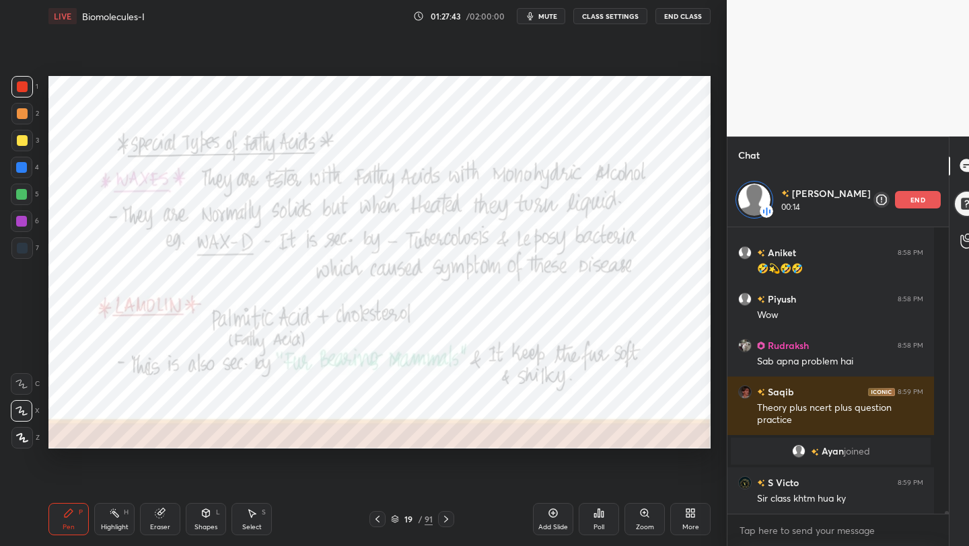
click at [910, 196] on p "end" at bounding box center [917, 199] width 15 height 7
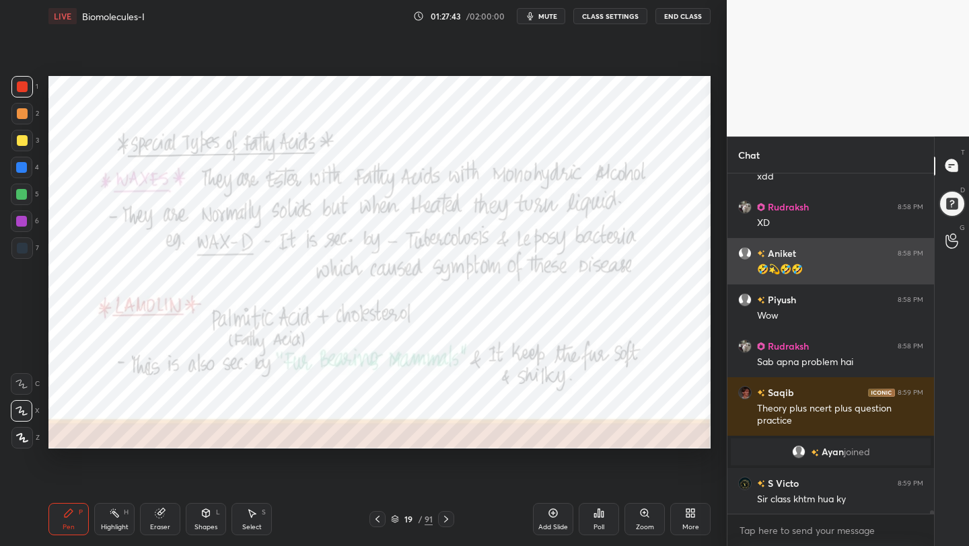
scroll to position [31423, 0]
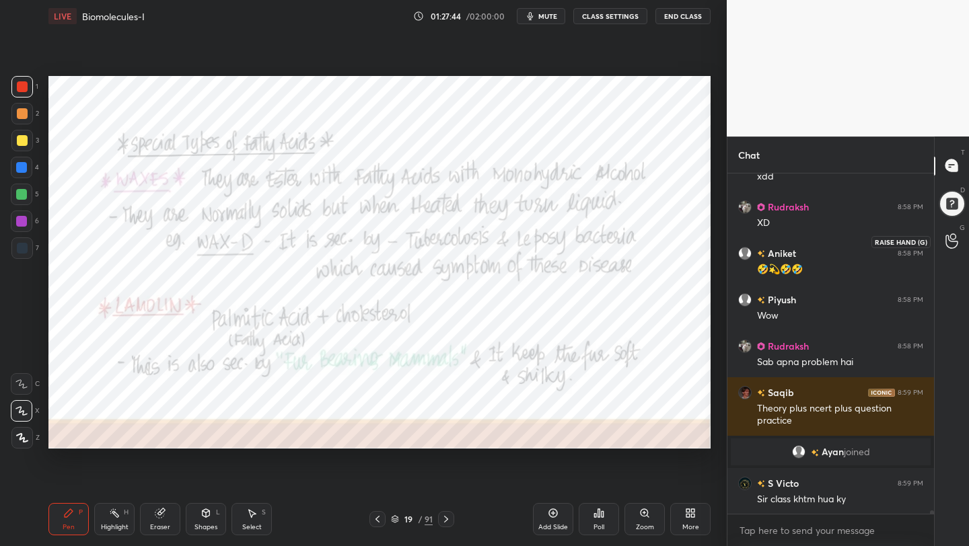
click at [951, 238] on icon at bounding box center [951, 240] width 13 height 15
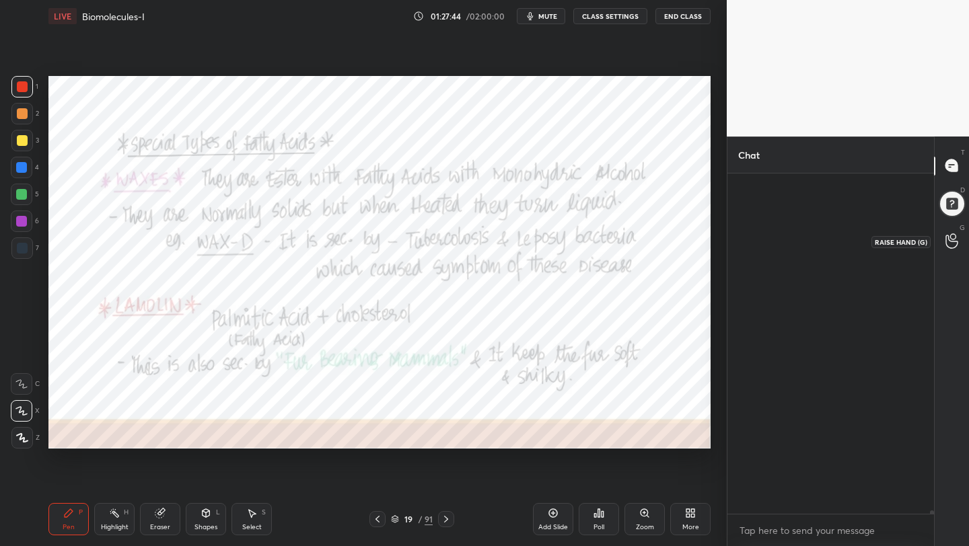
scroll to position [369, 202]
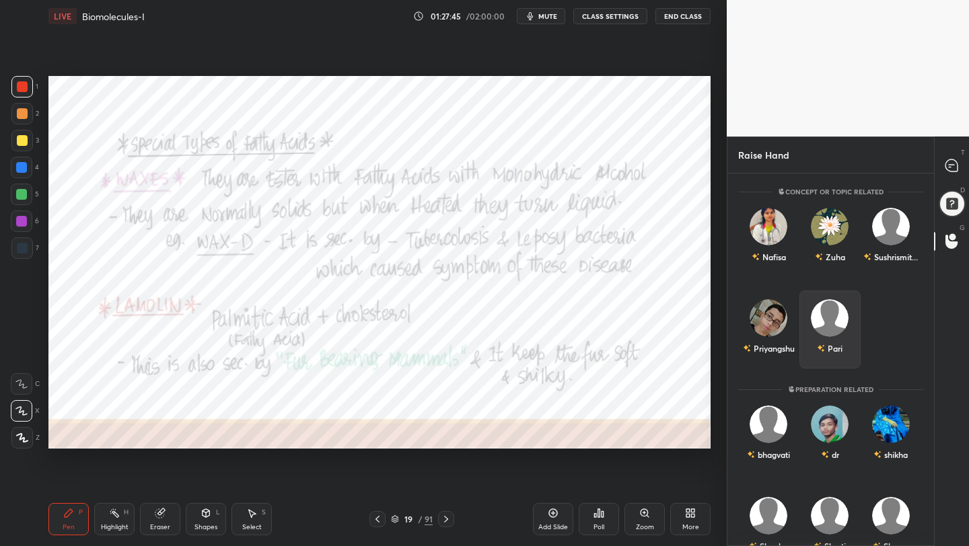
click at [836, 322] on img "grid" at bounding box center [830, 318] width 38 height 38
click at [834, 349] on button "INVITE" at bounding box center [829, 357] width 49 height 17
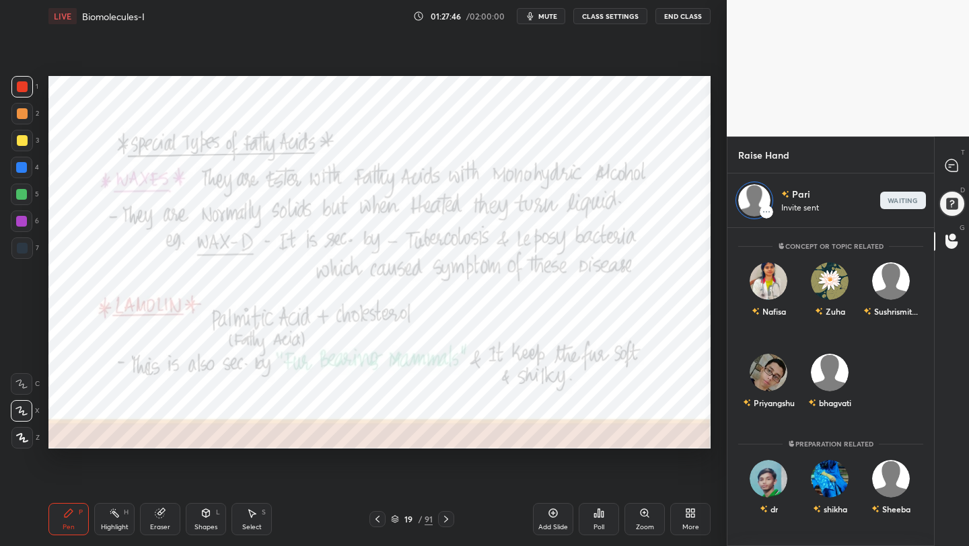
scroll to position [314, 202]
click at [949, 174] on div at bounding box center [951, 166] width 27 height 24
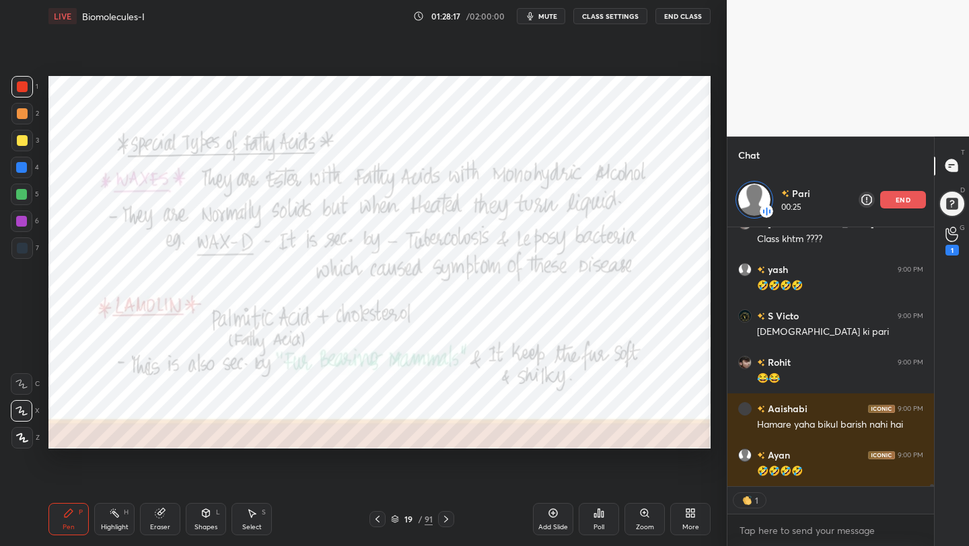
scroll to position [31982, 0]
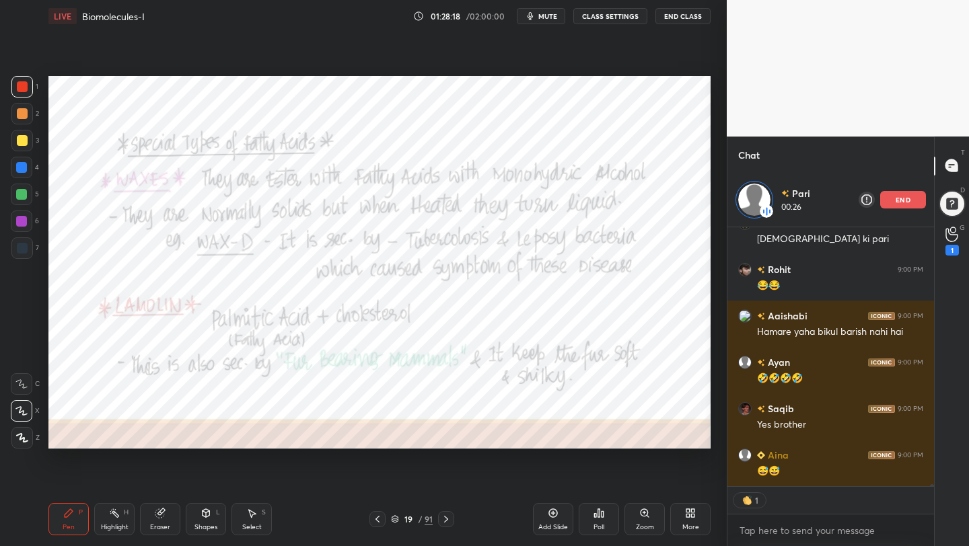
type textarea "x"
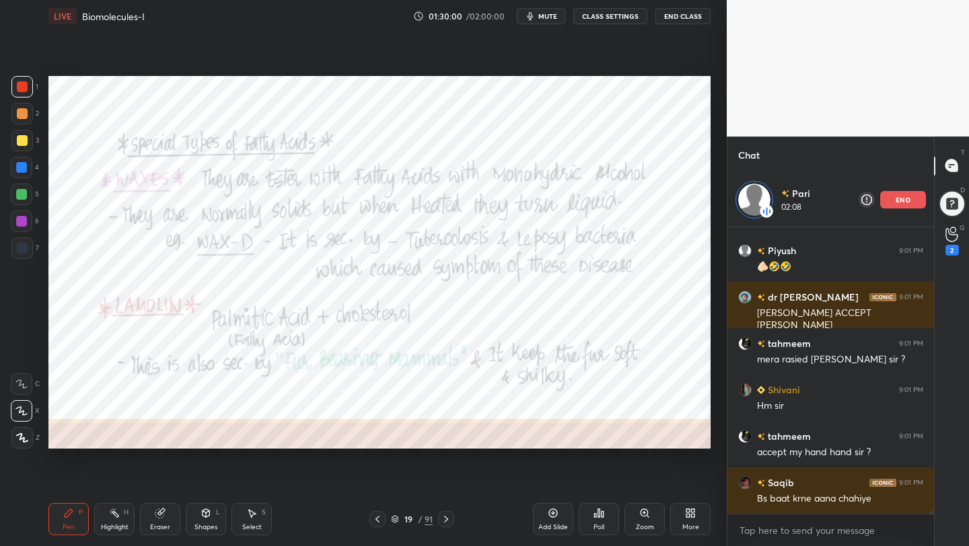
scroll to position [32039, 0]
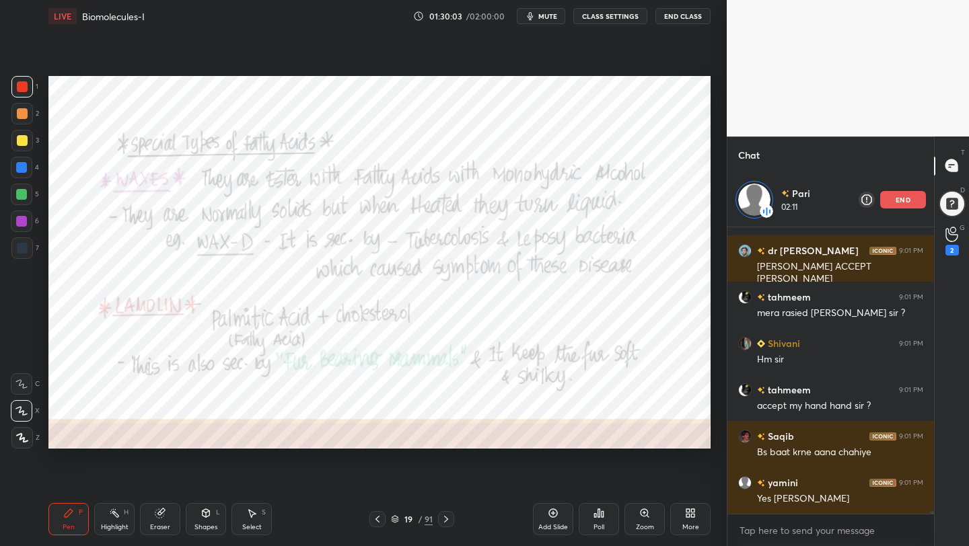
click at [913, 202] on div "end" at bounding box center [903, 199] width 46 height 17
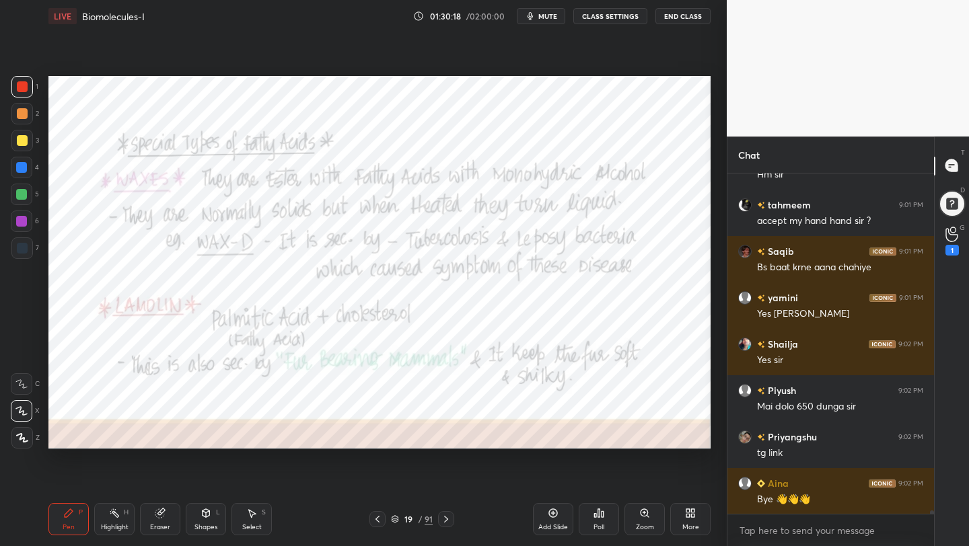
scroll to position [32216, 0]
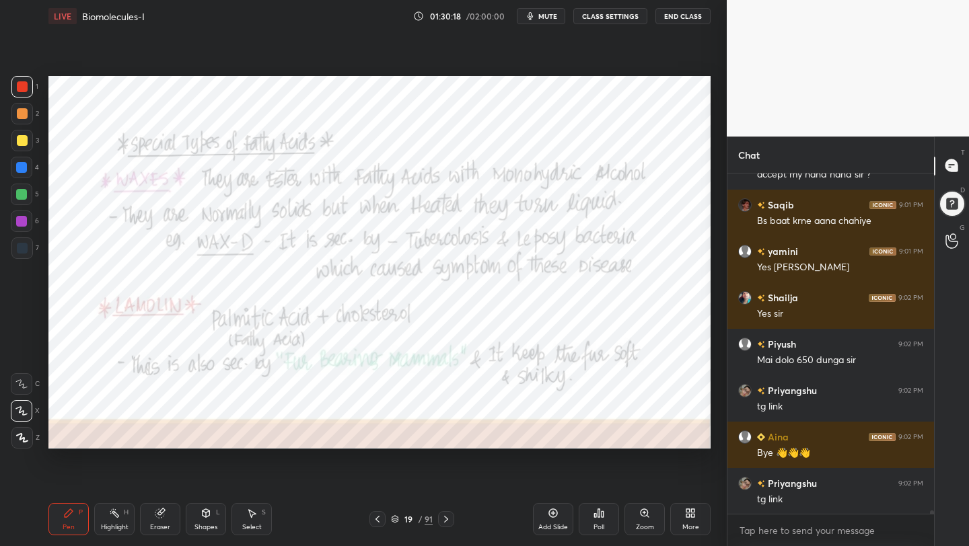
click at [629, 17] on button "CLASS SETTINGS" at bounding box center [610, 16] width 74 height 16
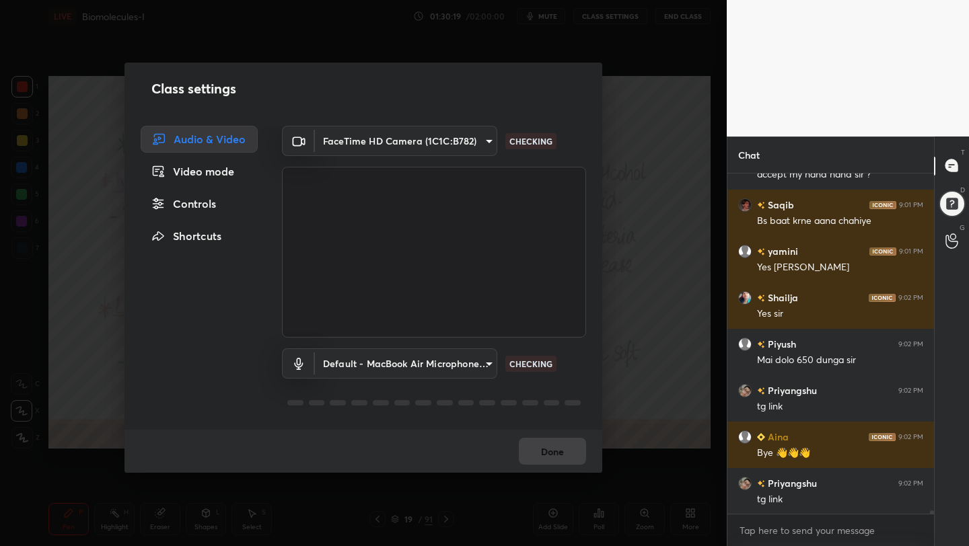
scroll to position [32309, 0]
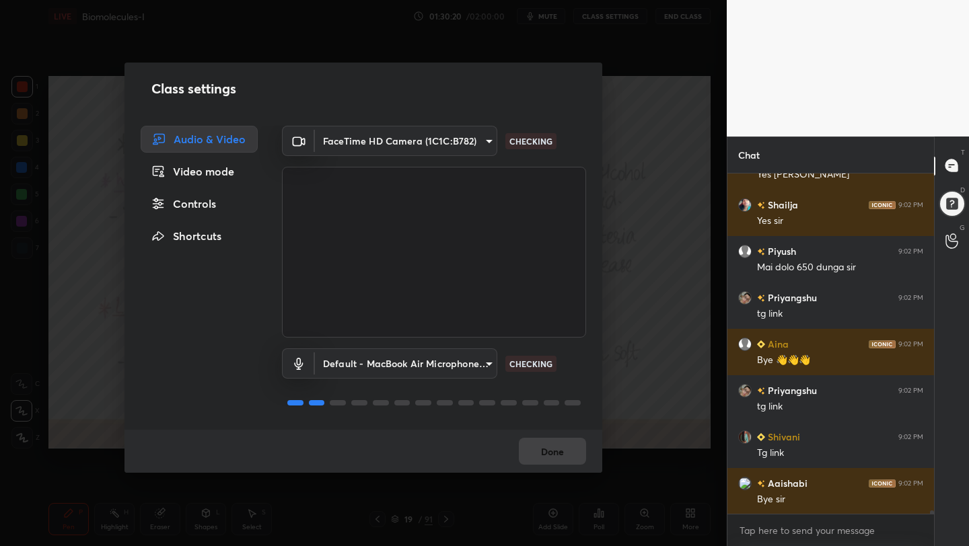
click at [214, 175] on div "Video mode" at bounding box center [199, 171] width 117 height 27
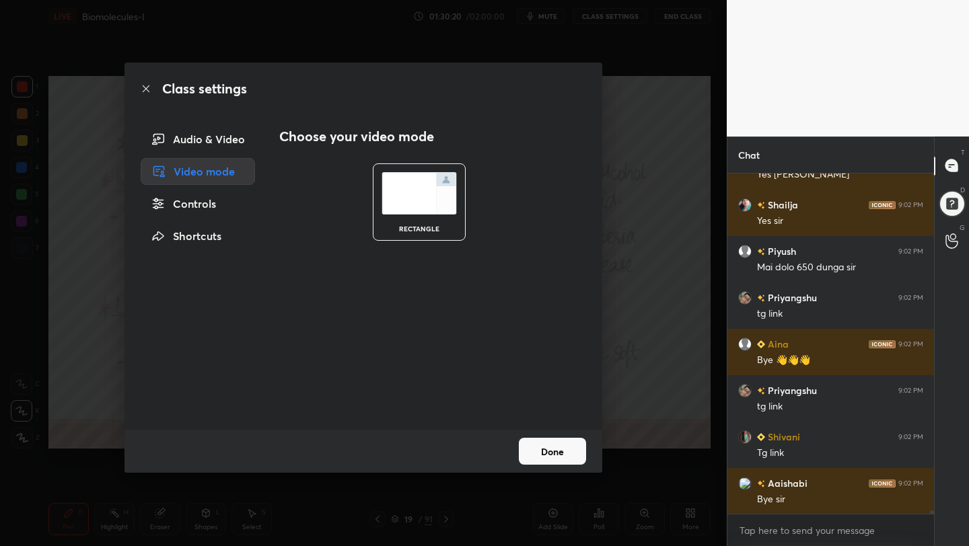
scroll to position [32402, 0]
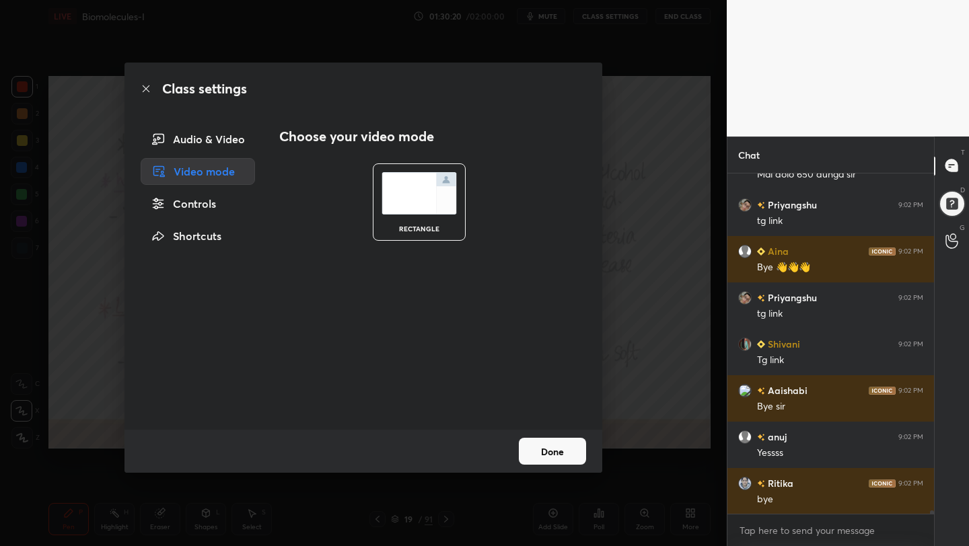
click at [211, 197] on div "Controls" at bounding box center [198, 203] width 114 height 27
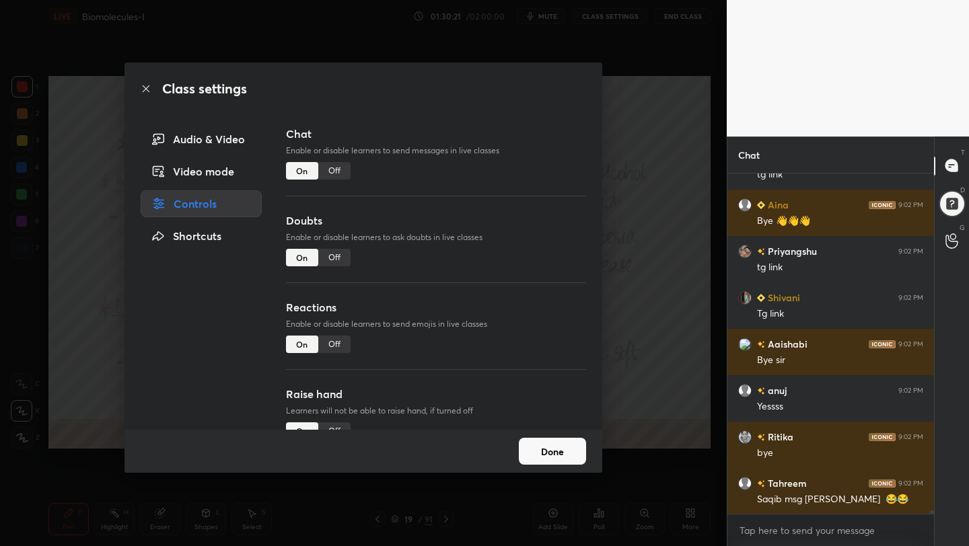
click at [342, 166] on div "Off" at bounding box center [334, 170] width 32 height 17
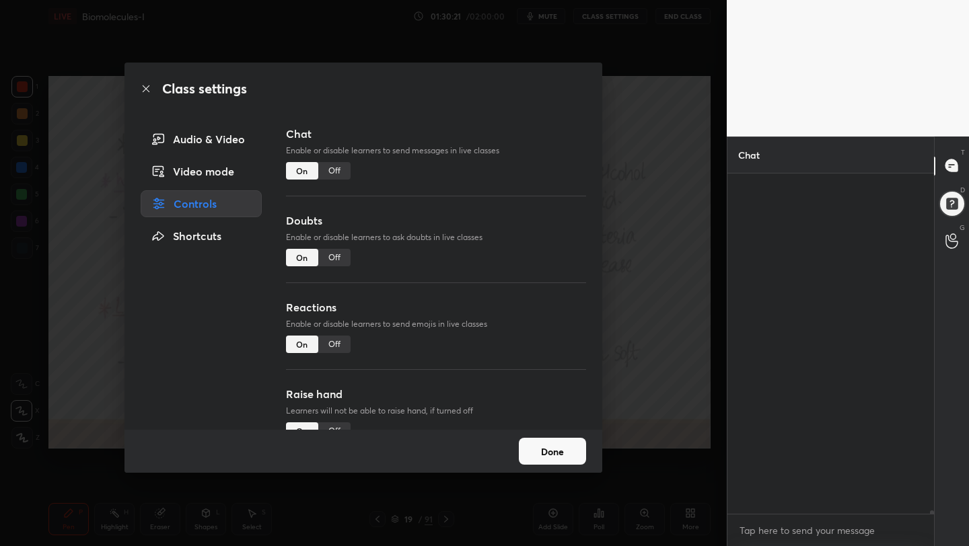
scroll to position [309, 202]
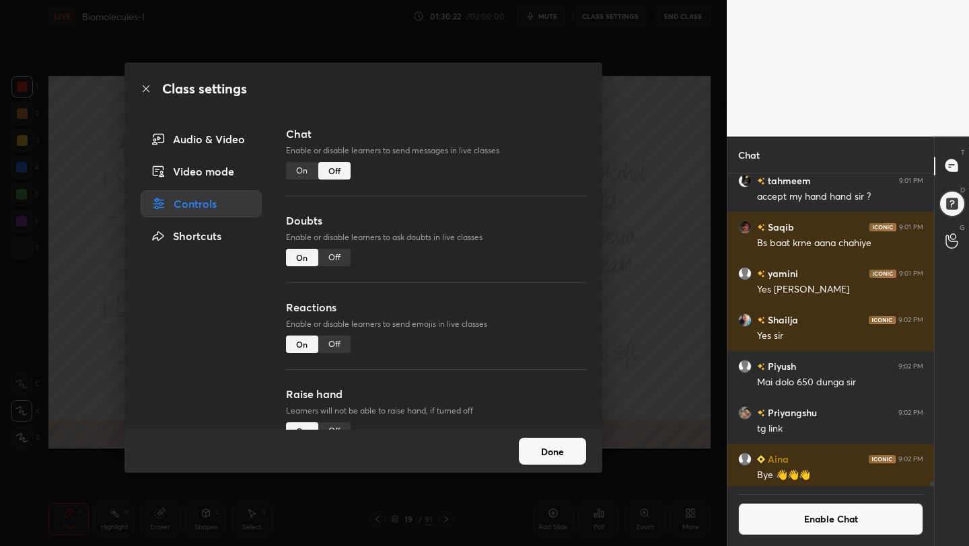
click at [338, 260] on div "Off" at bounding box center [334, 257] width 32 height 17
click at [564, 448] on button "Done" at bounding box center [552, 451] width 67 height 27
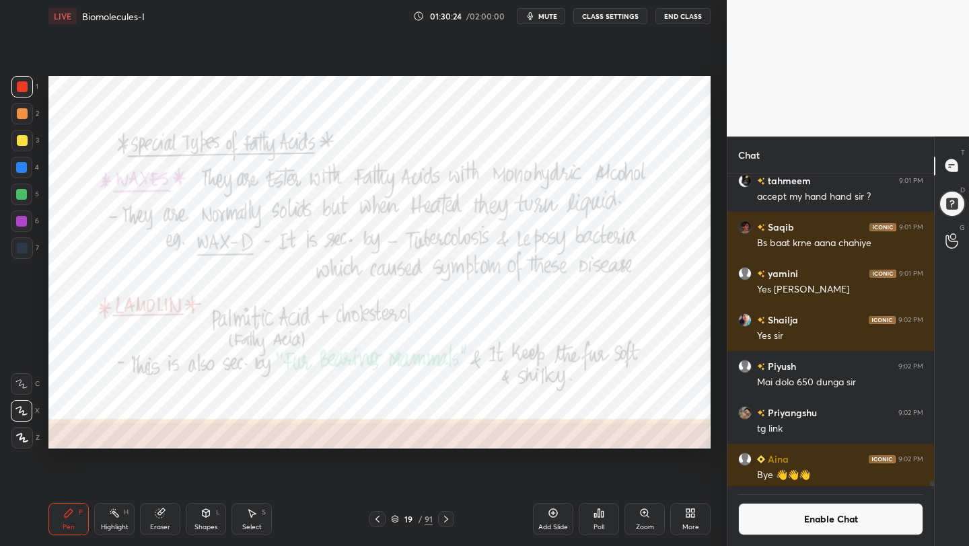
click at [673, 10] on button "End Class" at bounding box center [682, 16] width 55 height 16
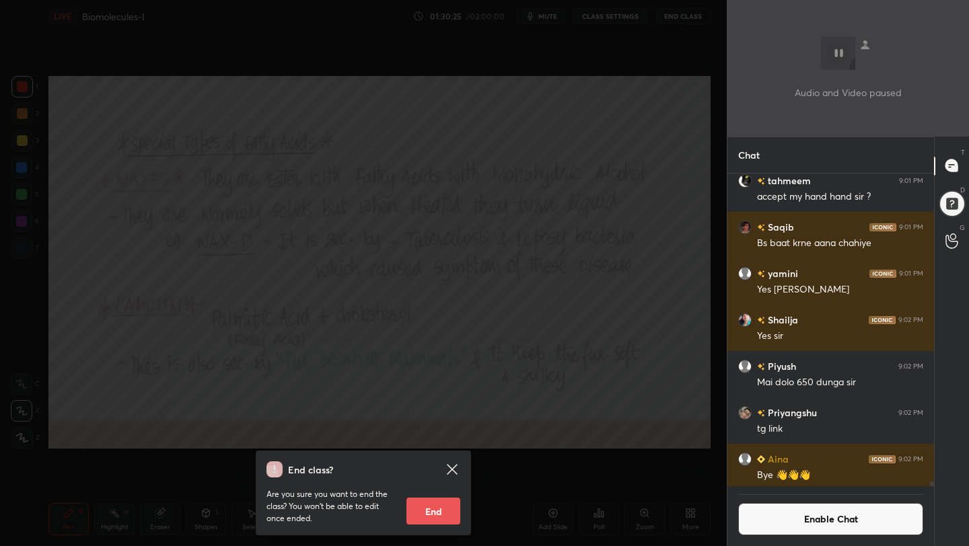
click at [436, 510] on button "End" at bounding box center [433, 511] width 54 height 27
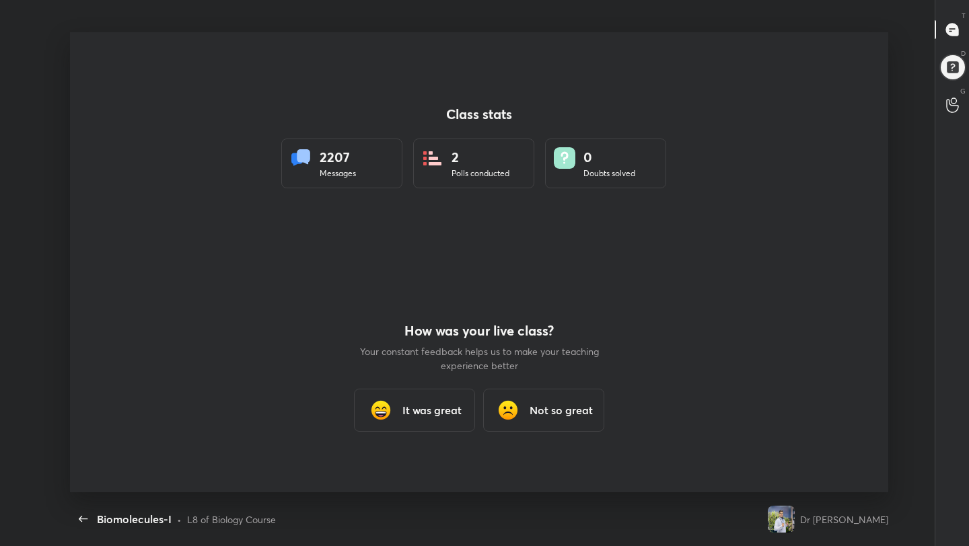
scroll to position [460, 958]
click at [424, 418] on h3 "It was great" at bounding box center [431, 410] width 59 height 16
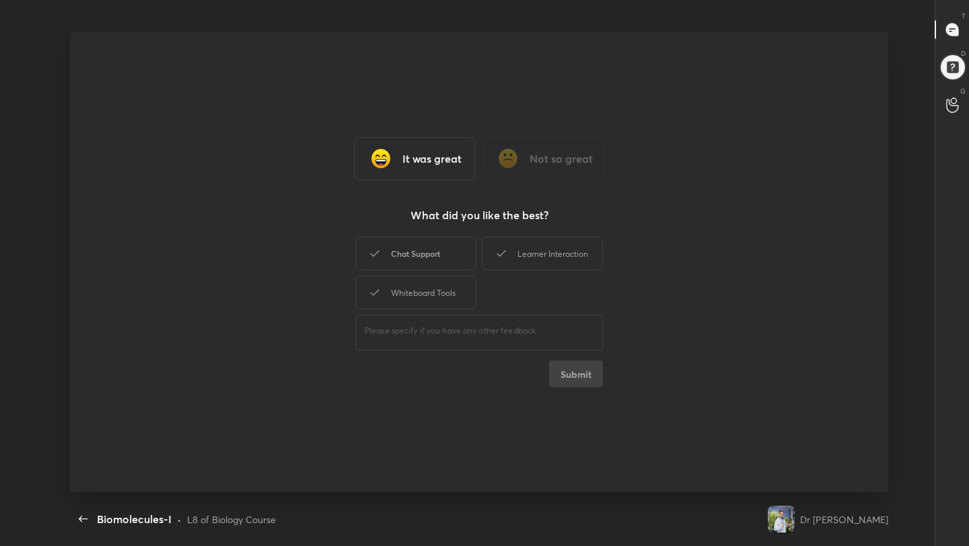
click at [428, 258] on div "Chat Support" at bounding box center [415, 254] width 121 height 34
click at [438, 305] on div "Whiteboard Tools" at bounding box center [415, 293] width 121 height 34
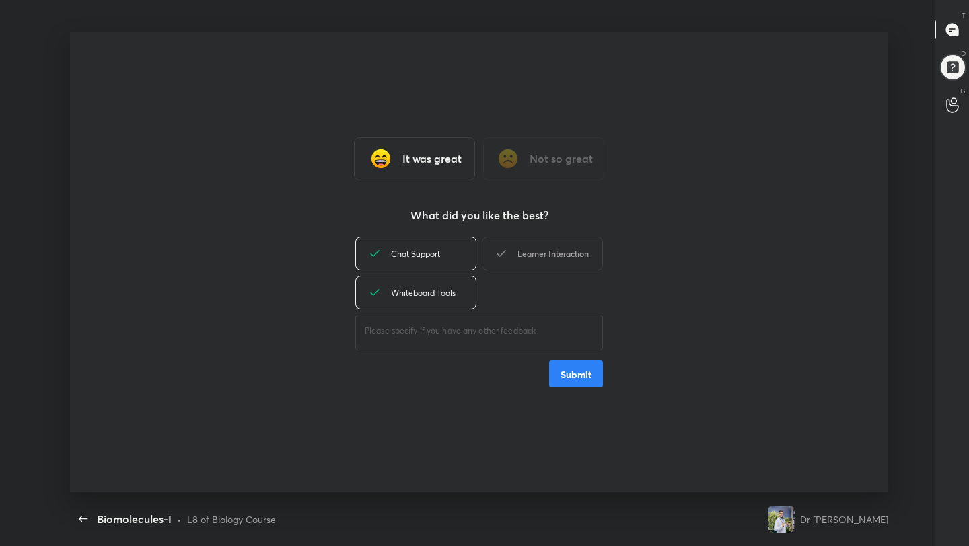
click at [549, 250] on div "Learner Interaction" at bounding box center [542, 254] width 121 height 34
click at [564, 376] on button "Submit" at bounding box center [576, 374] width 54 height 27
